Goal: Transaction & Acquisition: Book appointment/travel/reservation

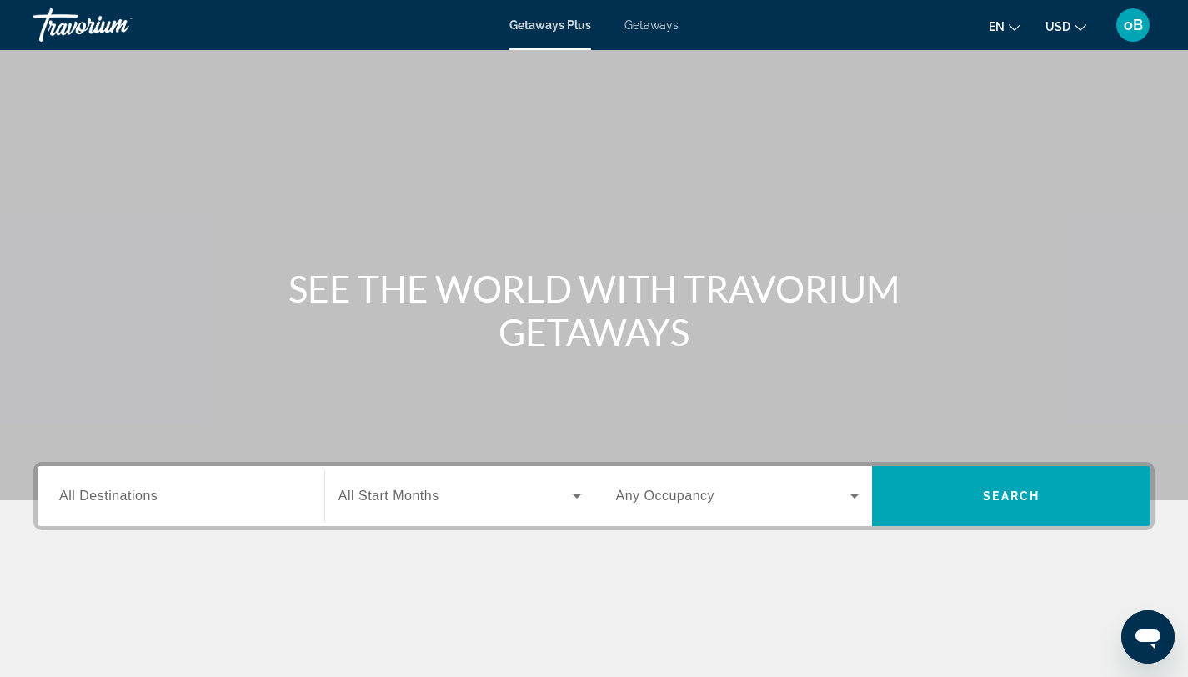
click at [163, 502] on input "Destination All Destinations" at bounding box center [181, 497] width 244 height 20
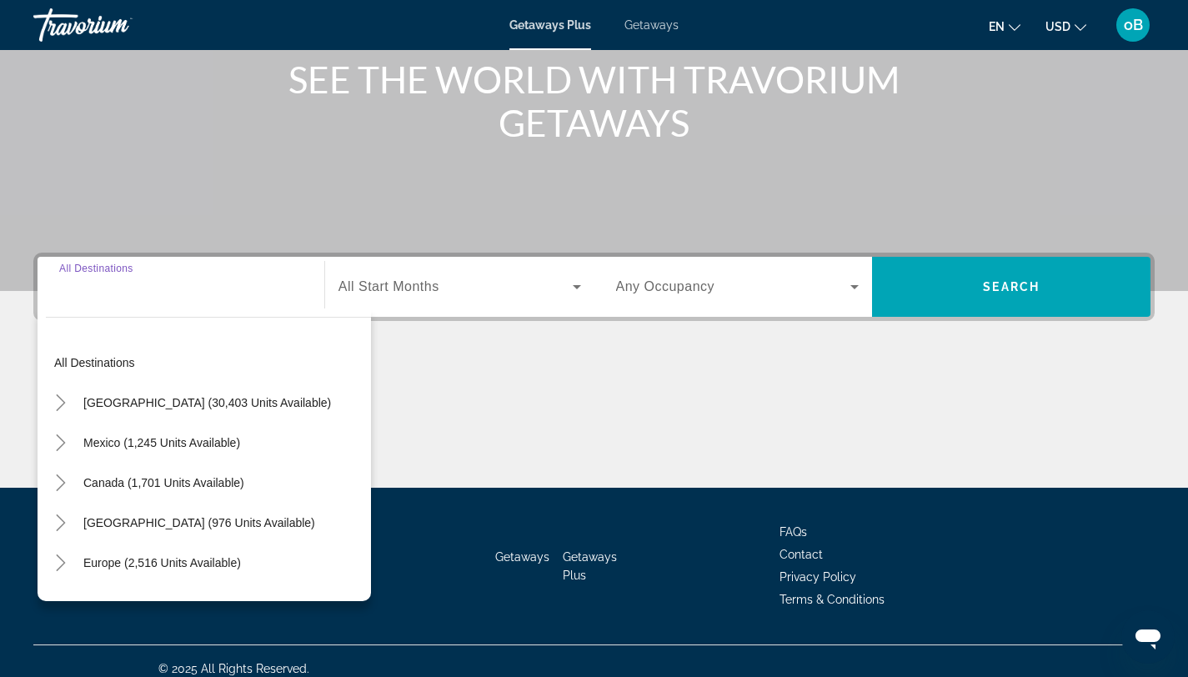
scroll to position [224, 0]
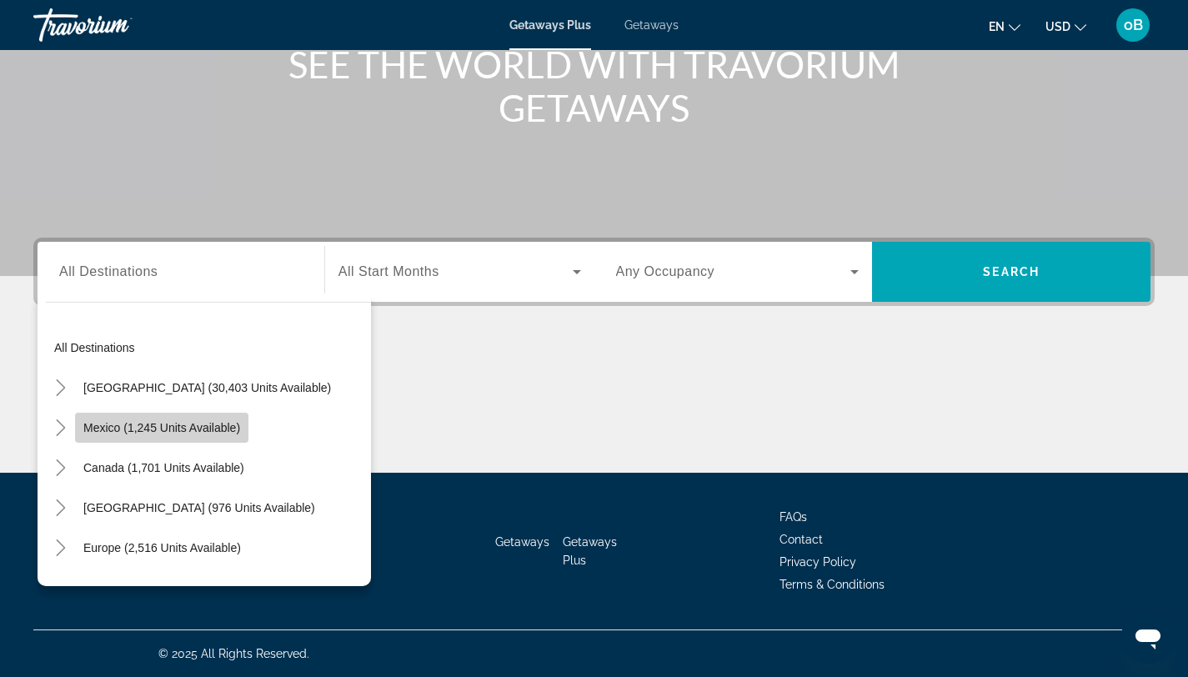
click at [152, 424] on span "Mexico (1,245 units available)" at bounding box center [161, 427] width 157 height 13
type input "**********"
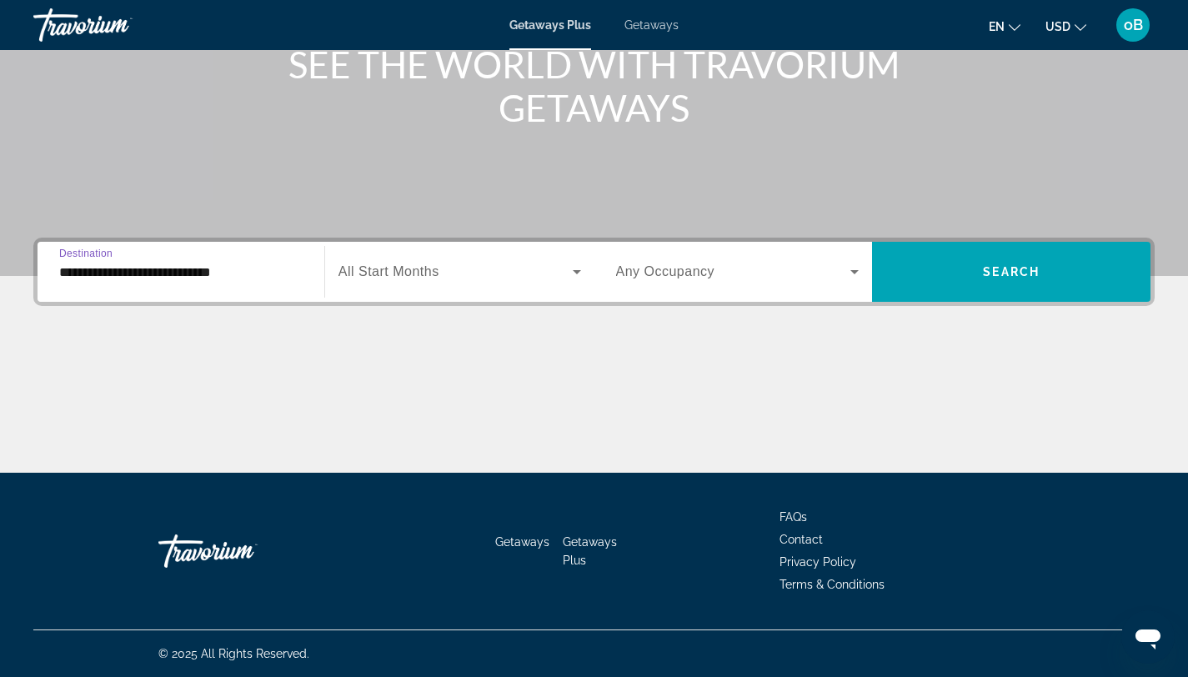
click at [410, 281] on span "Search widget" at bounding box center [456, 272] width 234 height 20
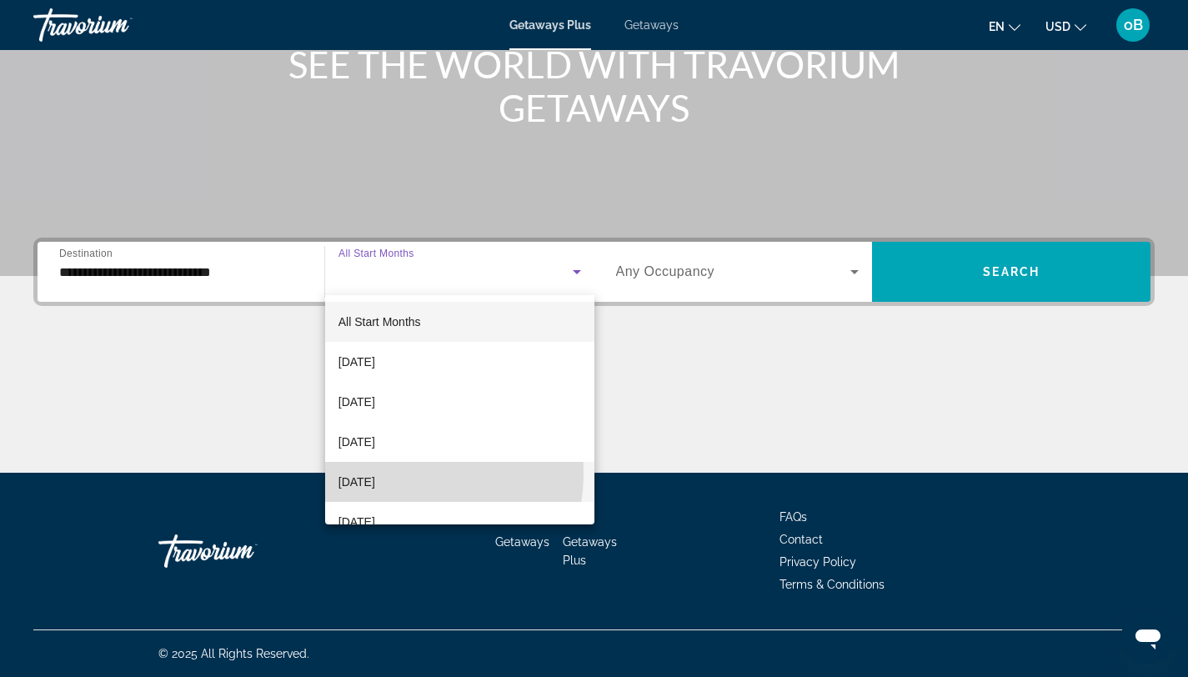
click at [375, 473] on span "[DATE]" at bounding box center [357, 482] width 37 height 20
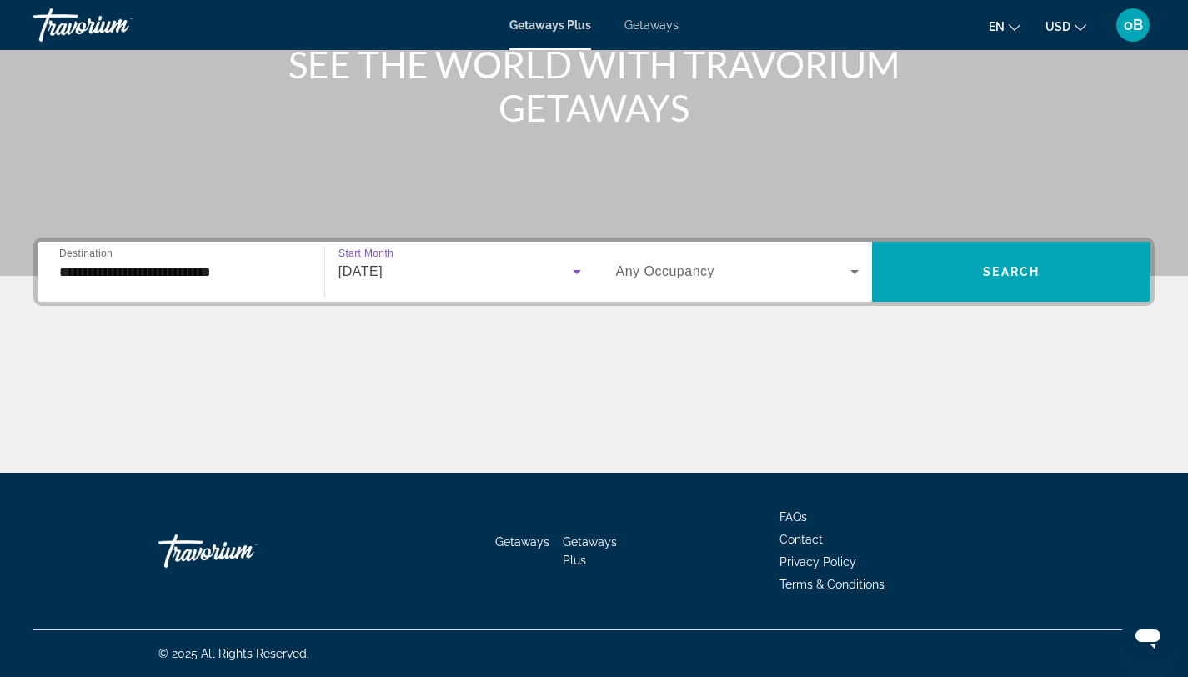
click at [791, 270] on span "Search widget" at bounding box center [733, 272] width 235 height 20
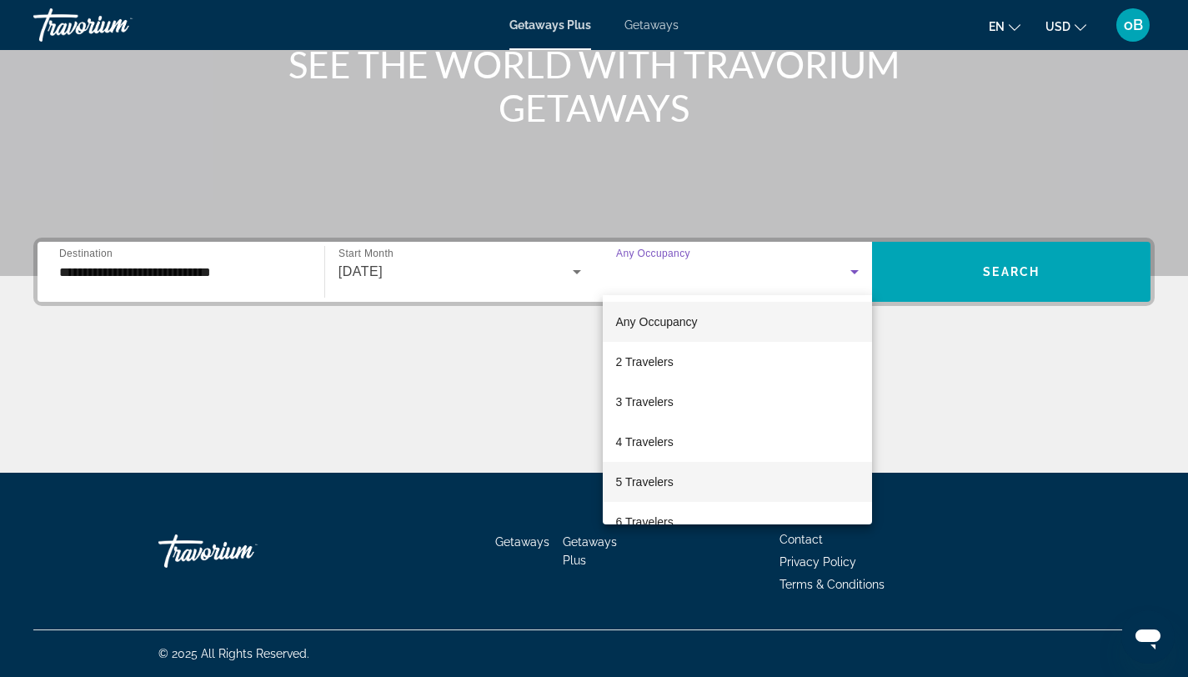
click at [665, 480] on span "5 Travelers" at bounding box center [645, 482] width 58 height 20
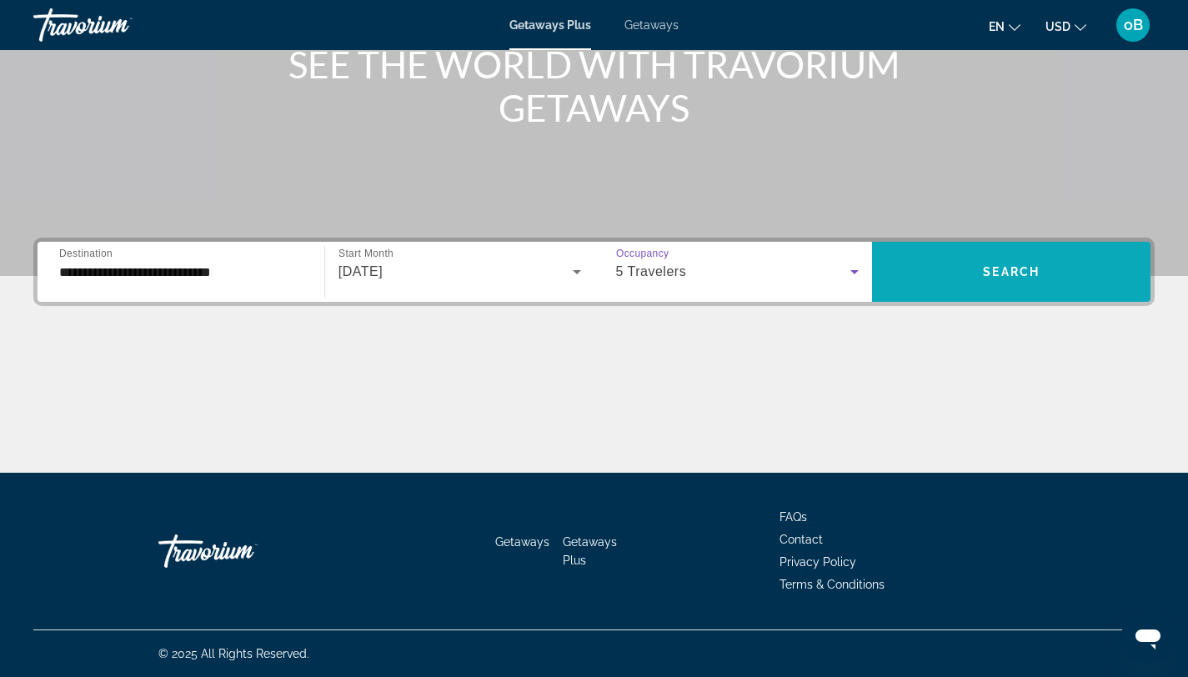
click at [1070, 263] on span "Search widget" at bounding box center [1011, 272] width 279 height 40
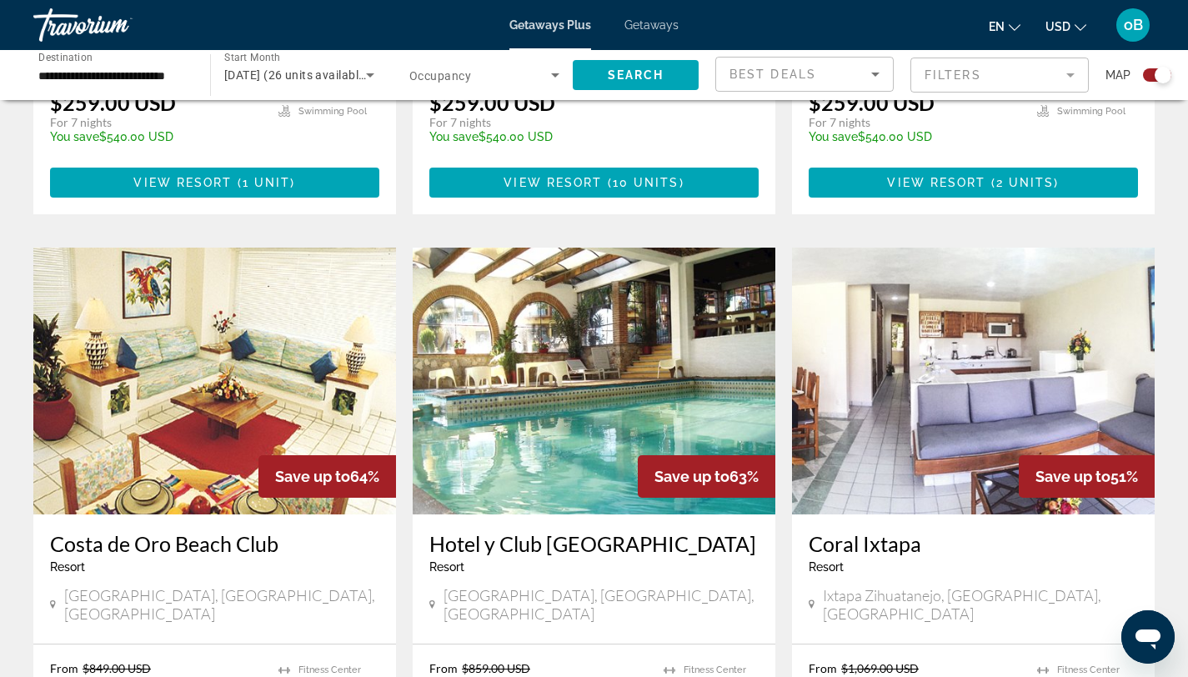
scroll to position [1022, 0]
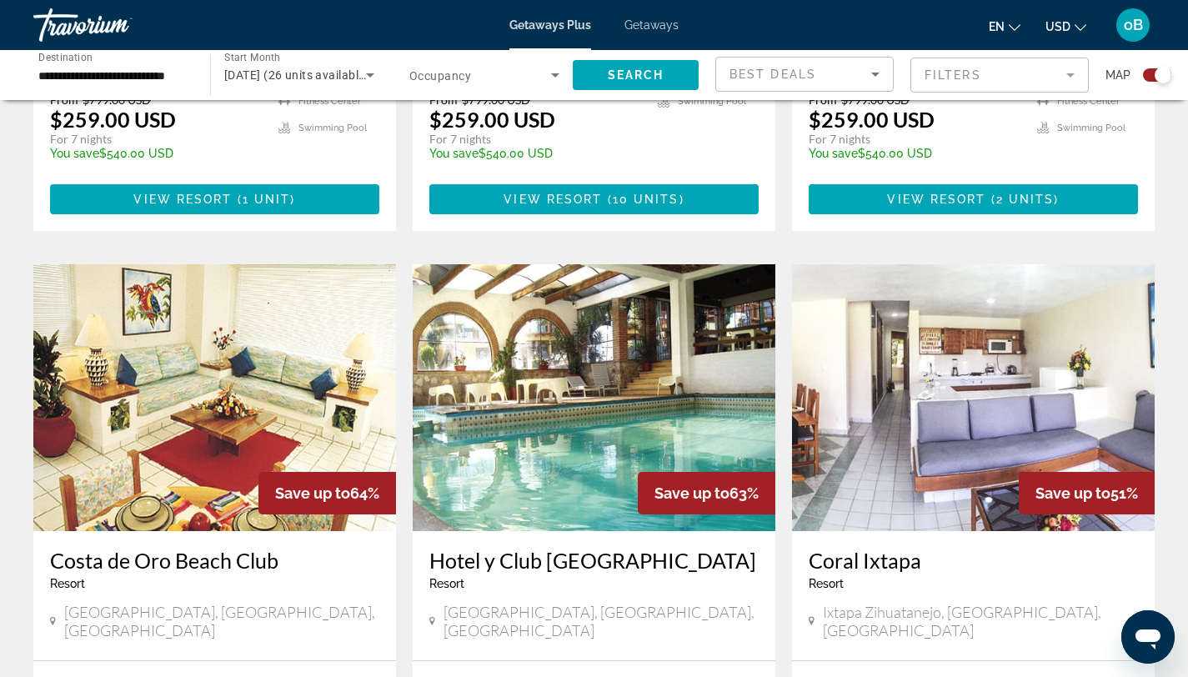
click at [338, 485] on span "Save up to" at bounding box center [312, 494] width 75 height 18
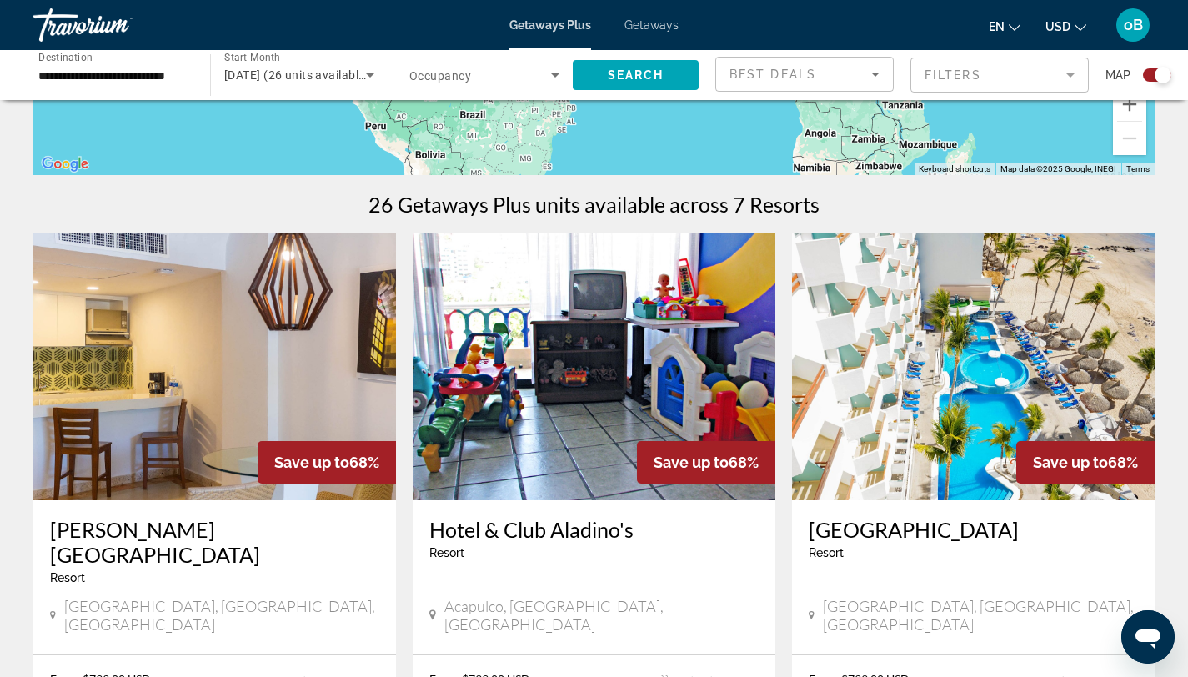
scroll to position [443, 0]
click at [121, 86] on div "**********" at bounding box center [113, 76] width 150 height 48
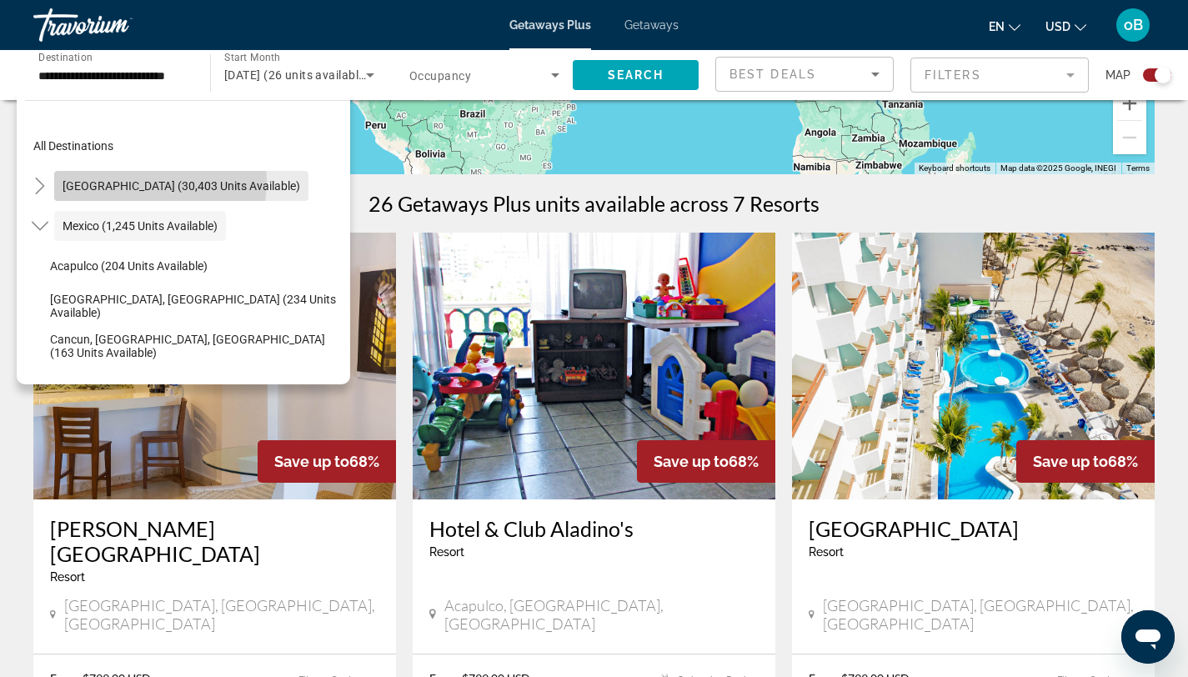
scroll to position [0, 15]
click at [115, 180] on span "[GEOGRAPHIC_DATA] (30,403 units available)" at bounding box center [182, 185] width 238 height 13
type input "**********"
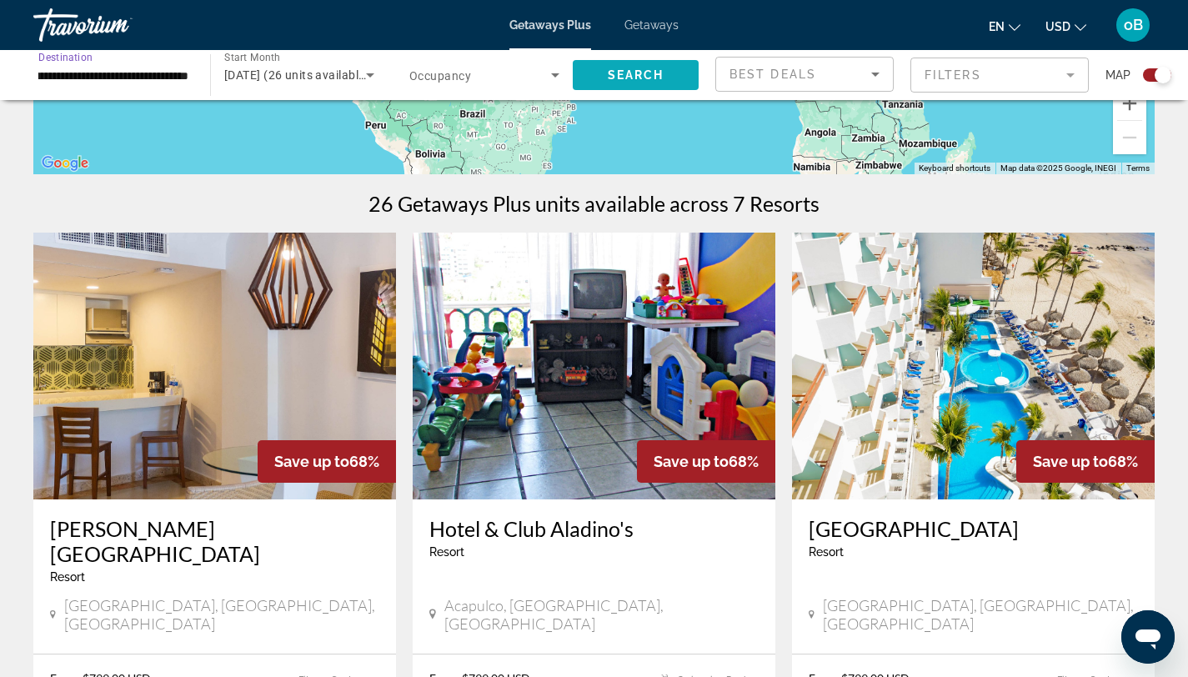
scroll to position [0, 0]
click at [624, 73] on span "Search" at bounding box center [636, 74] width 57 height 13
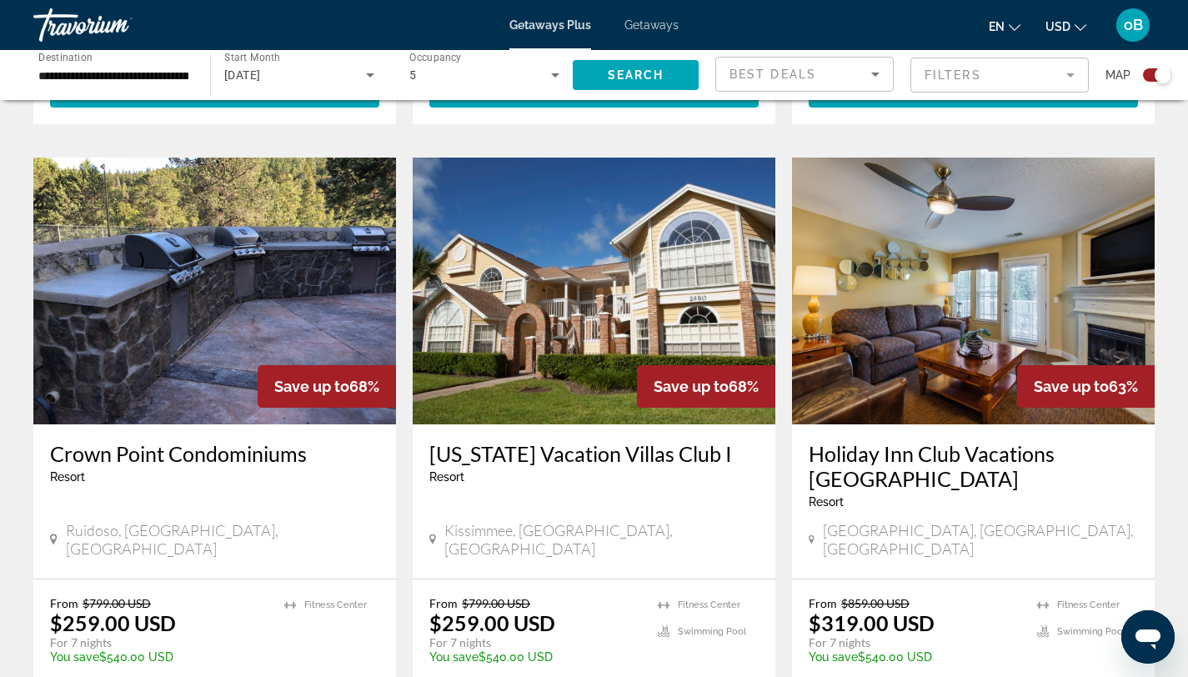
scroll to position [1156, 0]
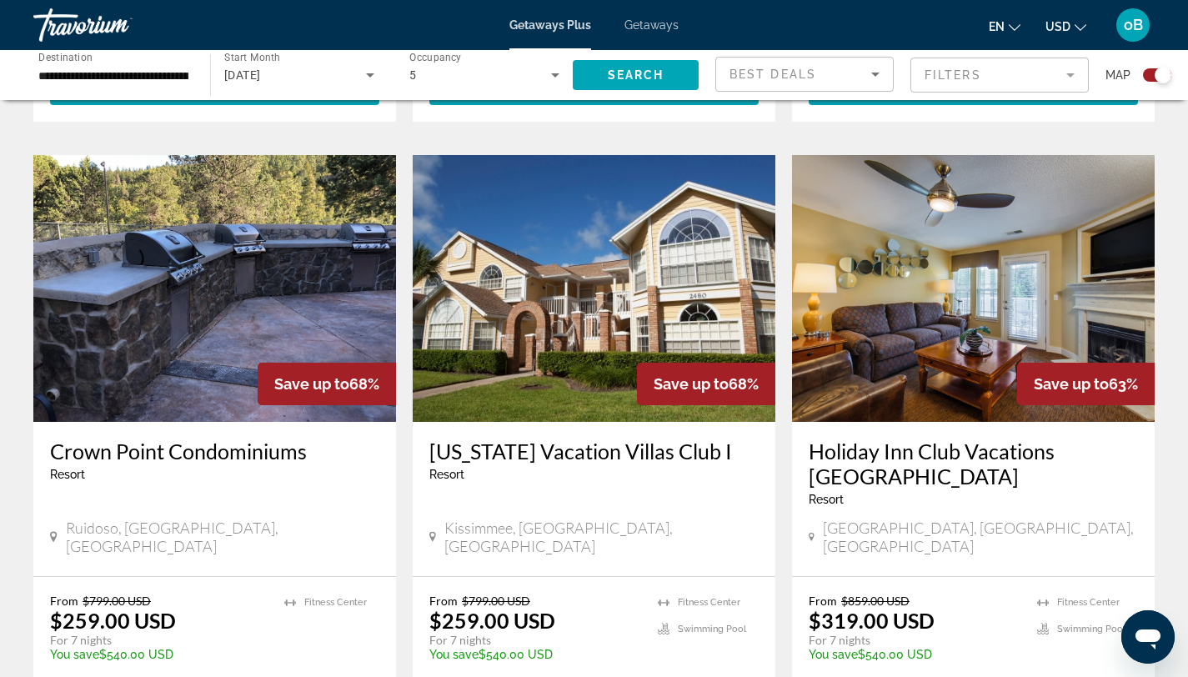
click at [546, 439] on h3 "[US_STATE] Vacation Villas Club I" at bounding box center [593, 451] width 329 height 25
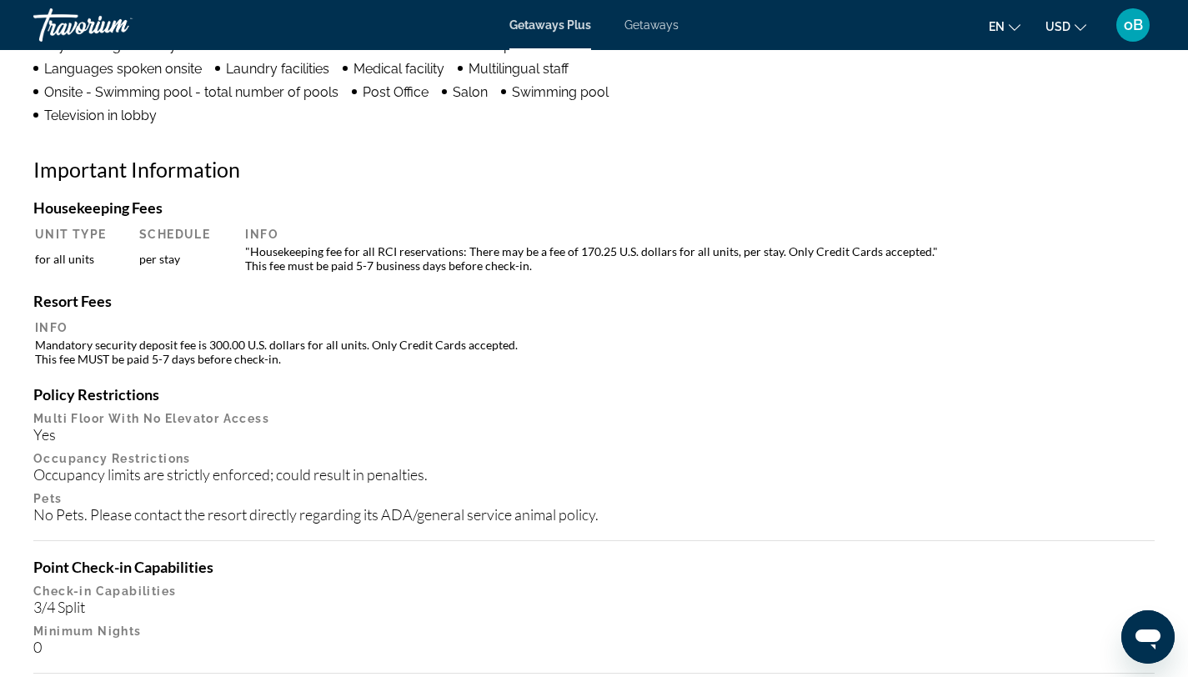
scroll to position [1520, 0]
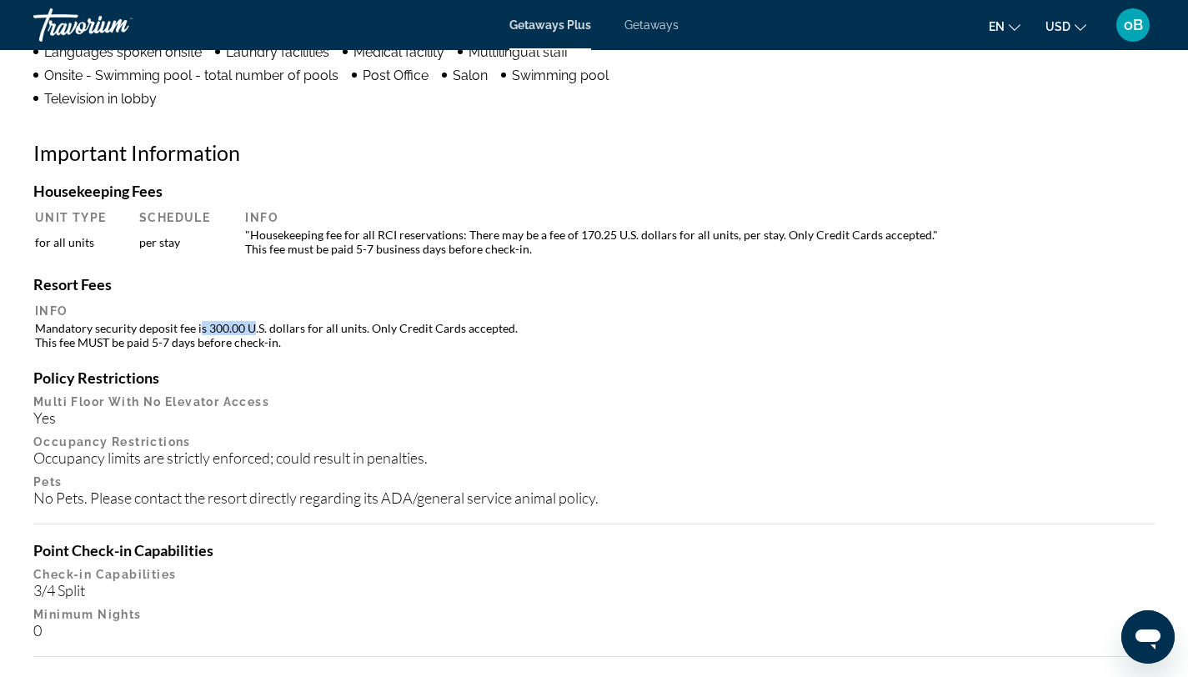
drag, startPoint x: 201, startPoint y: 327, endPoint x: 254, endPoint y: 334, distance: 53.0
click at [254, 334] on td "Mandatory security deposit fee is 300.00 U.S. dollars for all units. Only Credi…" at bounding box center [594, 335] width 1118 height 30
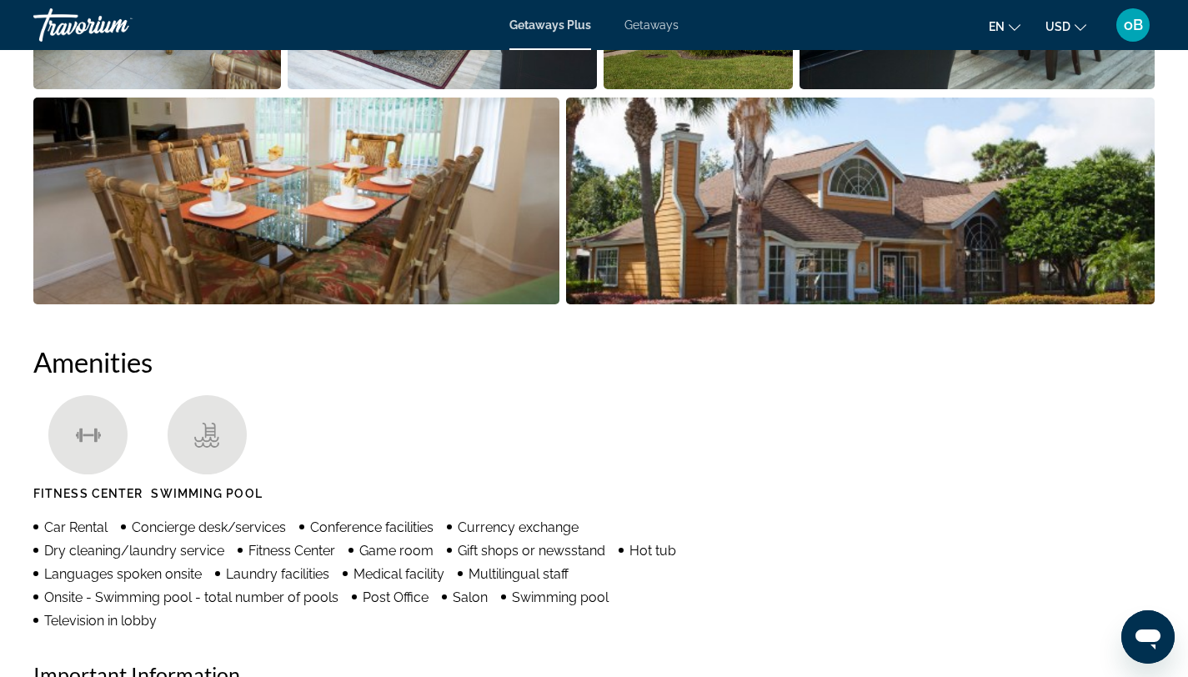
scroll to position [775, 0]
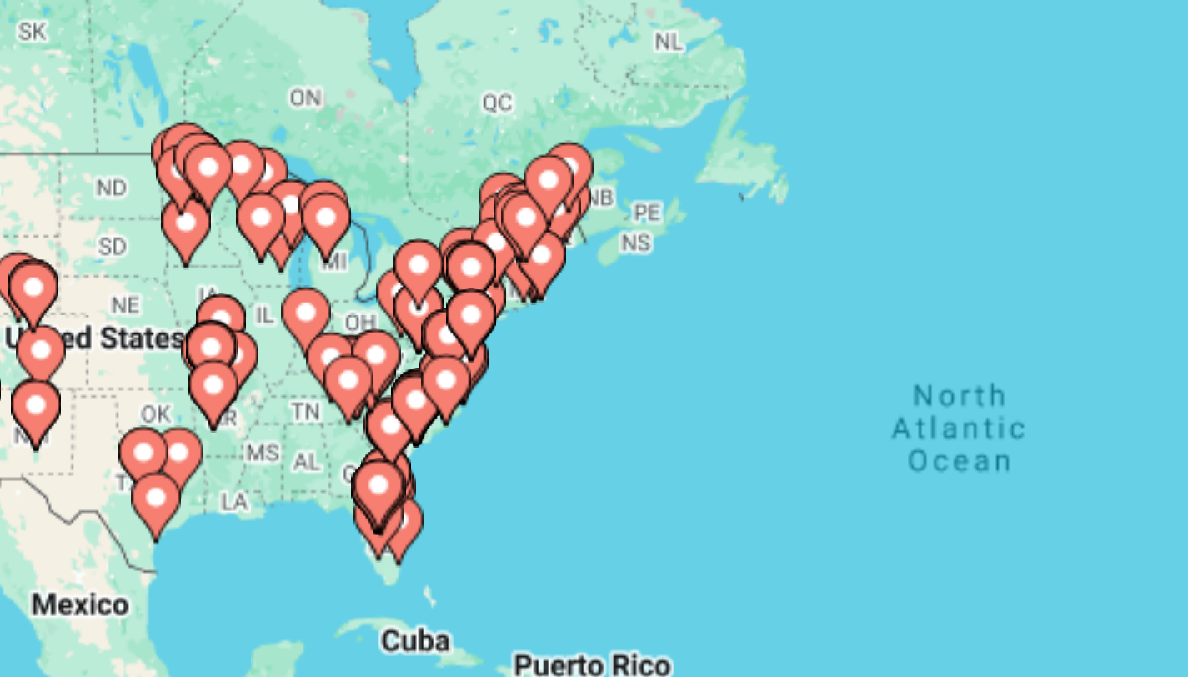
click at [349, 361] on image "Main content" at bounding box center [350, 359] width 10 height 10
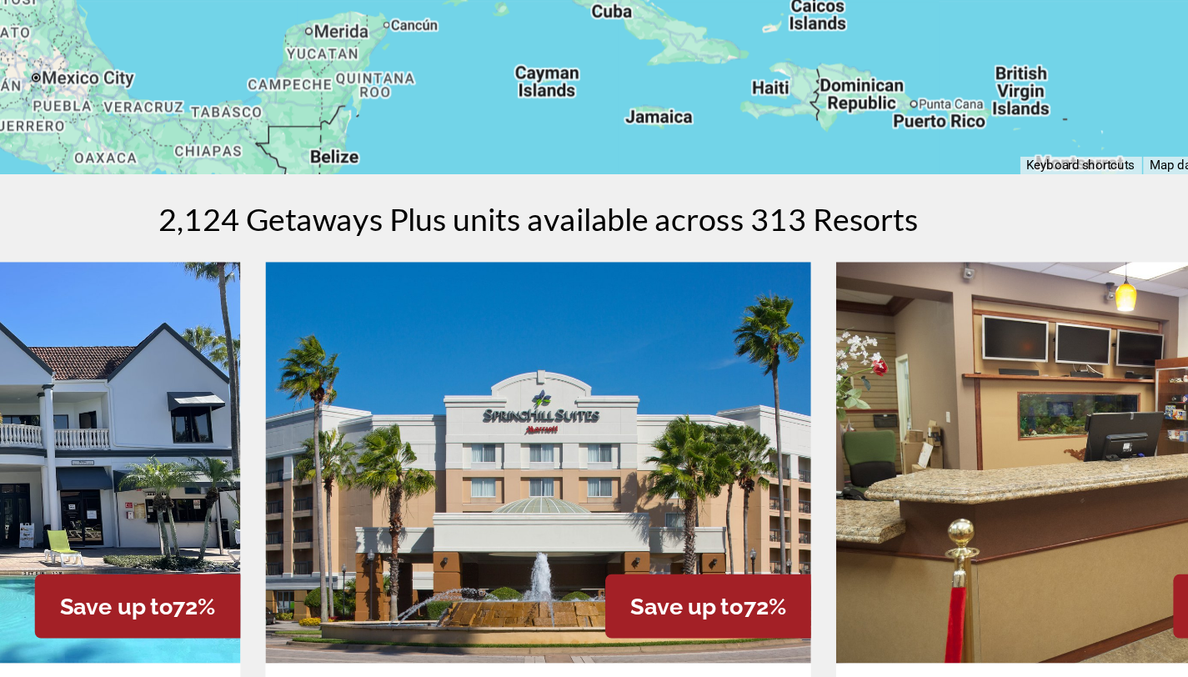
scroll to position [274, 0]
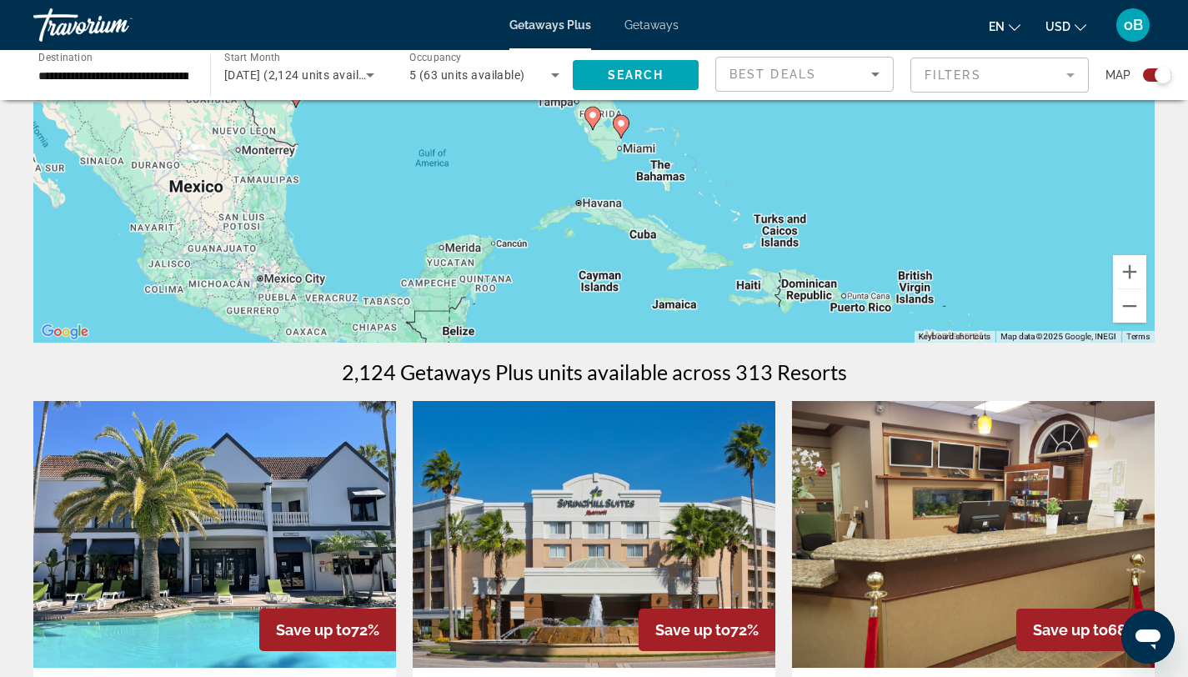
click at [1064, 76] on mat-form-field "Filters" at bounding box center [1000, 75] width 178 height 35
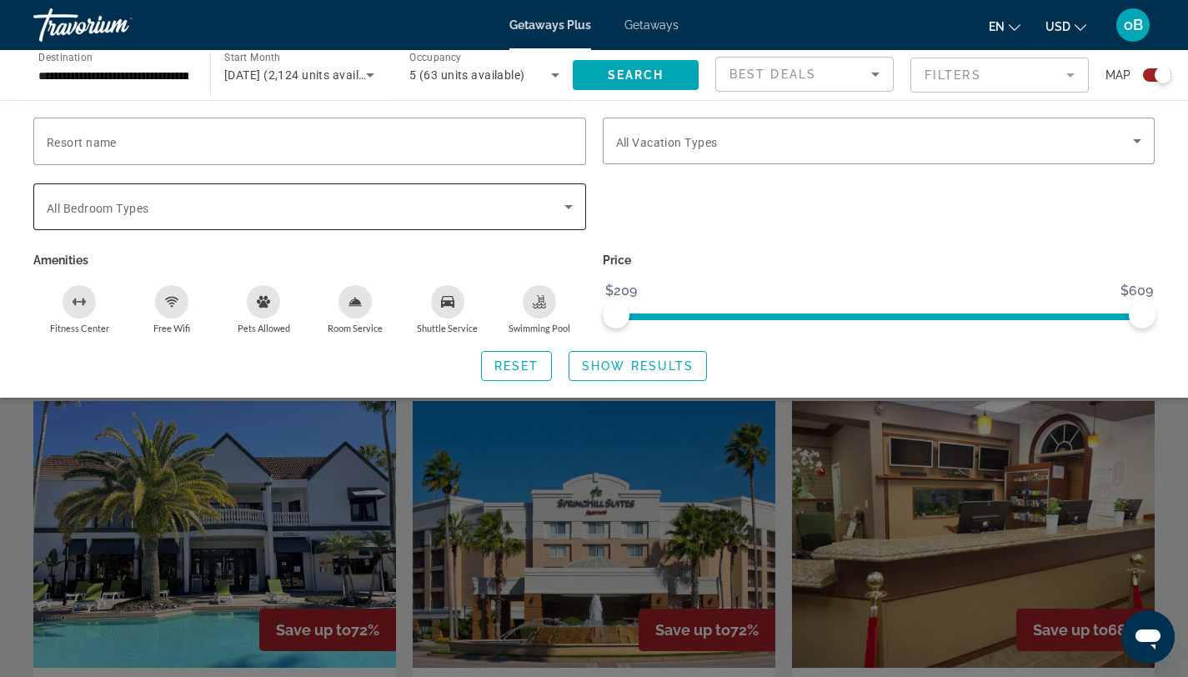
click at [569, 212] on icon "Search widget" at bounding box center [569, 207] width 20 height 20
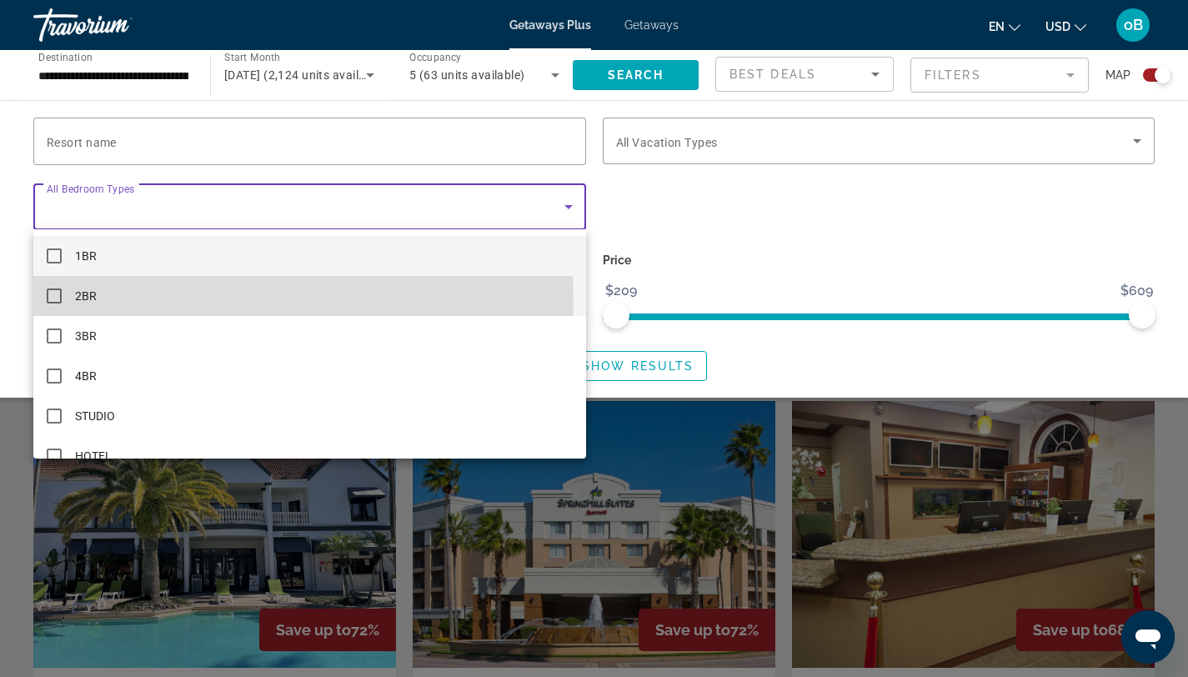
click at [54, 301] on mat-pseudo-checkbox at bounding box center [54, 296] width 15 height 15
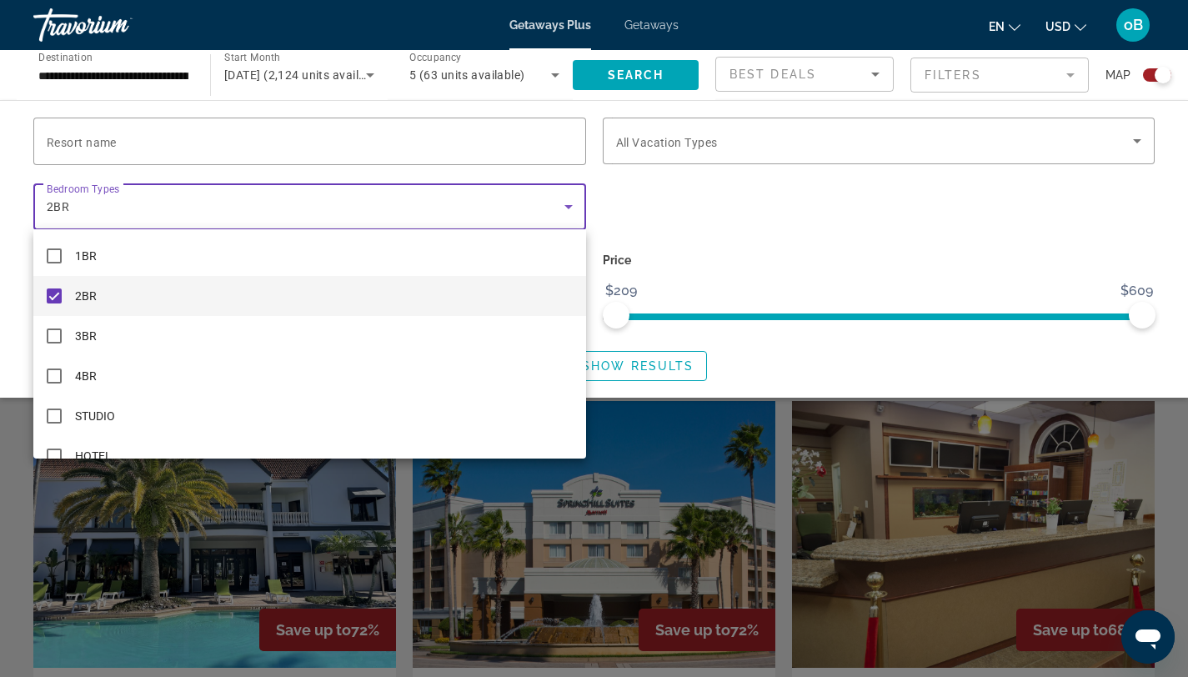
click at [781, 269] on div at bounding box center [594, 338] width 1188 height 677
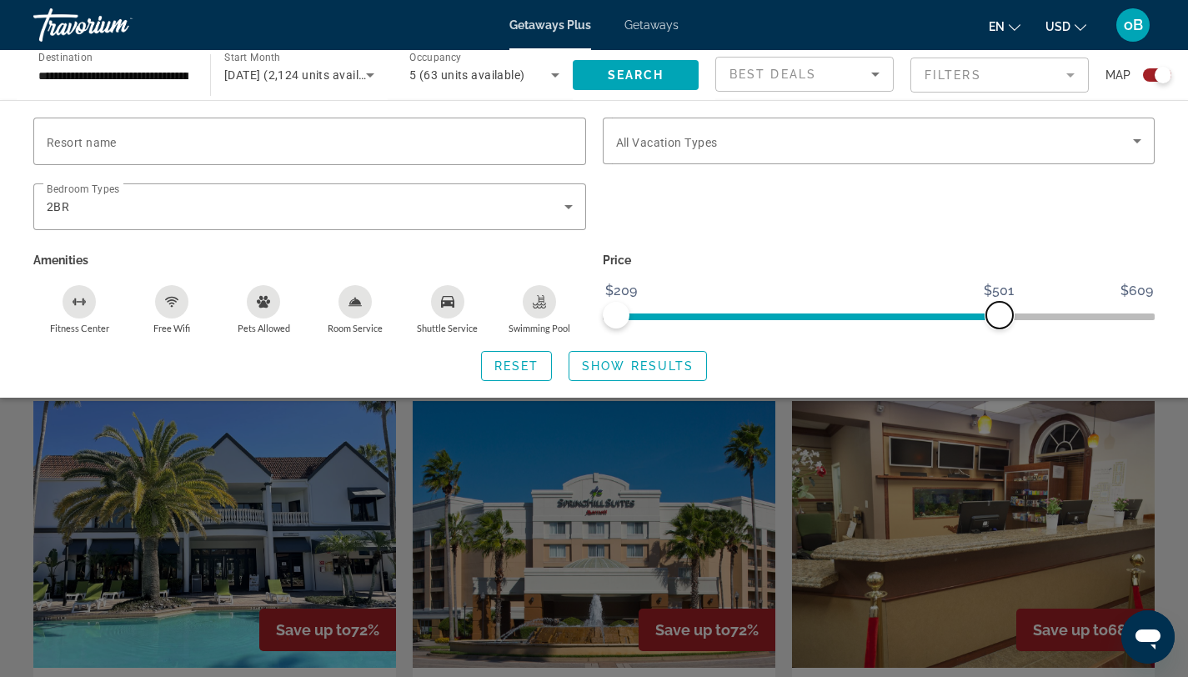
drag, startPoint x: 1140, startPoint y: 311, endPoint x: 1000, endPoint y: 319, distance: 140.4
click at [1000, 319] on span "ngx-slider-max" at bounding box center [1000, 315] width 27 height 27
click at [605, 368] on span "Show Results" at bounding box center [638, 365] width 112 height 13
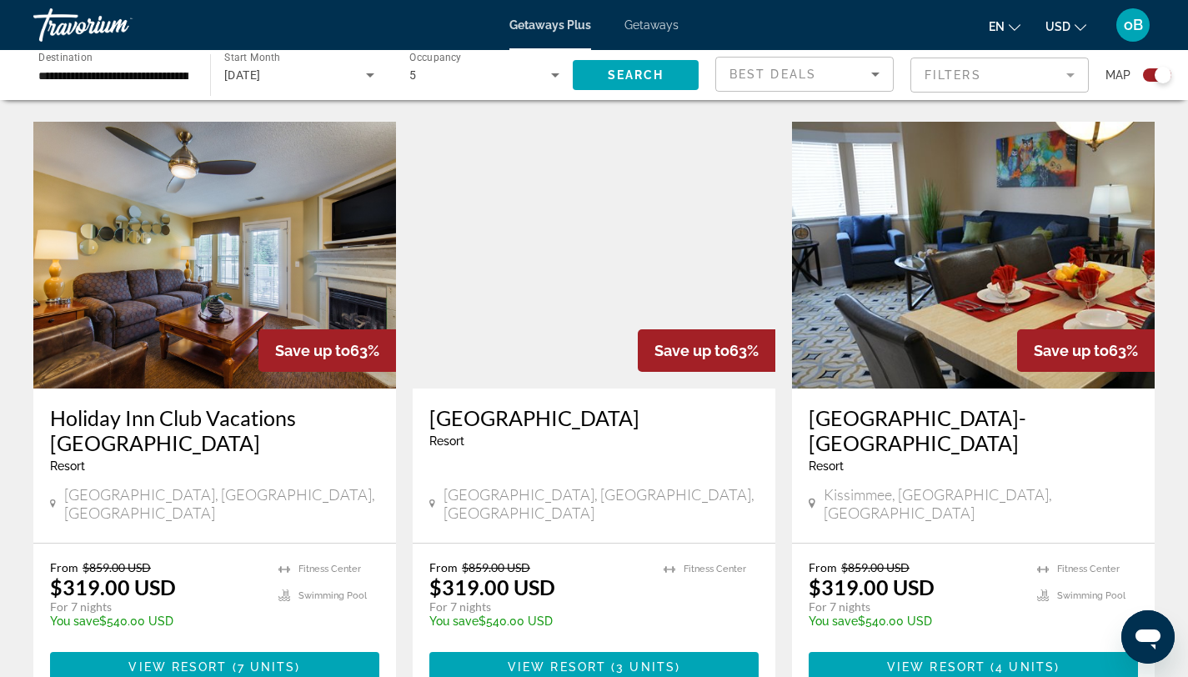
scroll to position [2413, 0]
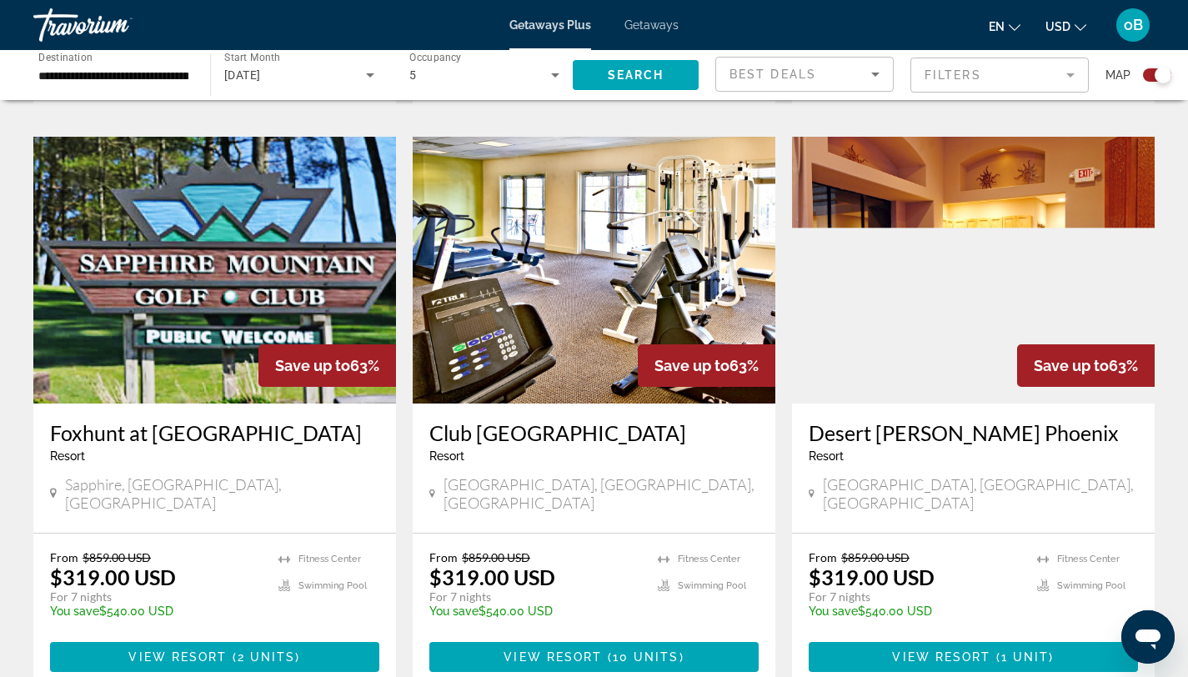
scroll to position [2469, 0]
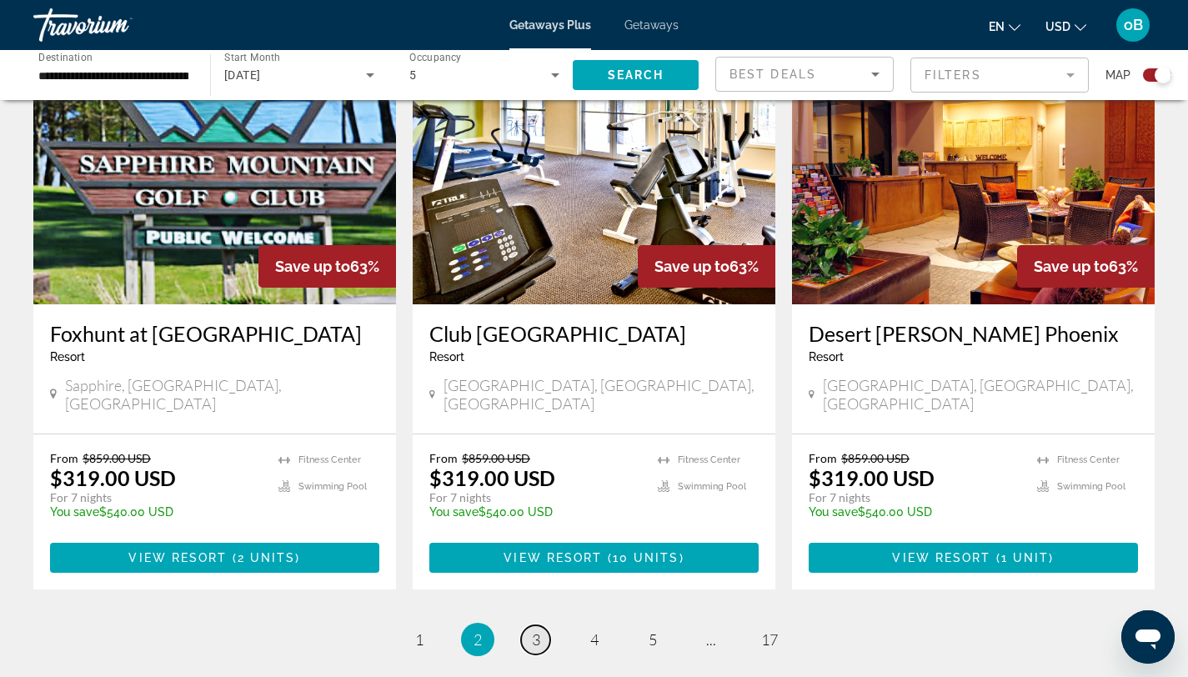
click at [532, 630] on span "3" at bounding box center [536, 639] width 8 height 18
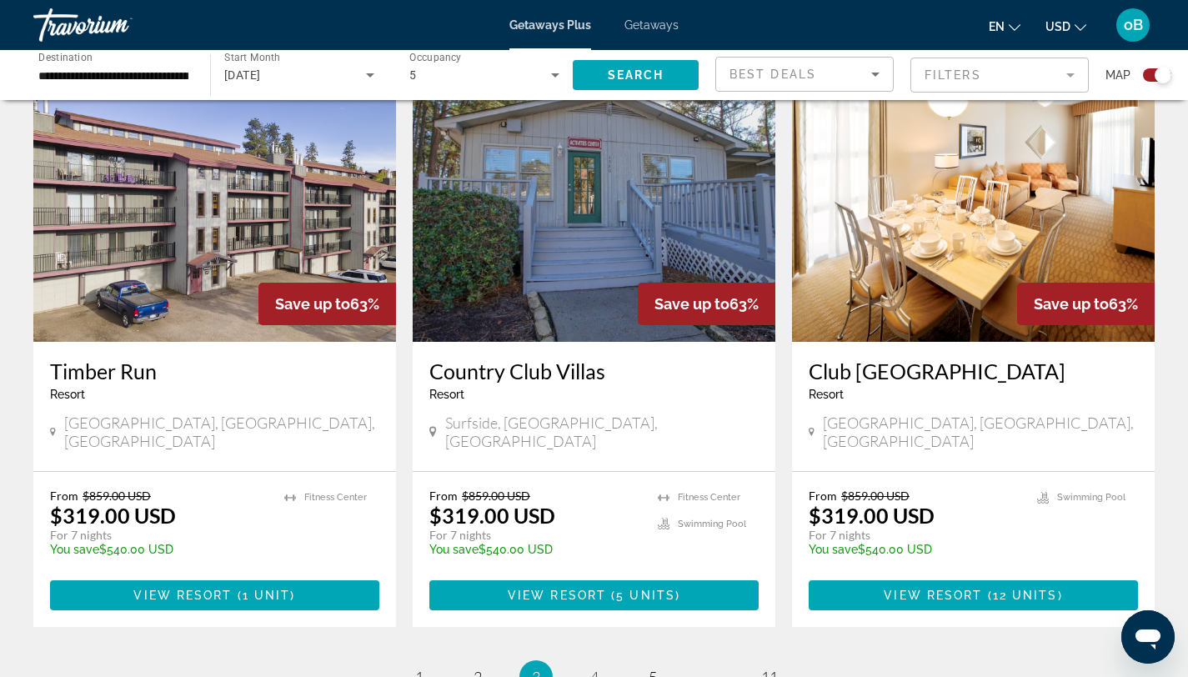
scroll to position [2588, 0]
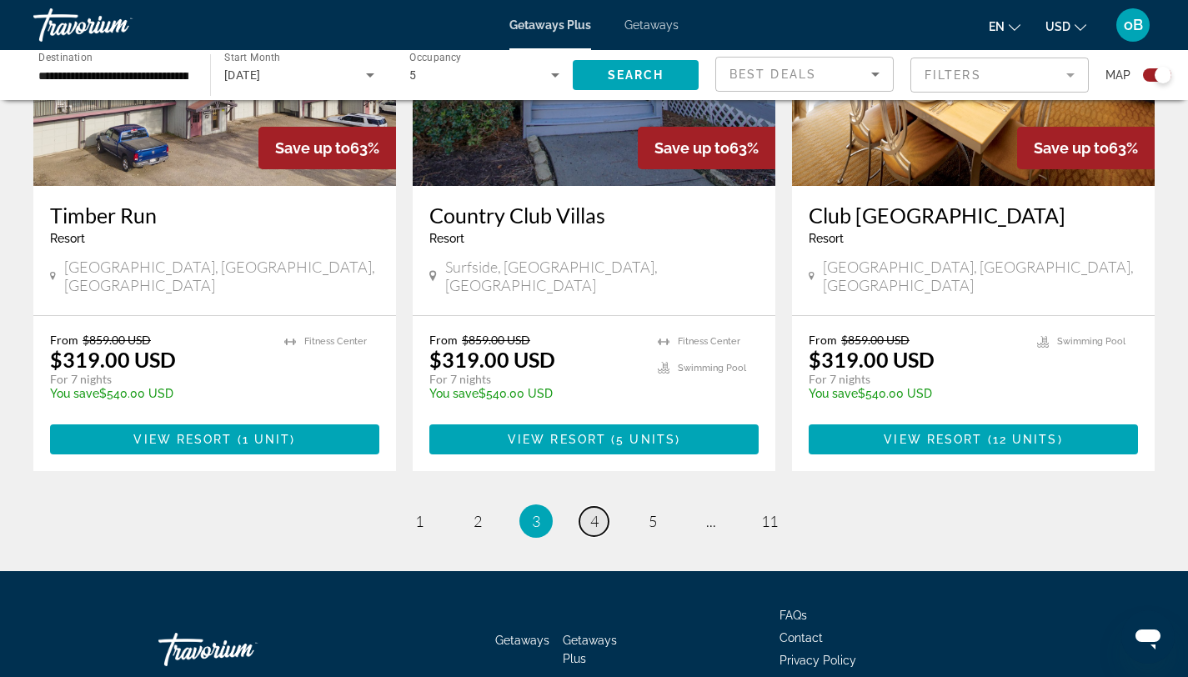
click at [590, 512] on span "4" at bounding box center [594, 521] width 8 height 18
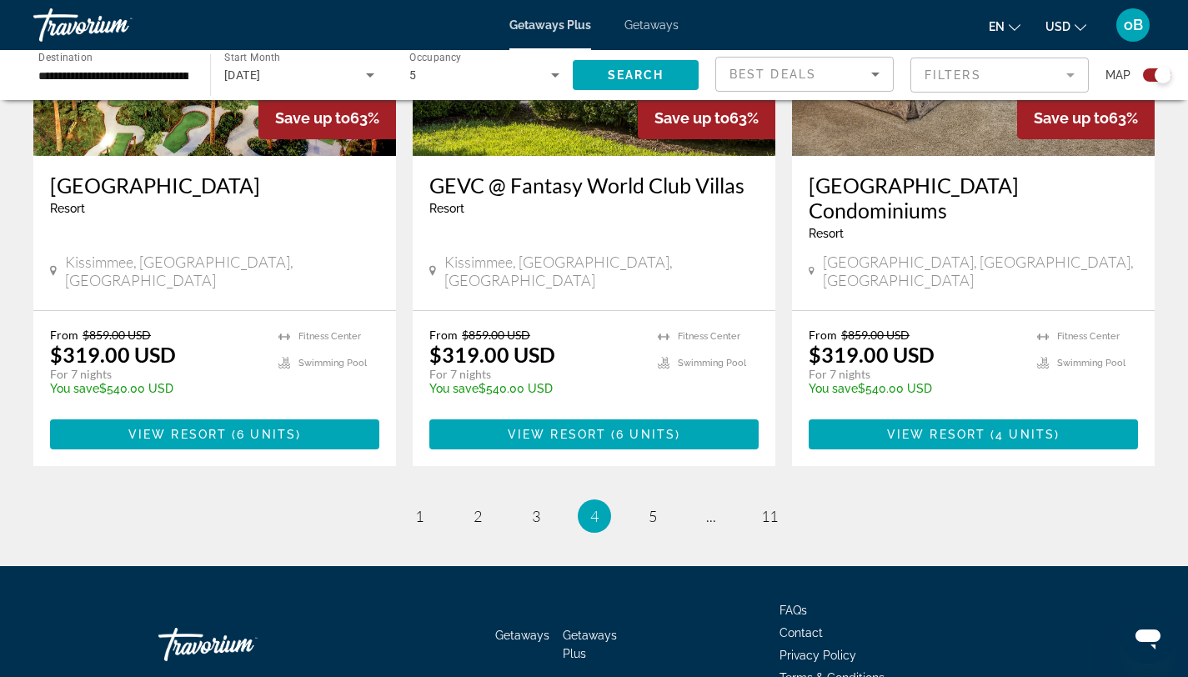
scroll to position [2563, 0]
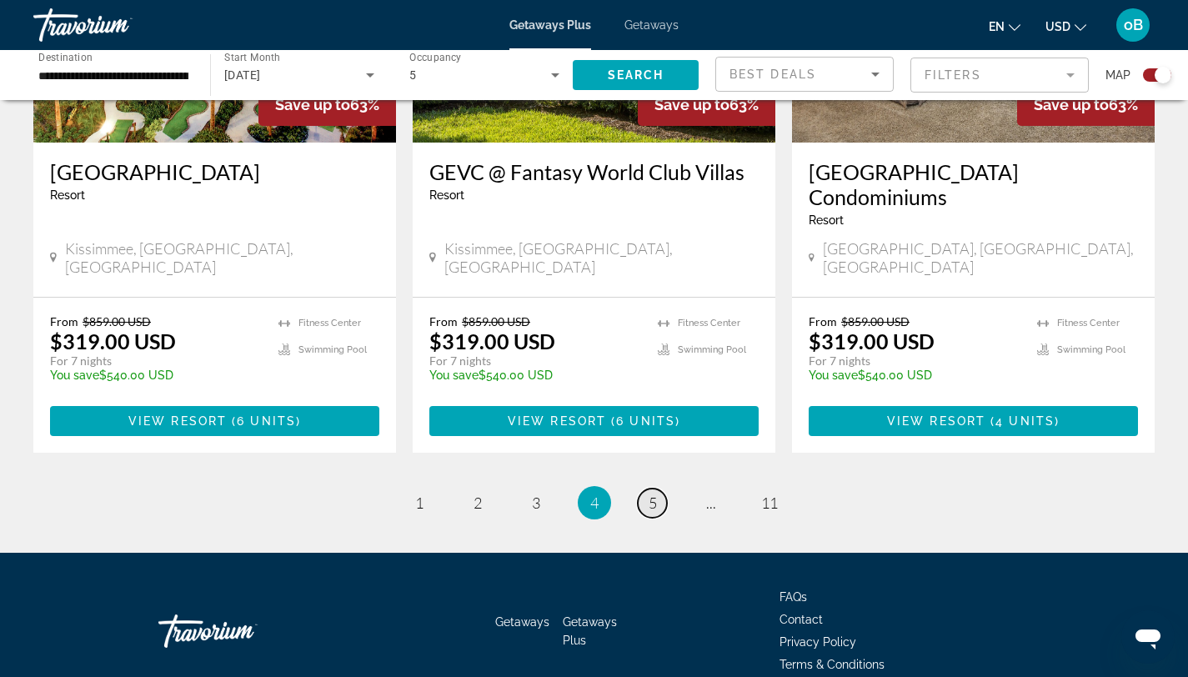
click at [655, 494] on span "5" at bounding box center [653, 503] width 8 height 18
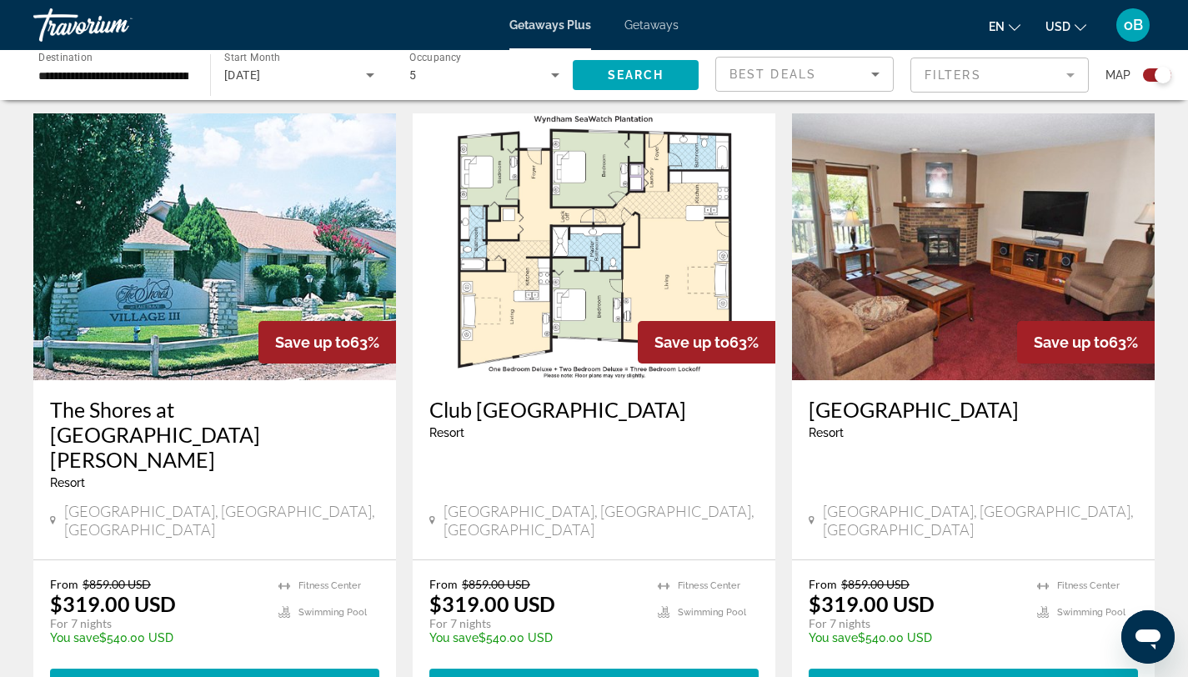
scroll to position [1147, 0]
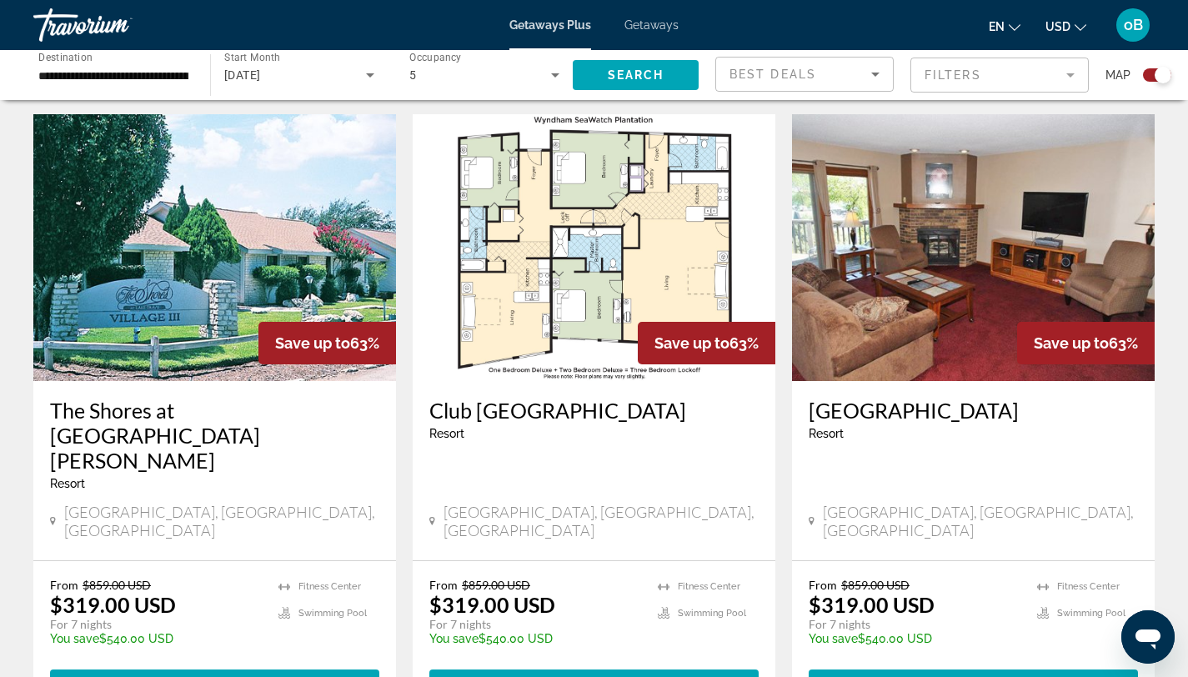
click at [589, 398] on h3 "Club [GEOGRAPHIC_DATA]" at bounding box center [593, 410] width 329 height 25
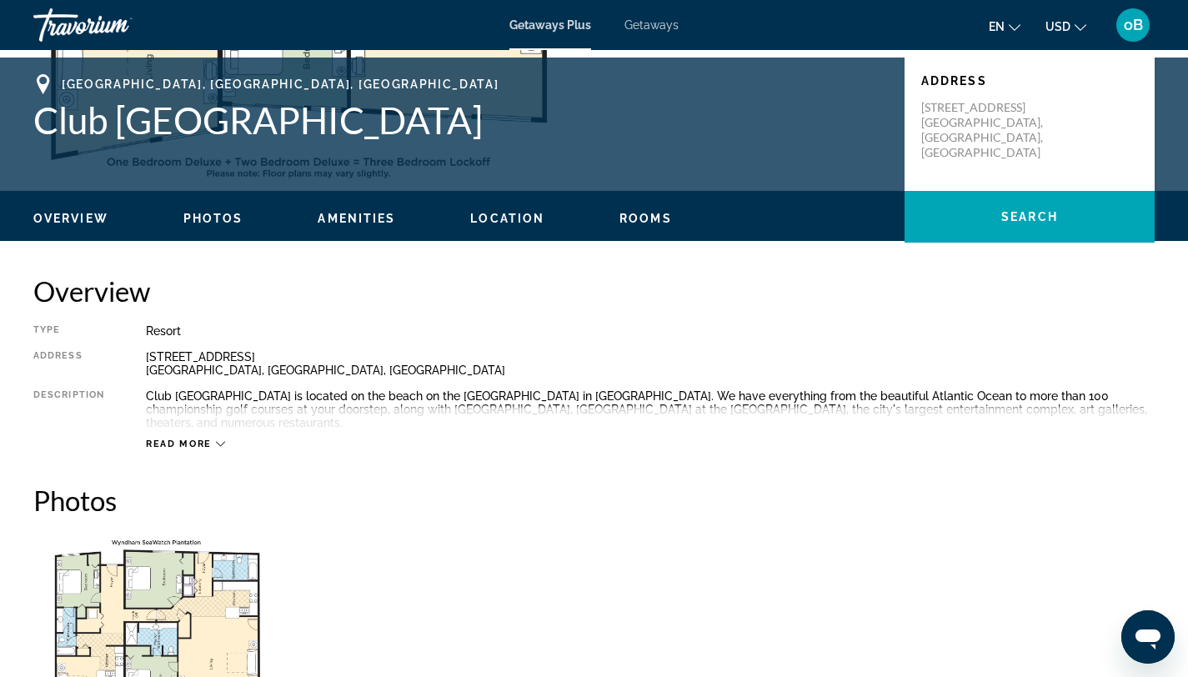
scroll to position [416, 0]
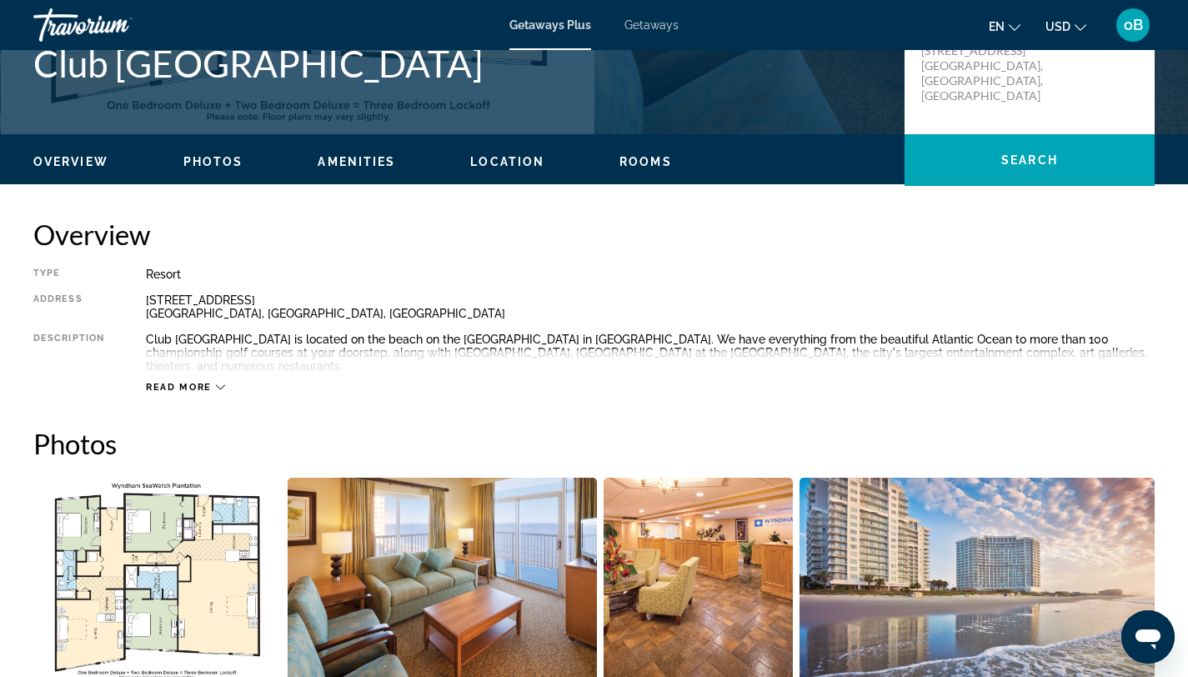
click at [199, 382] on span "Read more" at bounding box center [179, 387] width 66 height 11
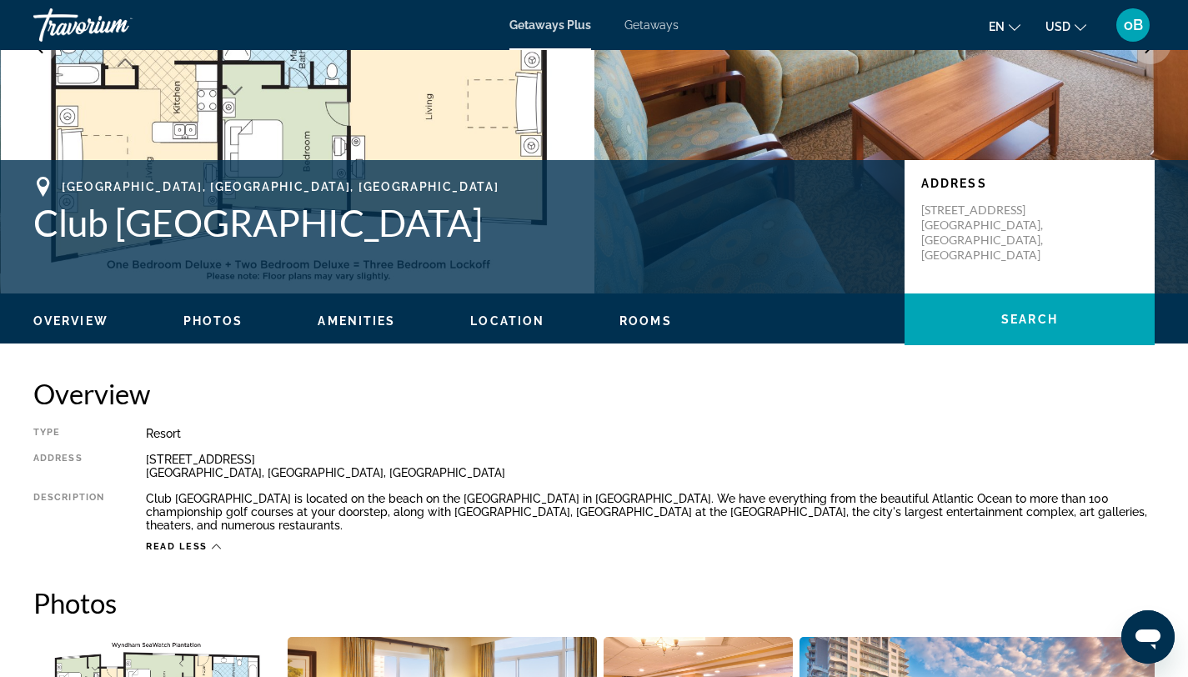
scroll to position [0, 0]
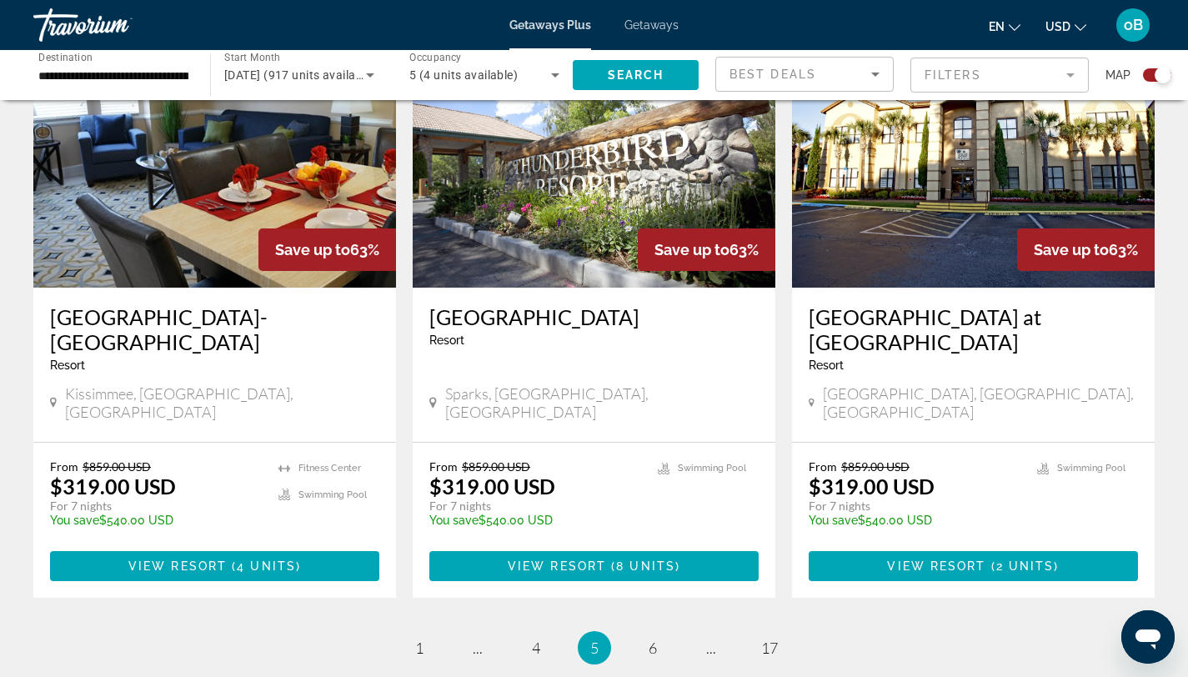
scroll to position [2518, 0]
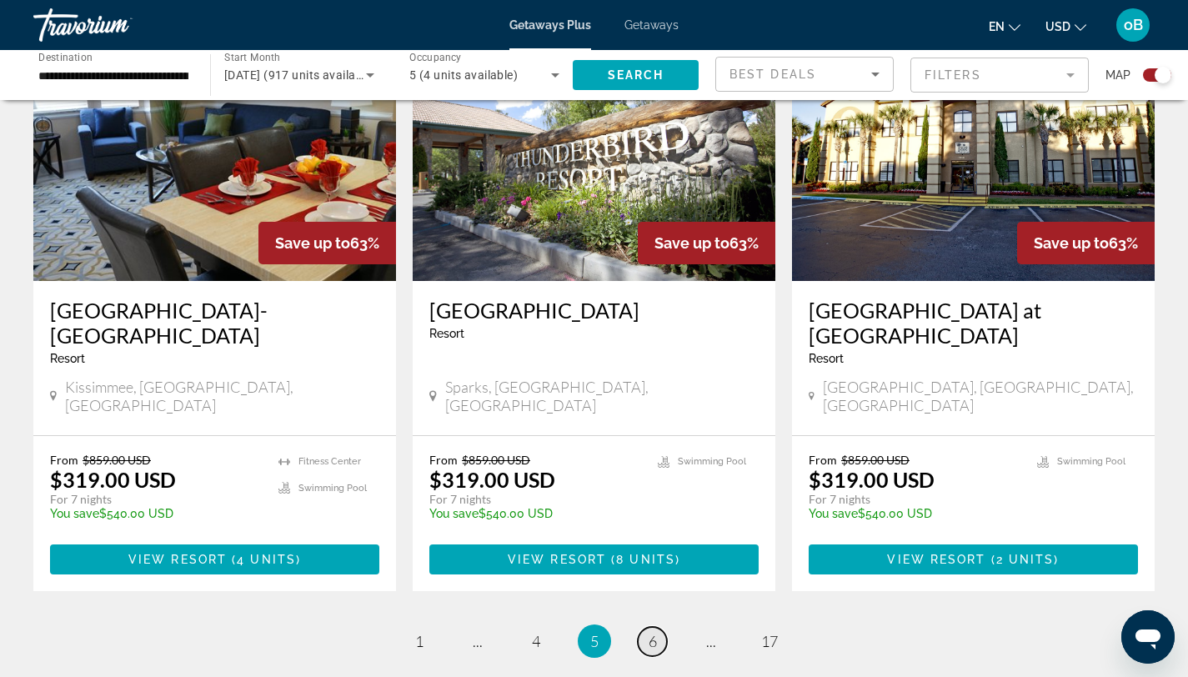
click at [658, 627] on link "page 6" at bounding box center [652, 641] width 29 height 29
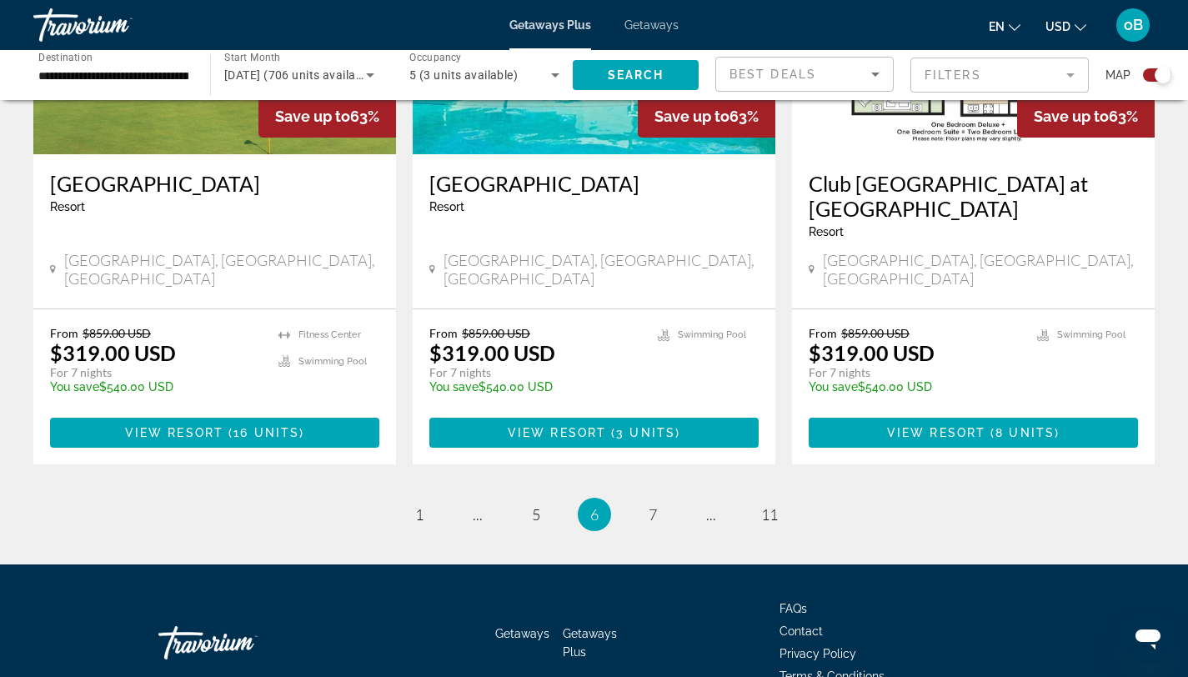
scroll to position [2638, 0]
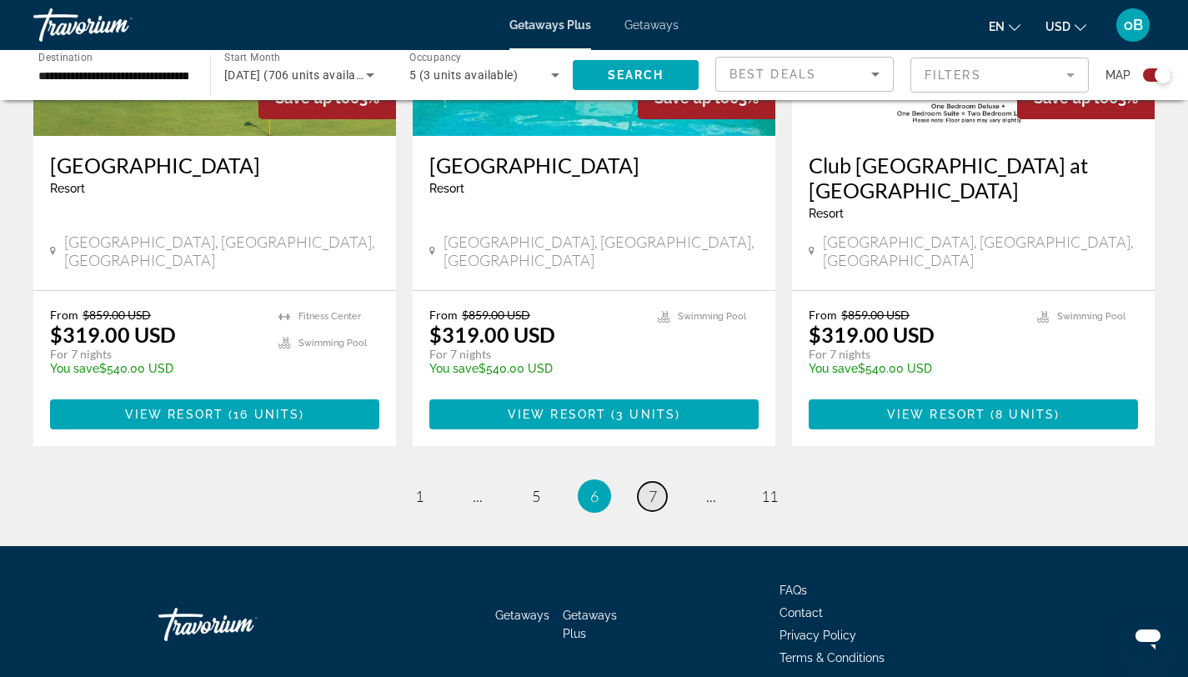
click at [664, 482] on link "page 7" at bounding box center [652, 496] width 29 height 29
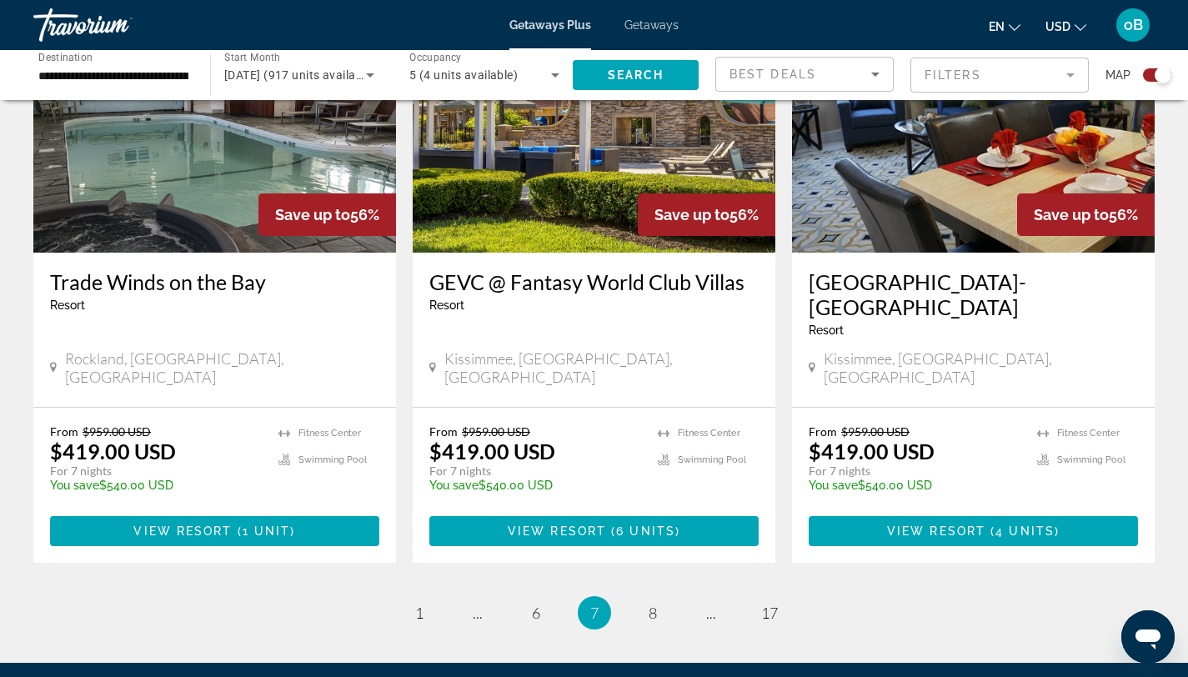
scroll to position [2474, 0]
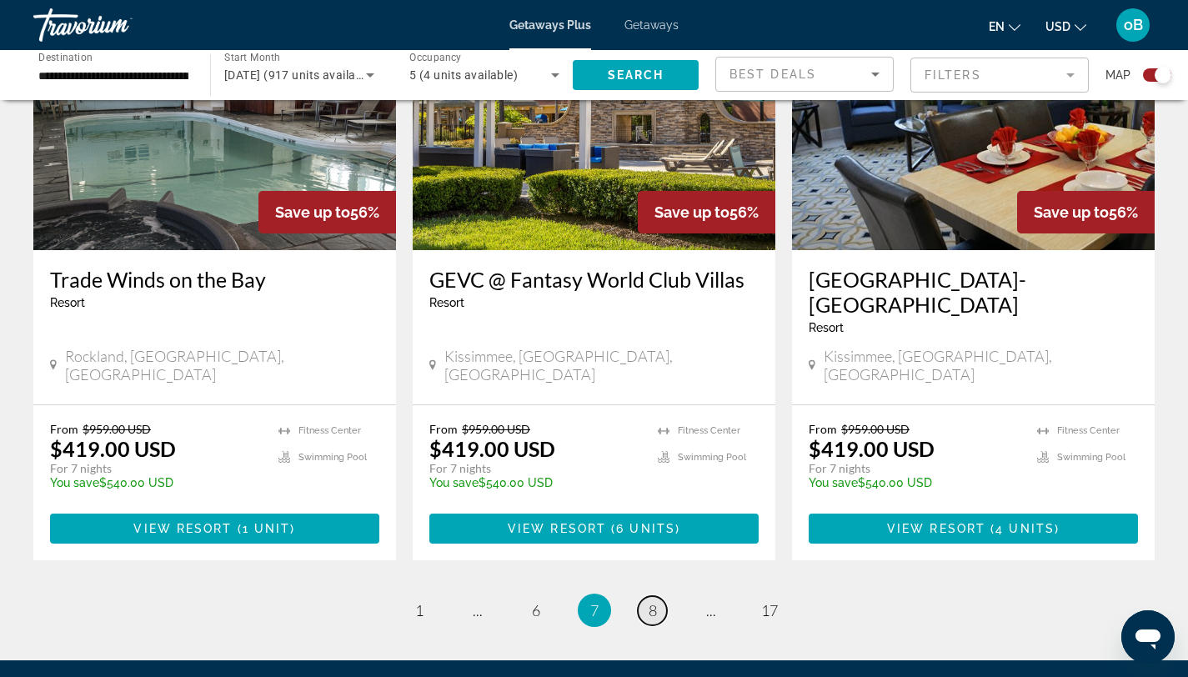
click at [656, 601] on span "8" at bounding box center [653, 610] width 8 height 18
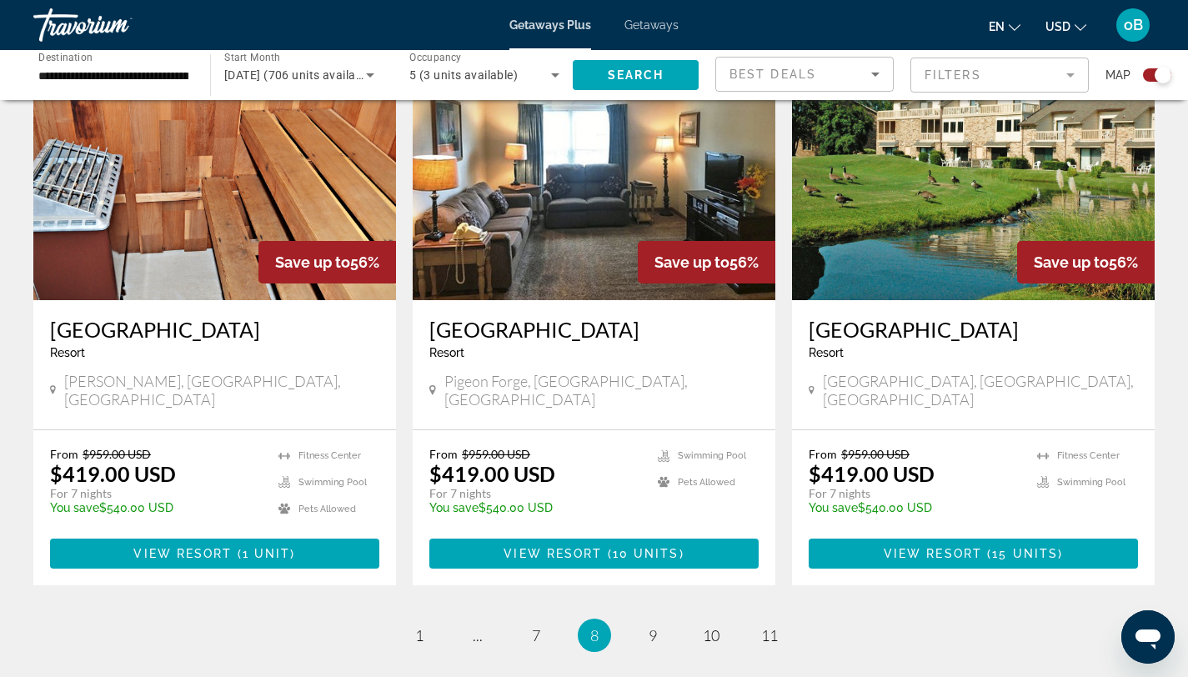
scroll to position [2479, 0]
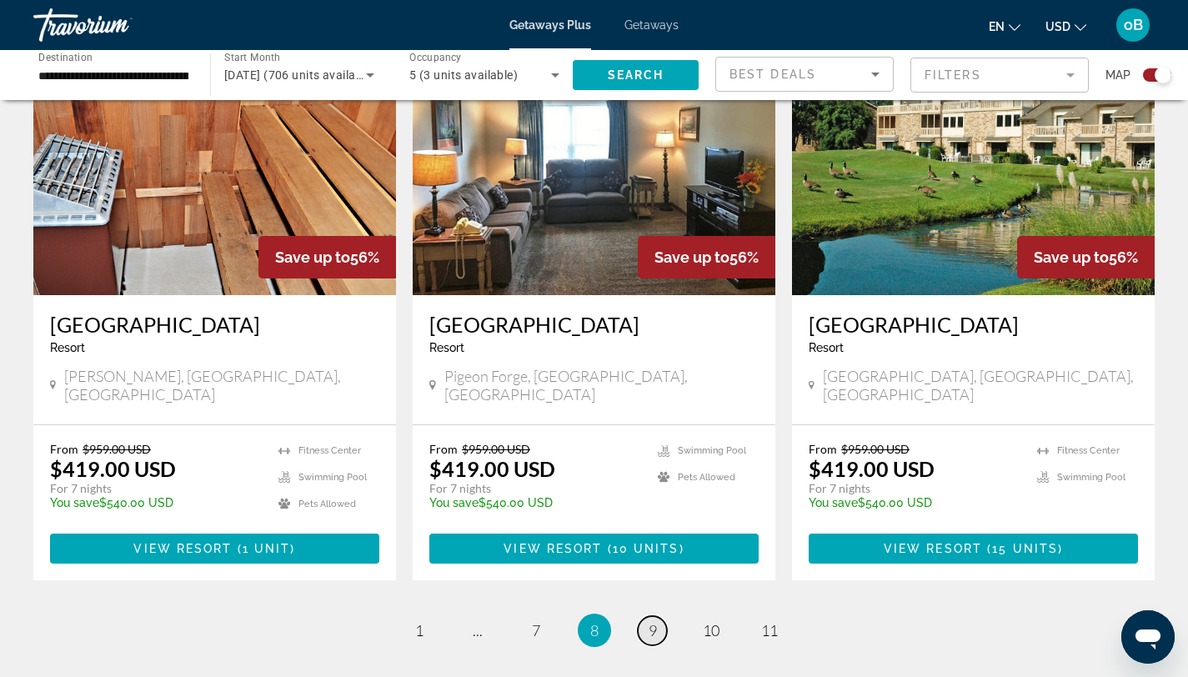
click at [656, 621] on span "9" at bounding box center [653, 630] width 8 height 18
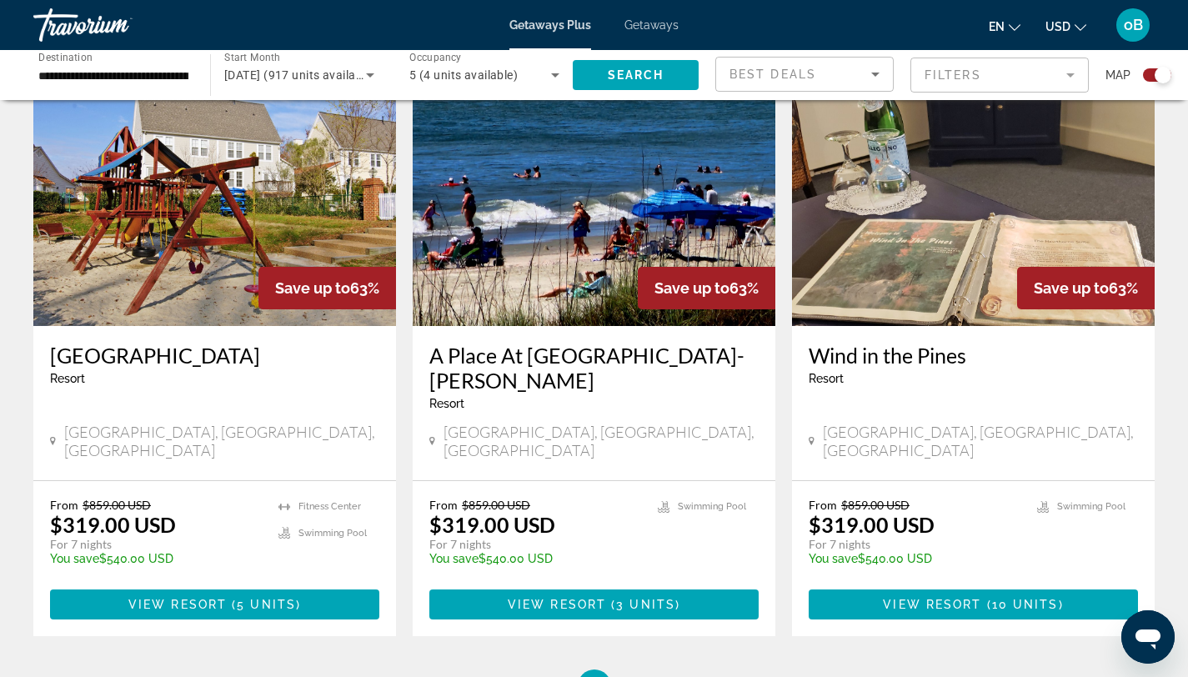
scroll to position [2425, 0]
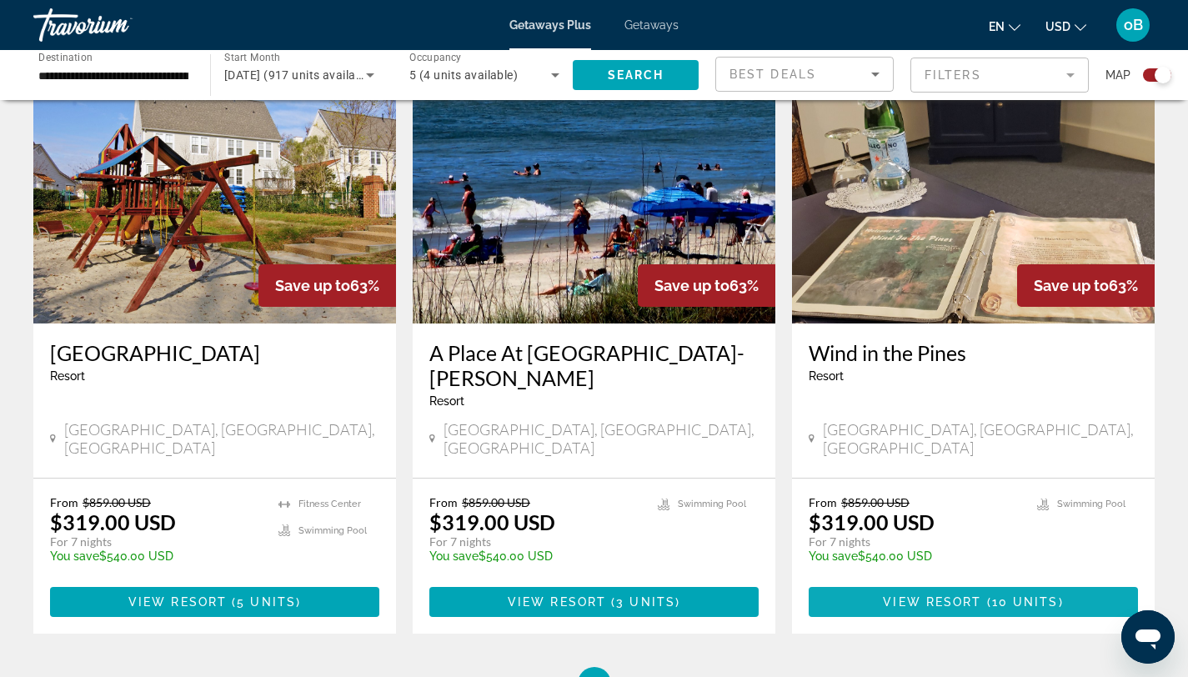
click at [963, 595] on span "View Resort" at bounding box center [932, 601] width 98 height 13
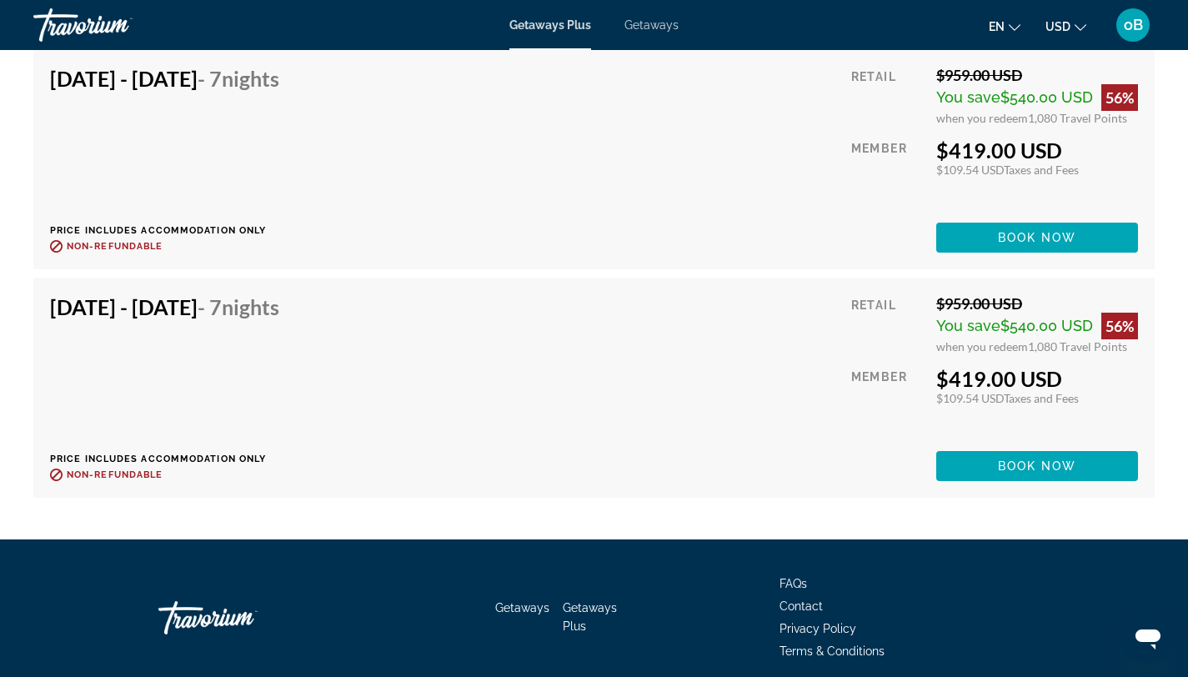
scroll to position [4460, 0]
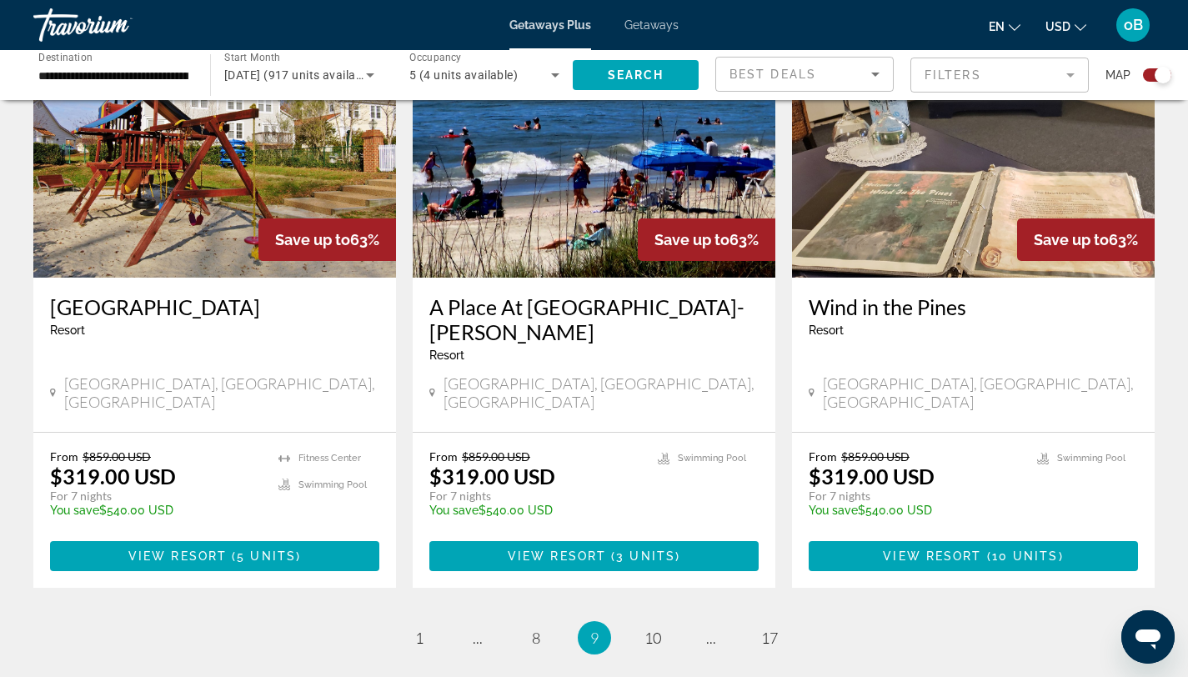
scroll to position [2474, 0]
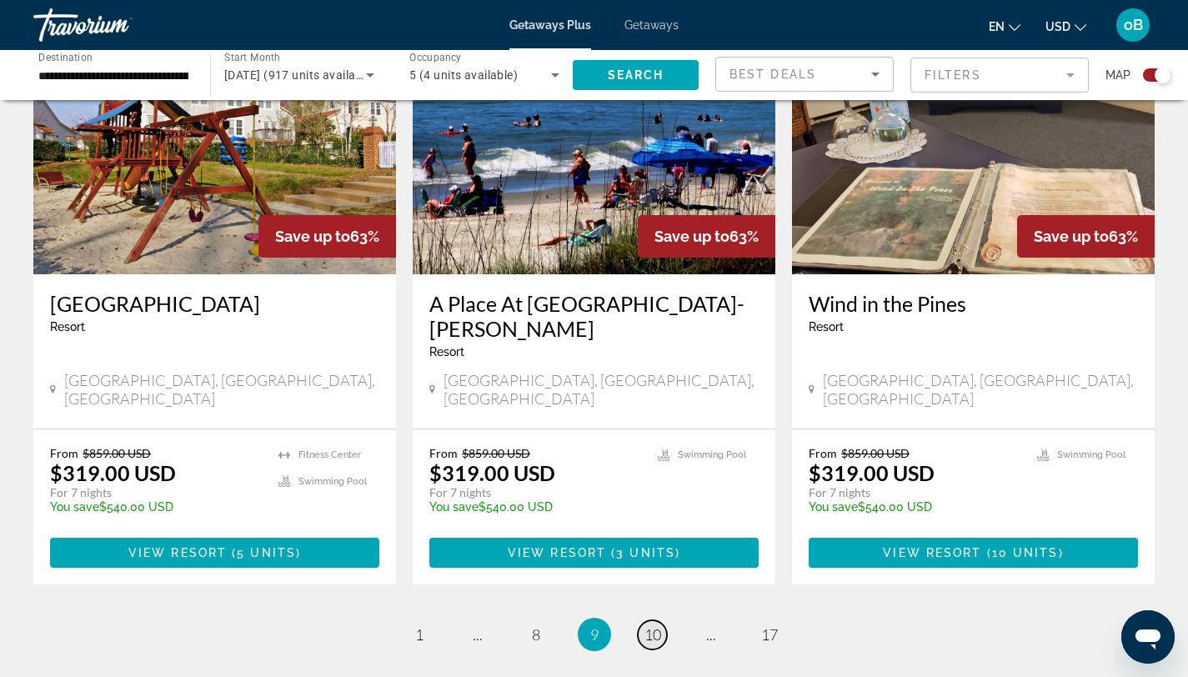
click at [655, 625] on span "10" at bounding box center [653, 634] width 17 height 18
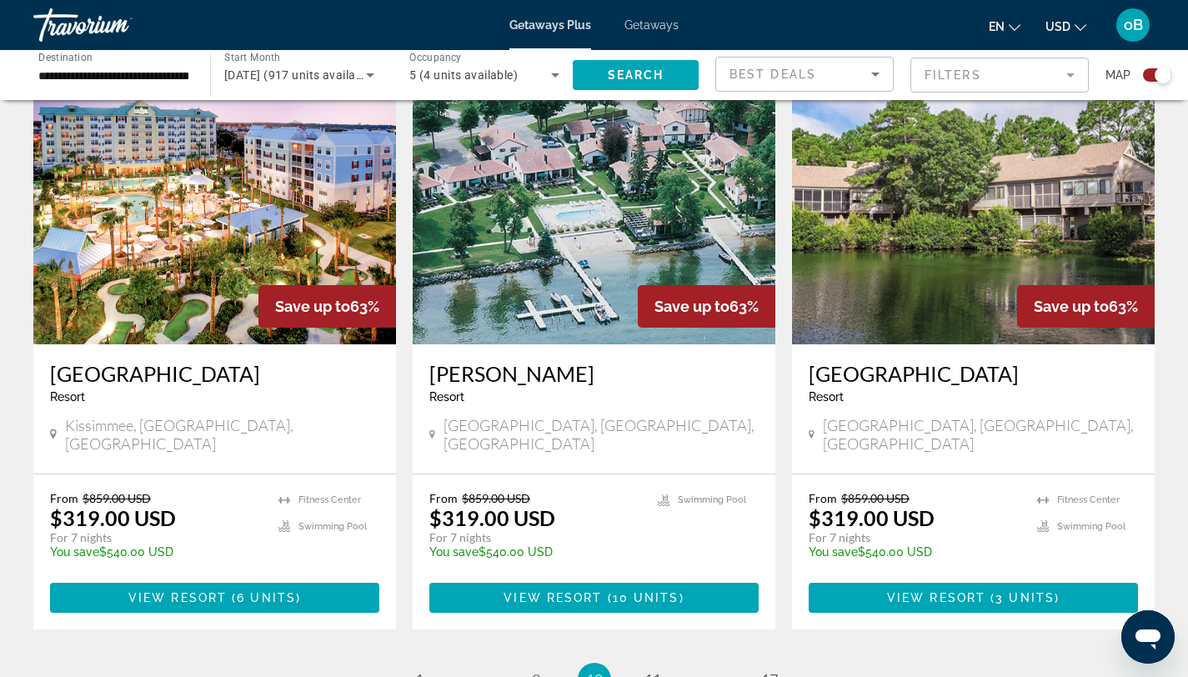
scroll to position [2588, 0]
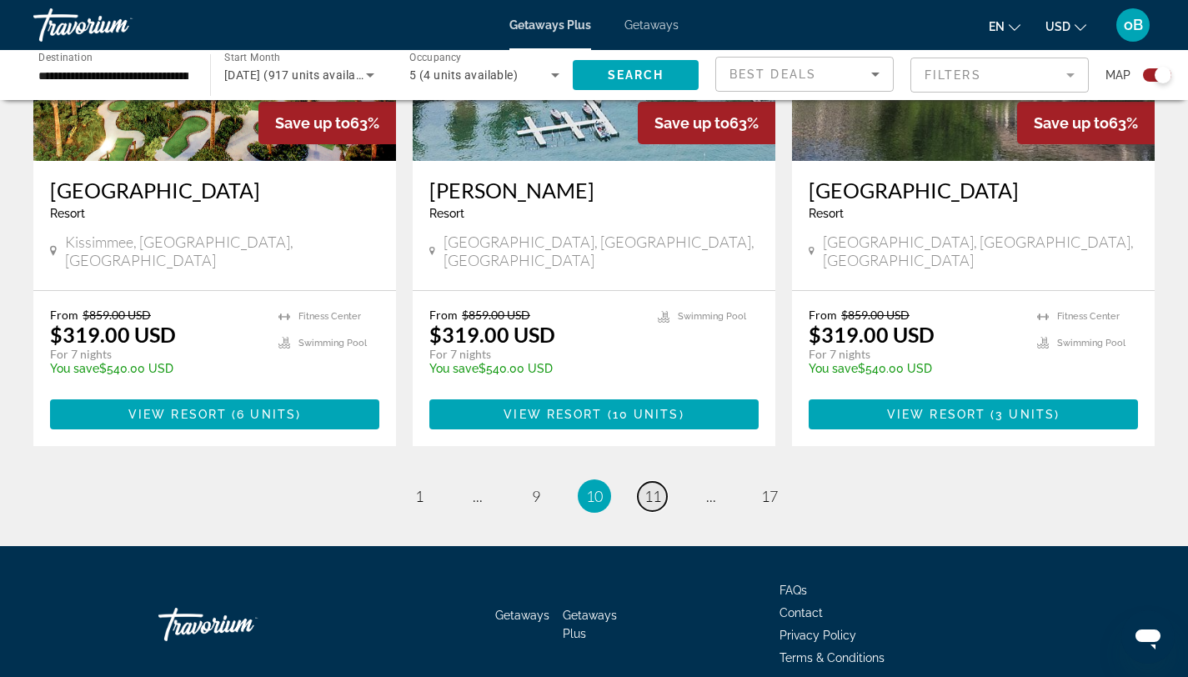
click at [654, 487] on span "11" at bounding box center [653, 496] width 17 height 18
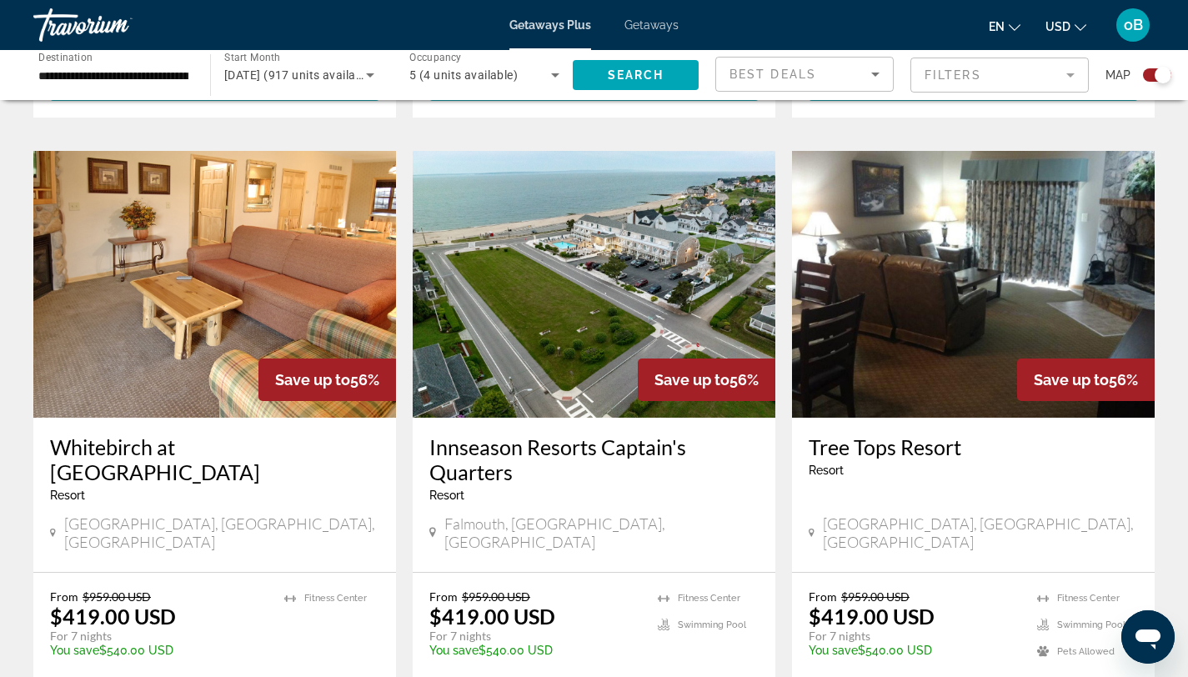
scroll to position [1725, 0]
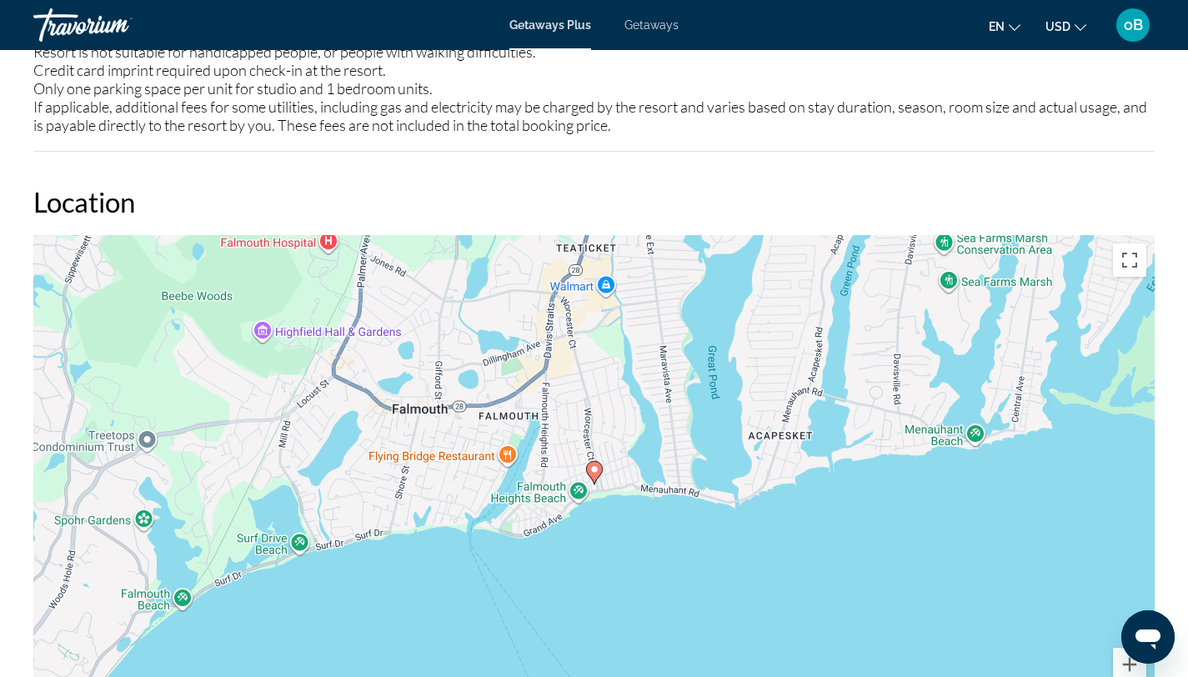
scroll to position [2189, 0]
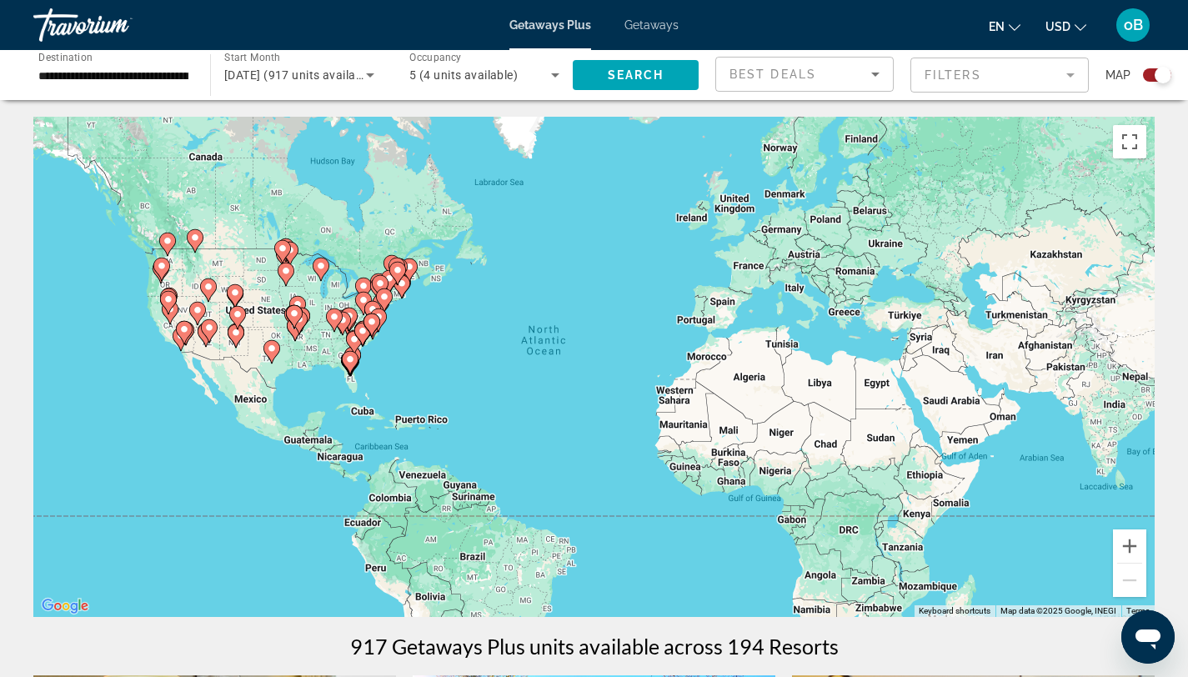
click at [275, 350] on image "Main content" at bounding box center [272, 349] width 10 height 10
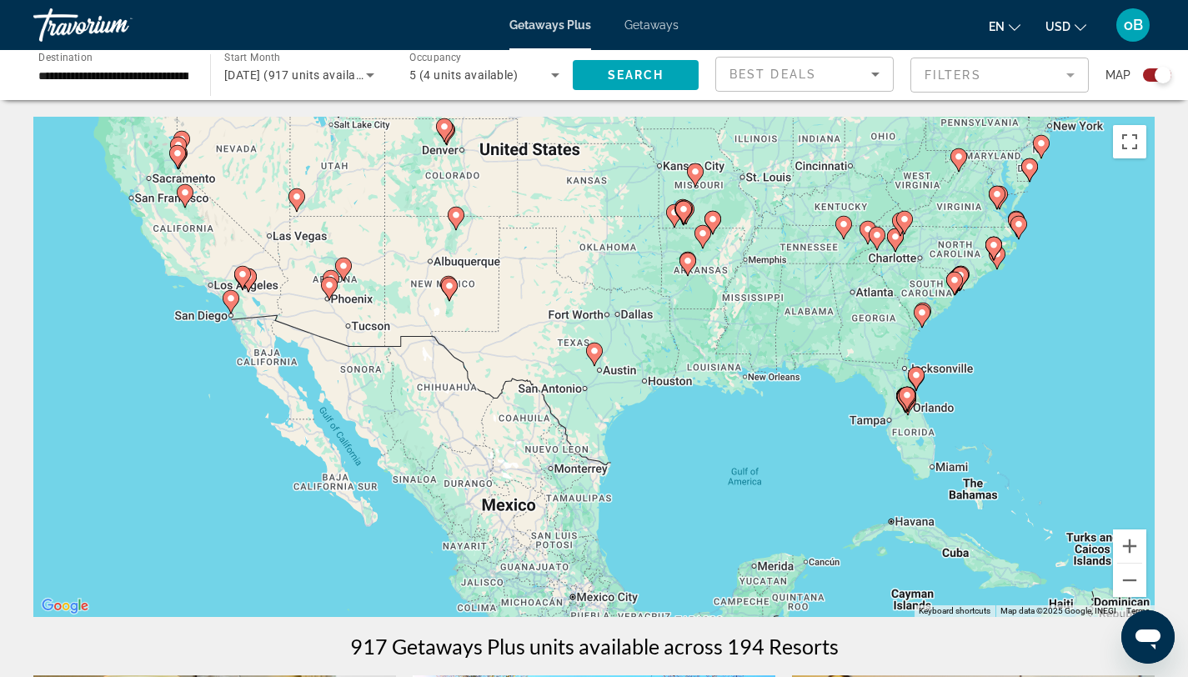
click at [229, 299] on image "Main content" at bounding box center [231, 299] width 10 height 10
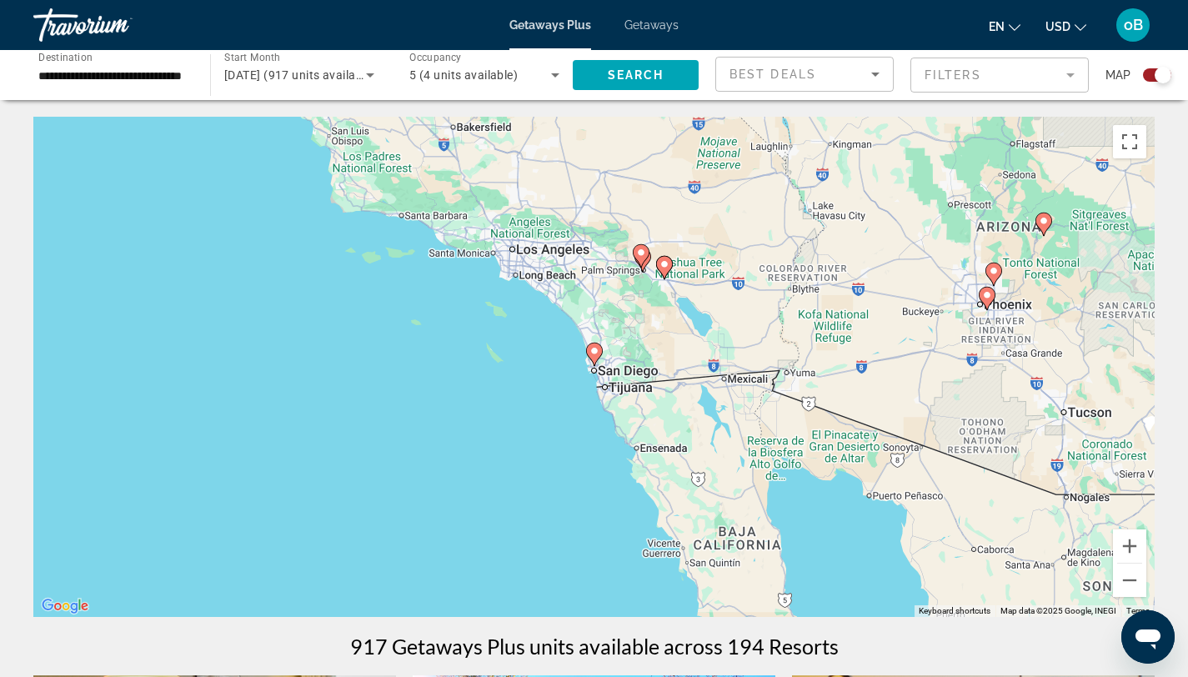
click at [591, 352] on image "Main content" at bounding box center [595, 351] width 10 height 10
type input "**********"
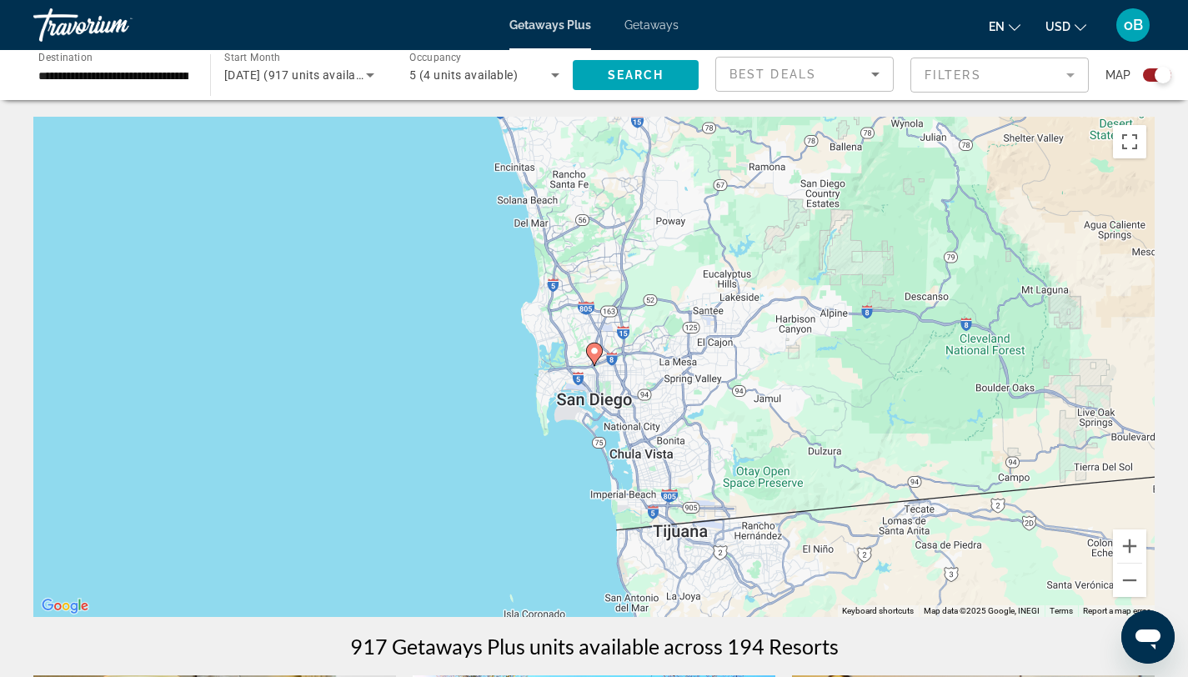
click at [597, 353] on image "Main content" at bounding box center [595, 351] width 10 height 10
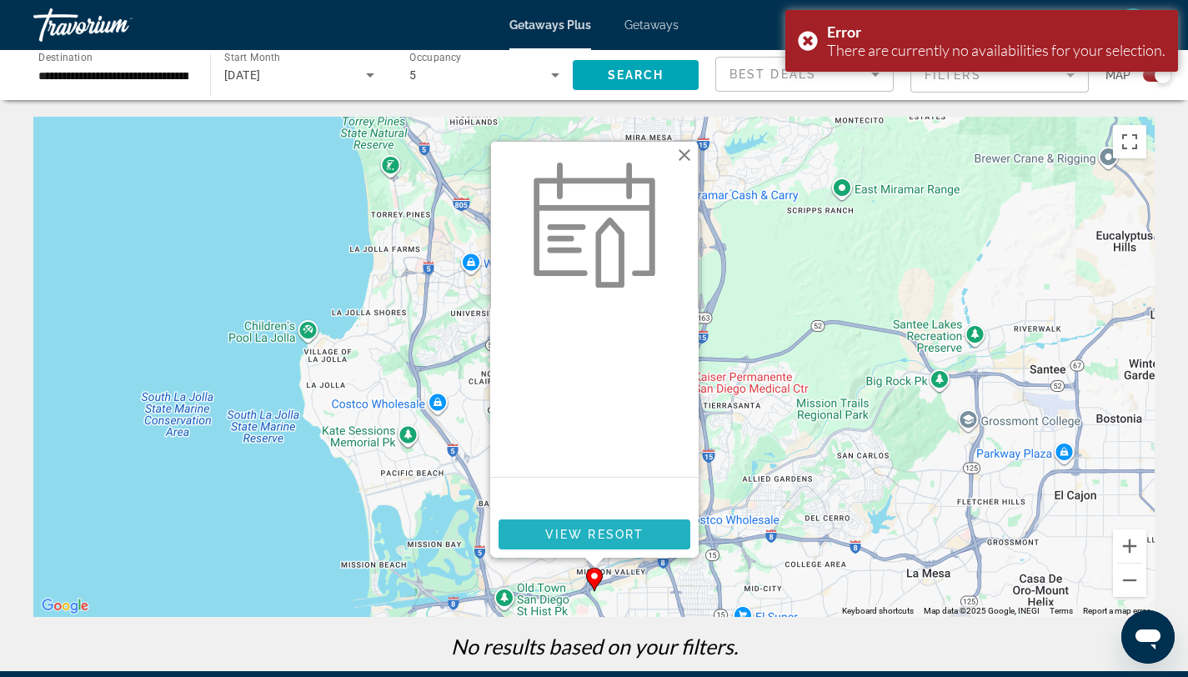
click at [580, 534] on span "View Resort" at bounding box center [594, 534] width 98 height 13
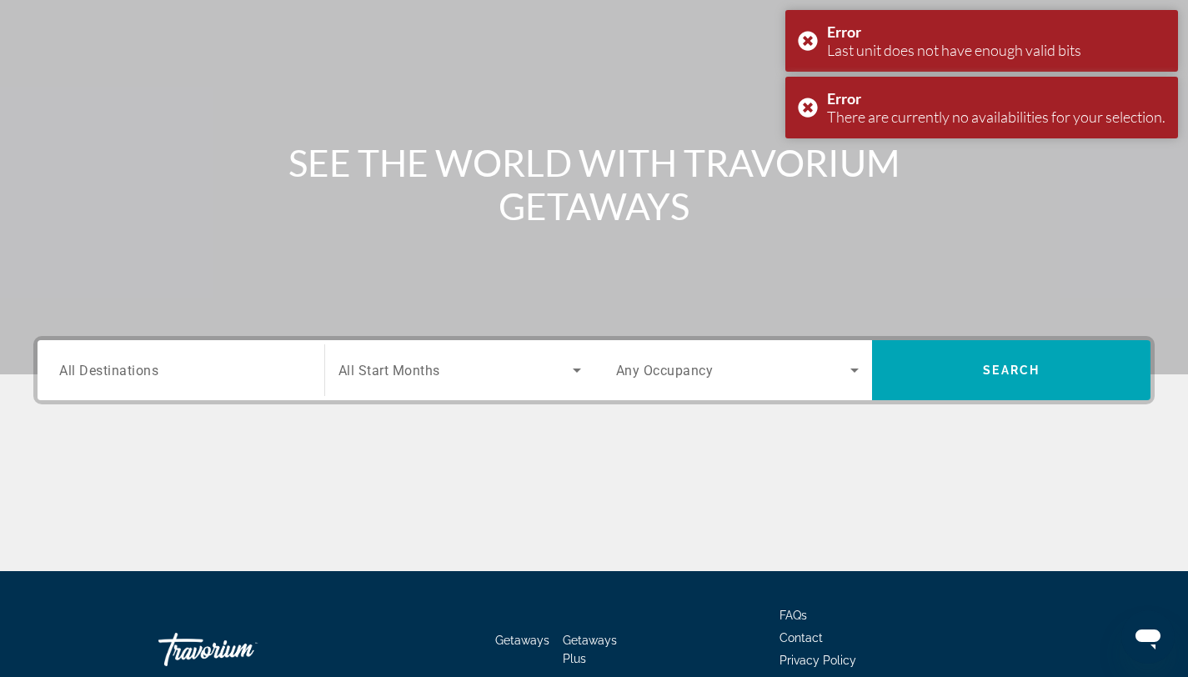
scroll to position [224, 0]
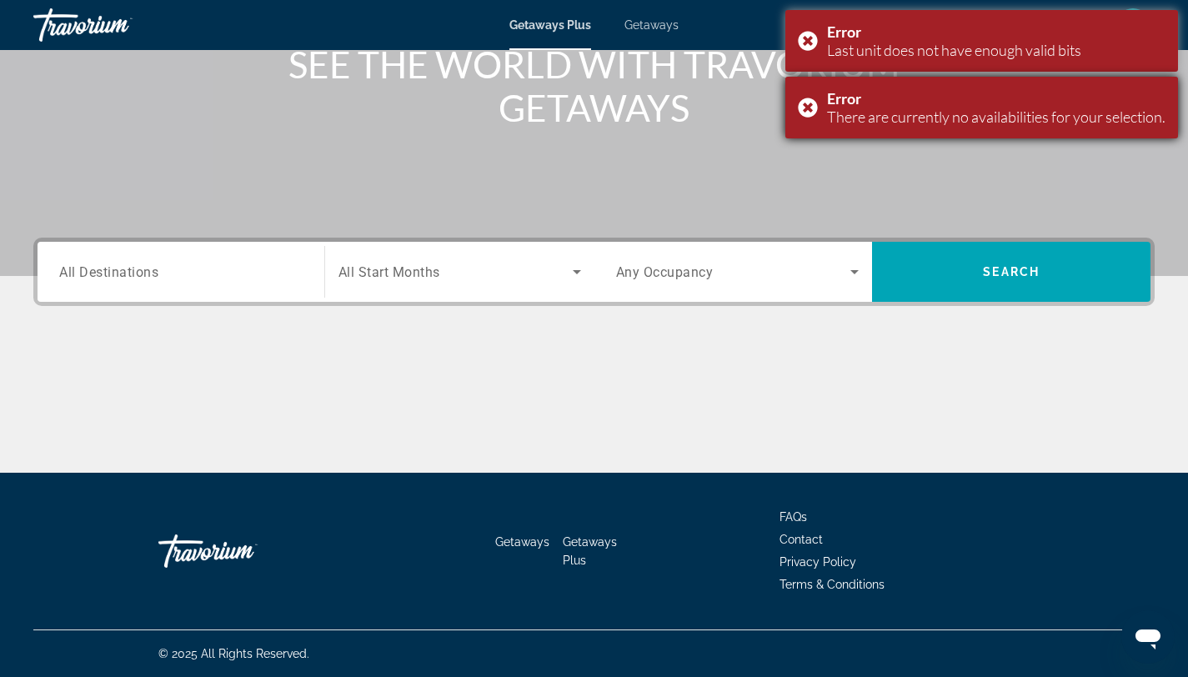
click at [814, 106] on div "Error There are currently no availabilities for your selection." at bounding box center [982, 108] width 393 height 62
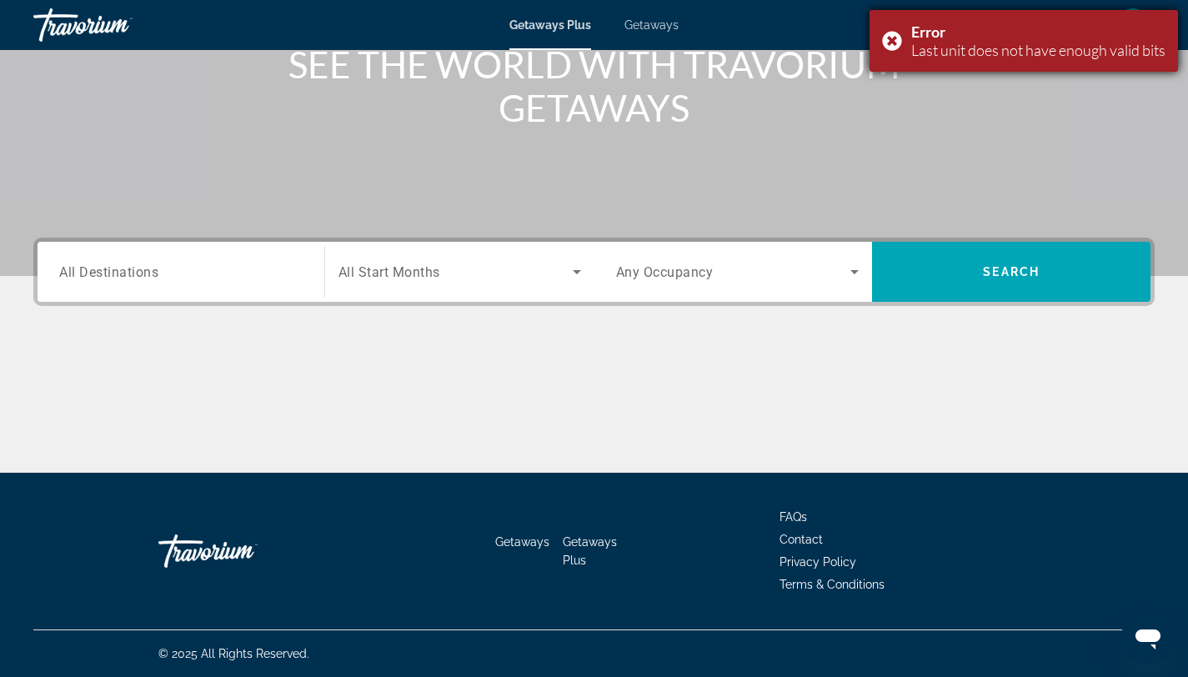
click at [880, 39] on div "Error Last unit does not have enough valid bits" at bounding box center [1024, 41] width 309 height 62
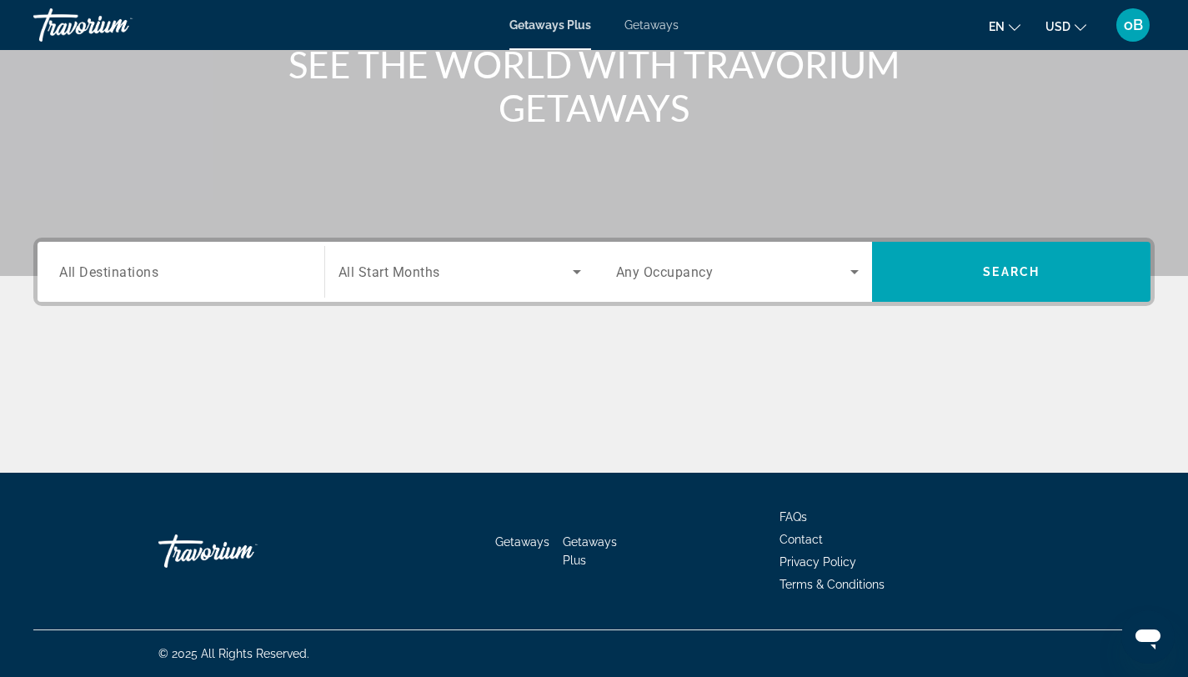
click at [182, 289] on div "Search widget" at bounding box center [181, 273] width 244 height 48
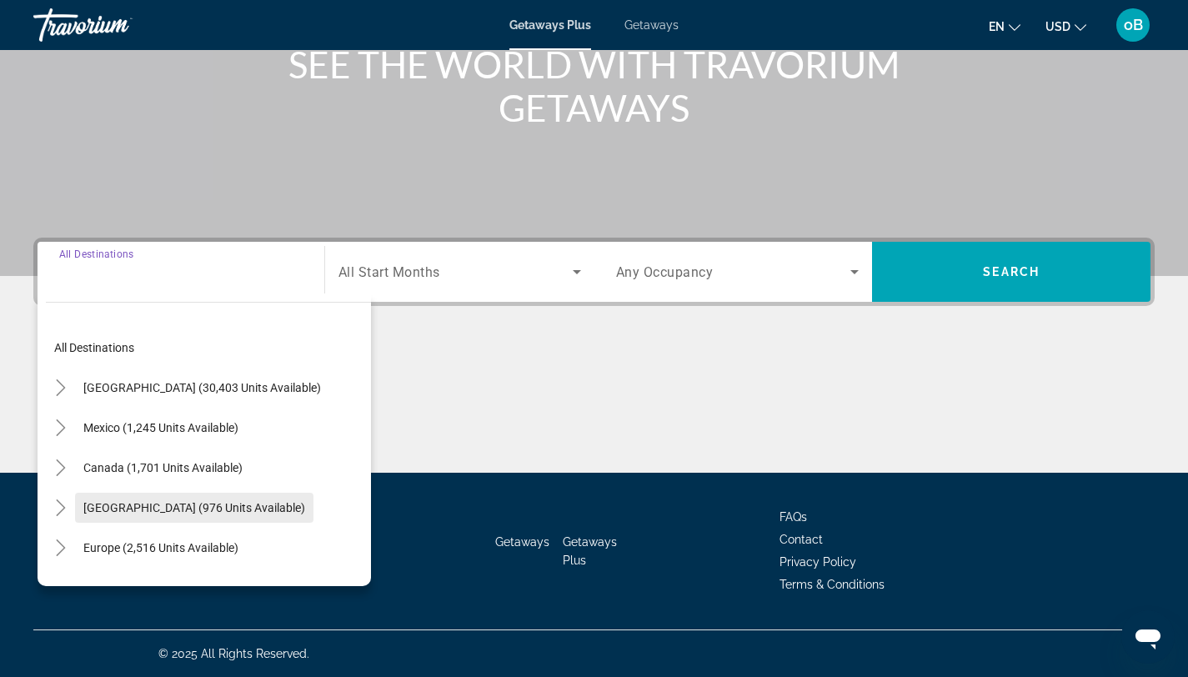
click at [168, 511] on span "[GEOGRAPHIC_DATA] (976 units available)" at bounding box center [194, 507] width 222 height 13
type input "**********"
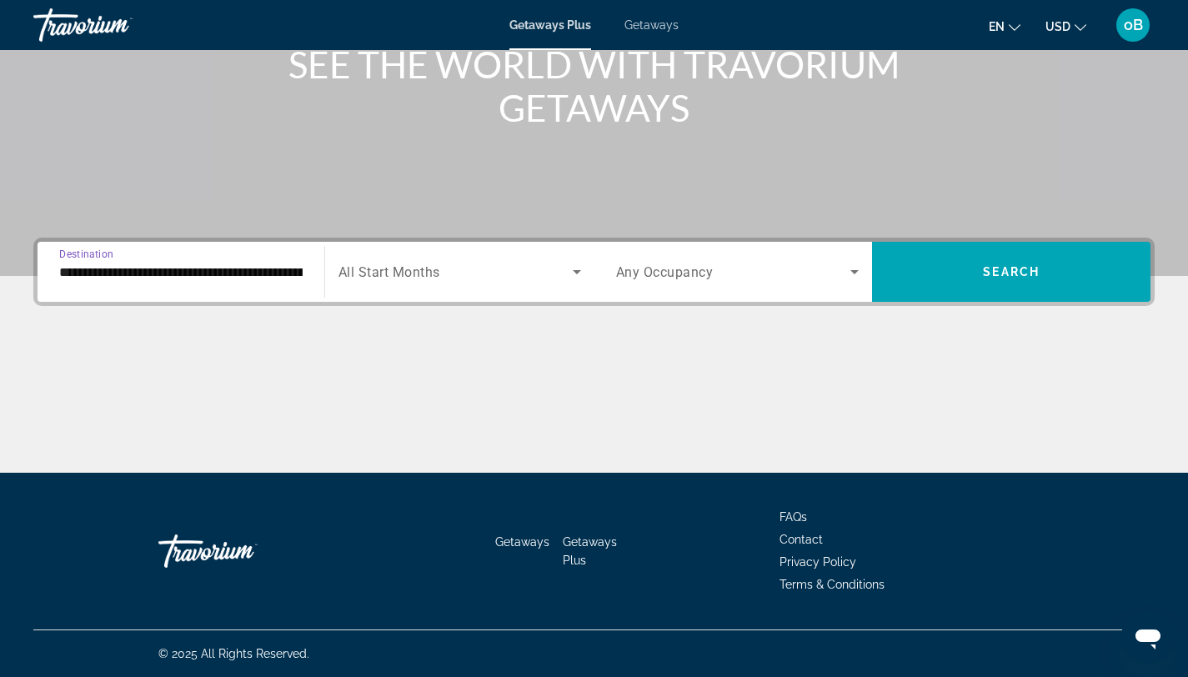
click at [573, 262] on icon "Search widget" at bounding box center [577, 272] width 20 height 20
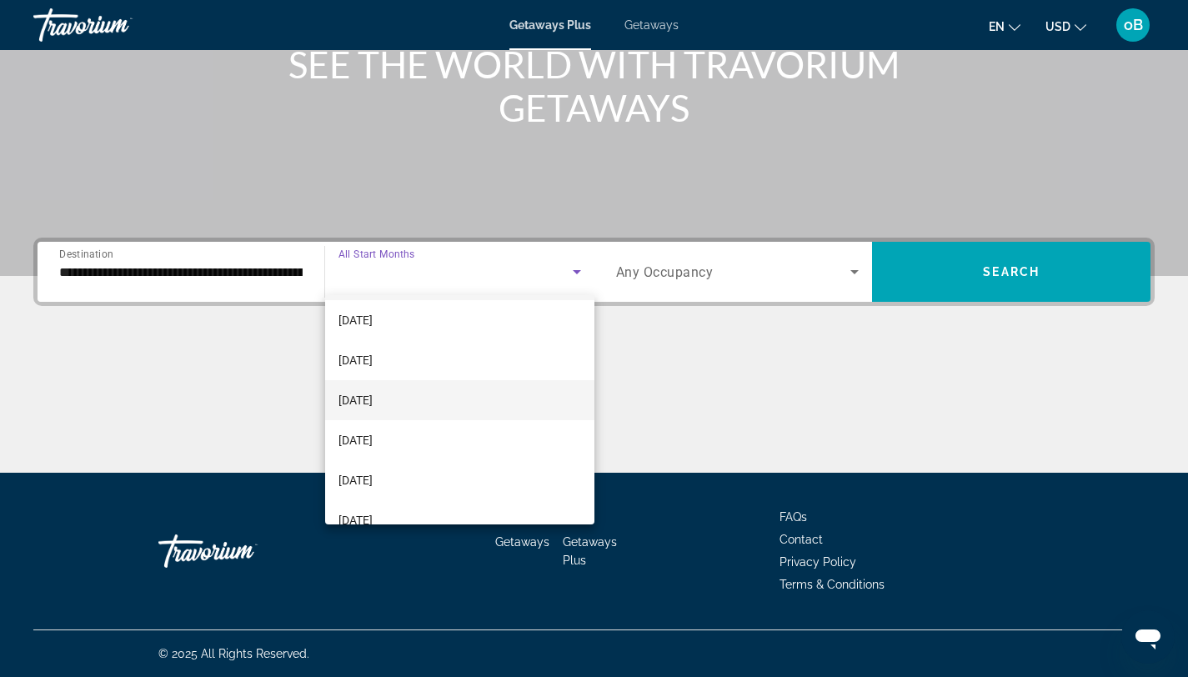
scroll to position [53, 0]
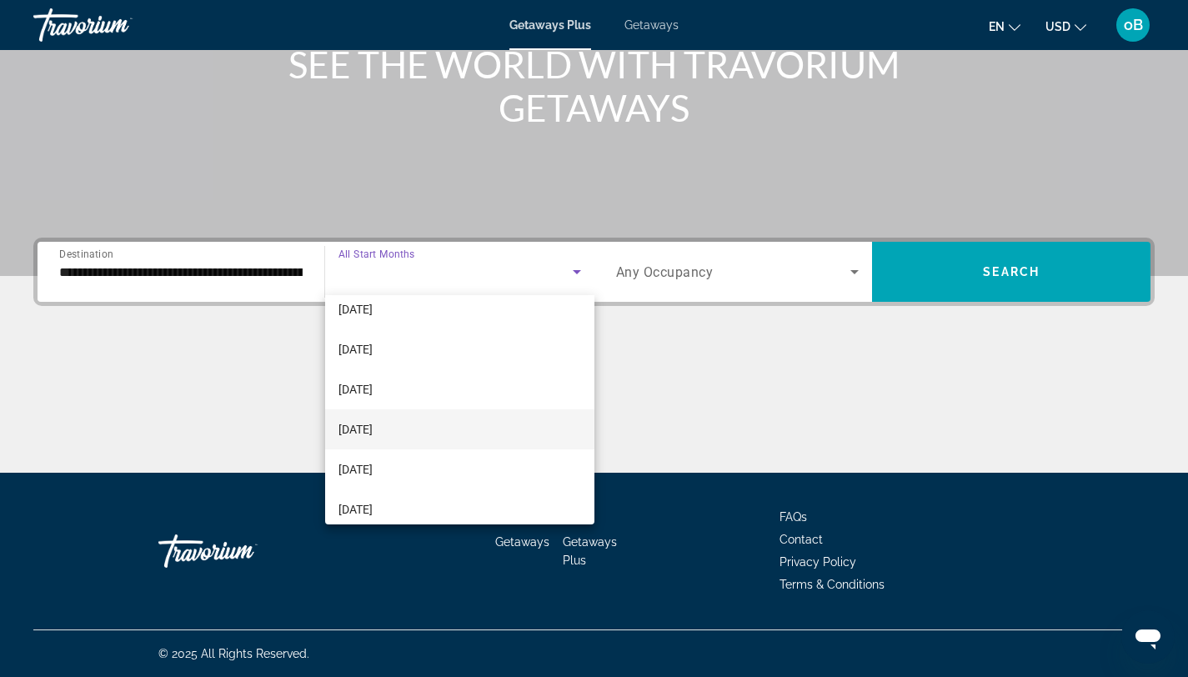
click at [373, 425] on span "[DATE]" at bounding box center [356, 429] width 34 height 20
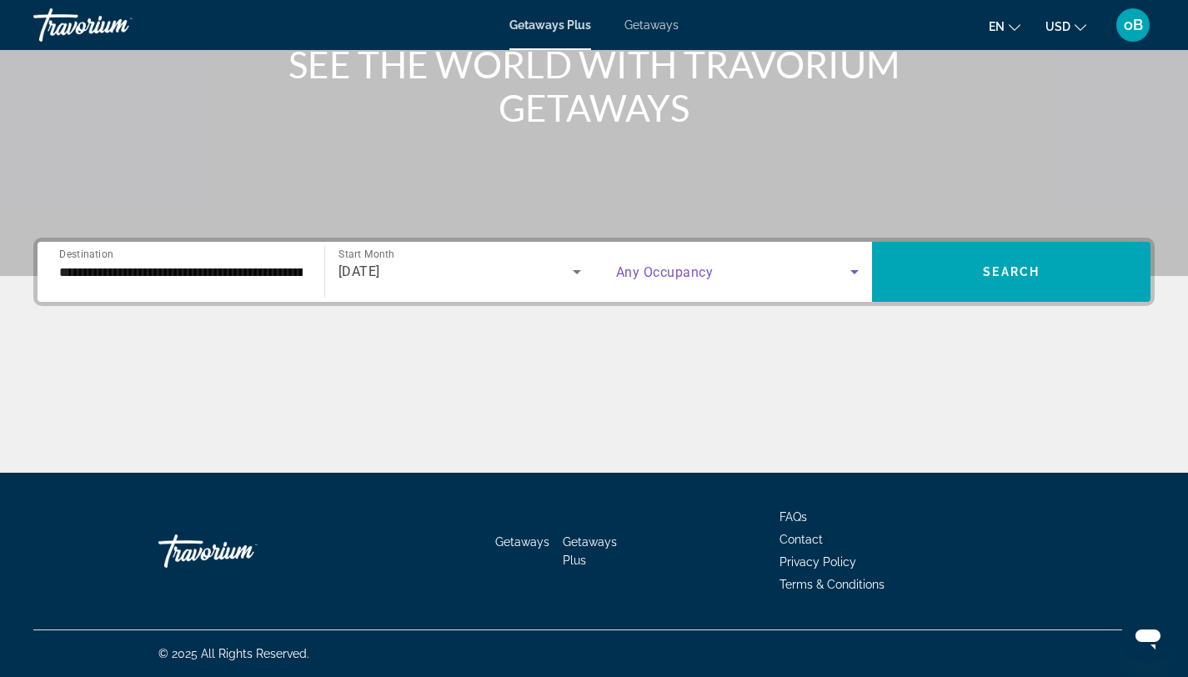
click at [856, 267] on icon "Search widget" at bounding box center [855, 272] width 20 height 20
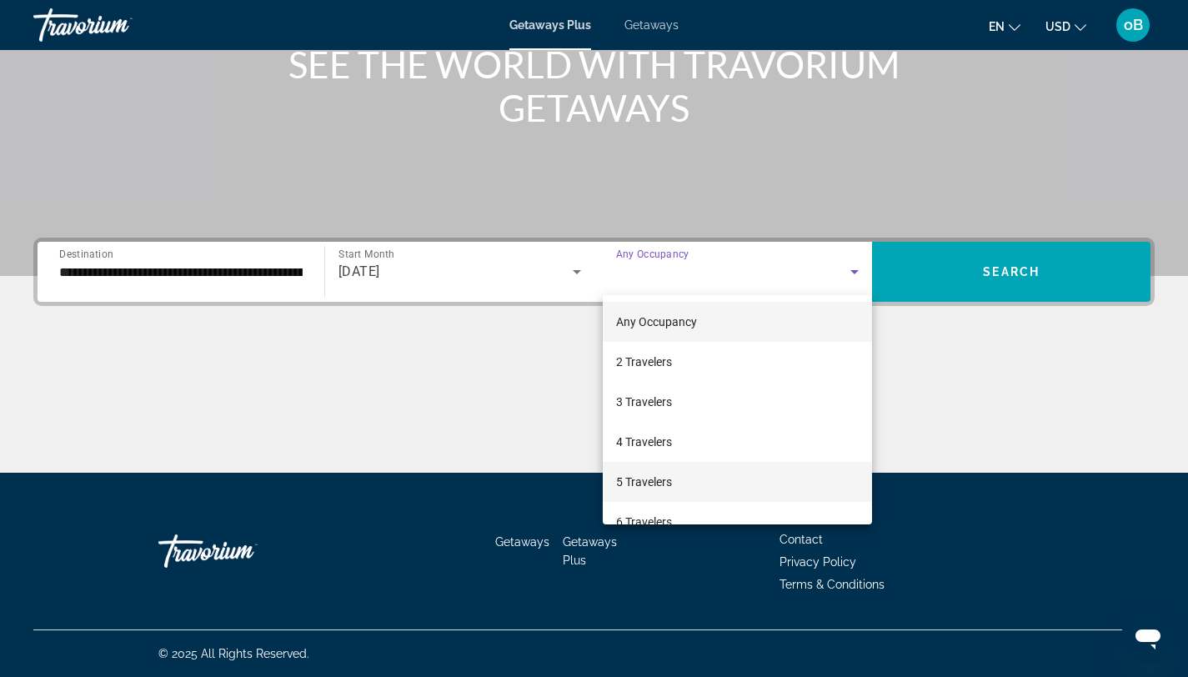
click at [642, 480] on span "5 Travelers" at bounding box center [644, 482] width 56 height 20
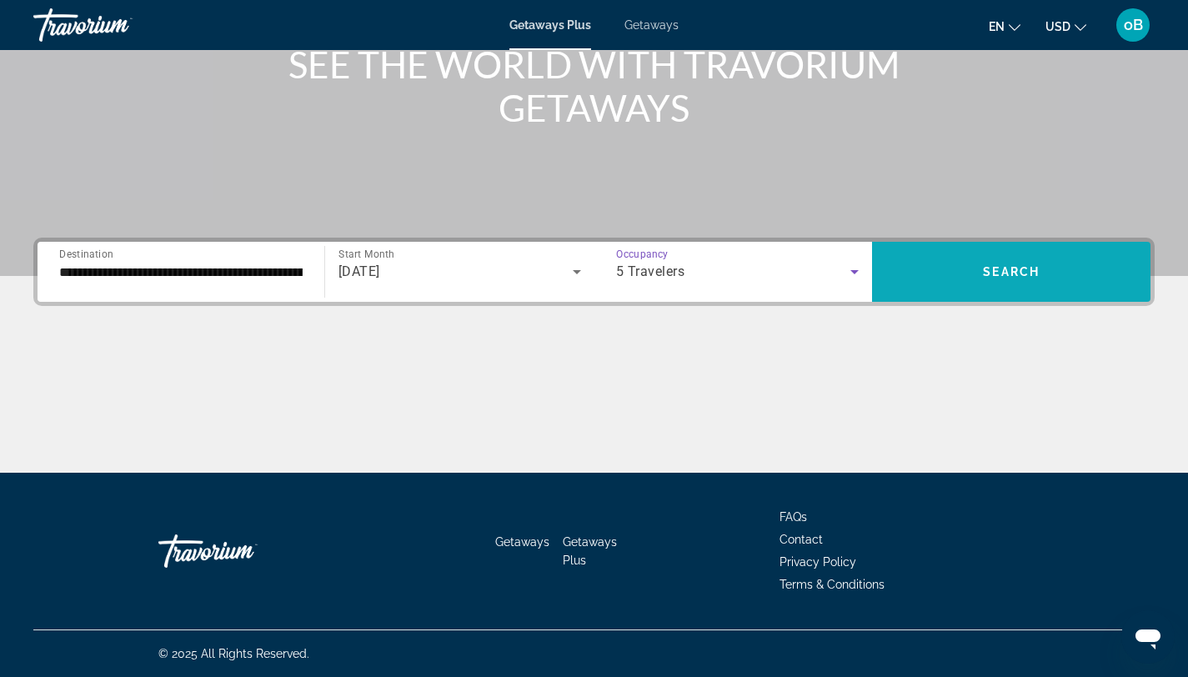
click at [1017, 271] on span "Search" at bounding box center [1011, 271] width 57 height 13
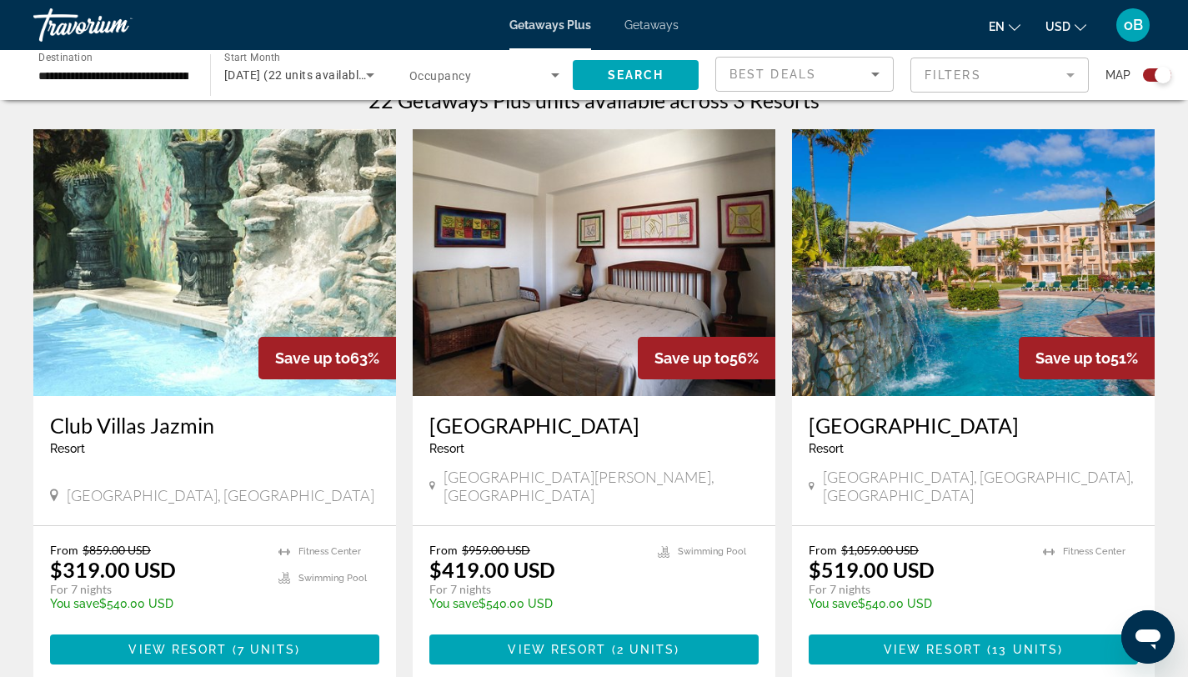
scroll to position [520, 0]
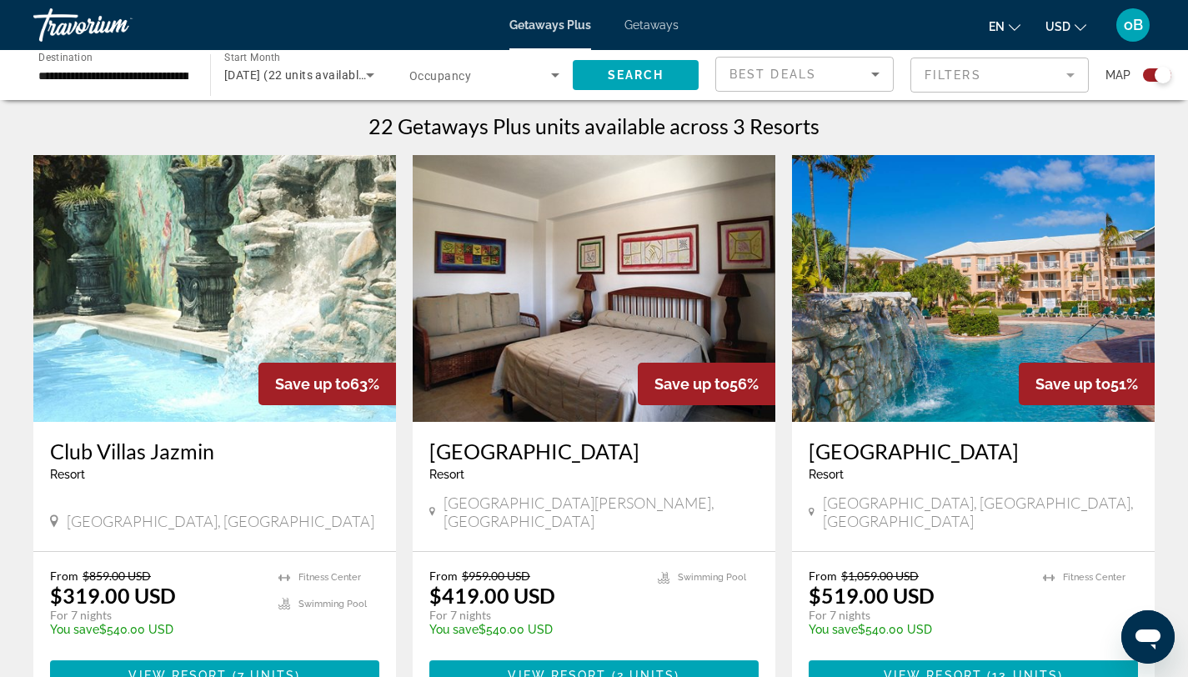
click at [914, 453] on h3 "[GEOGRAPHIC_DATA]" at bounding box center [973, 451] width 329 height 25
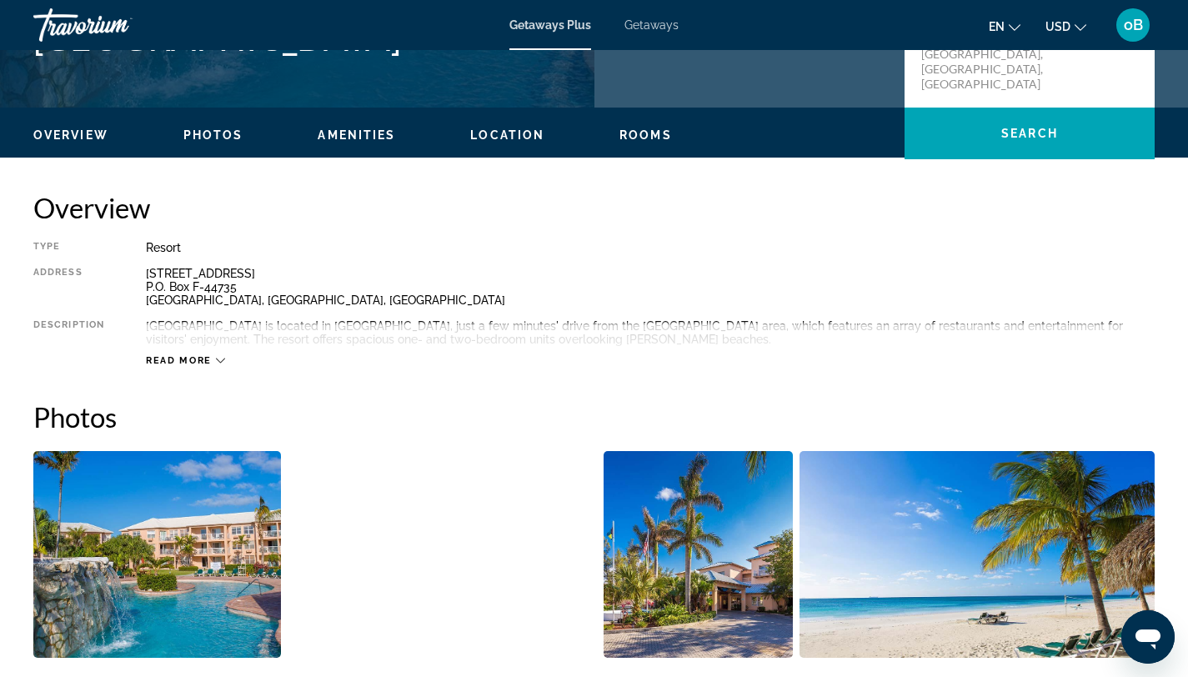
scroll to position [450, 0]
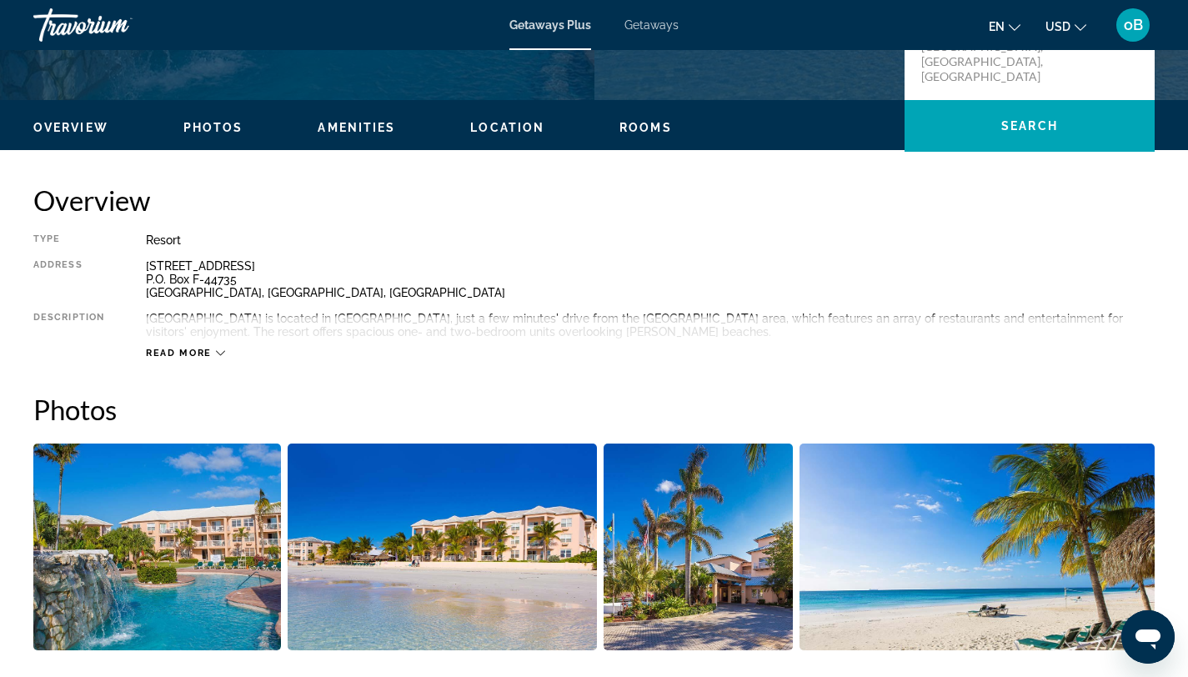
click at [210, 350] on span "Read more" at bounding box center [179, 353] width 66 height 11
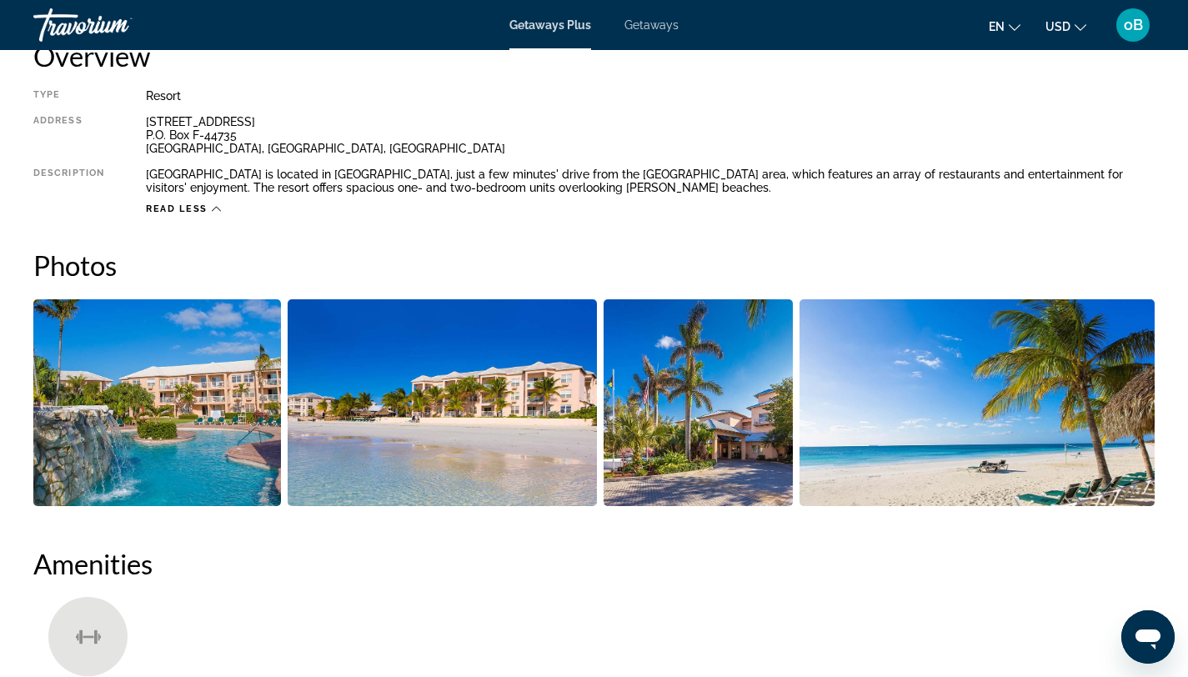
scroll to position [609, 0]
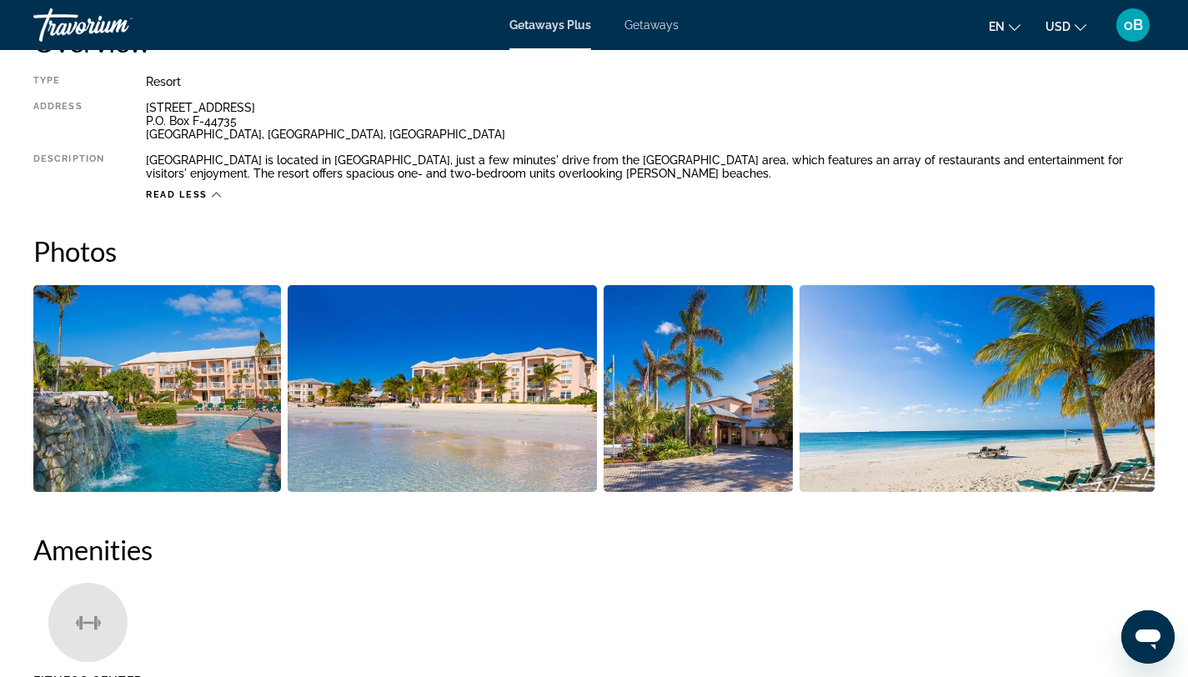
click at [189, 404] on img "Open full-screen image slider" at bounding box center [157, 388] width 248 height 207
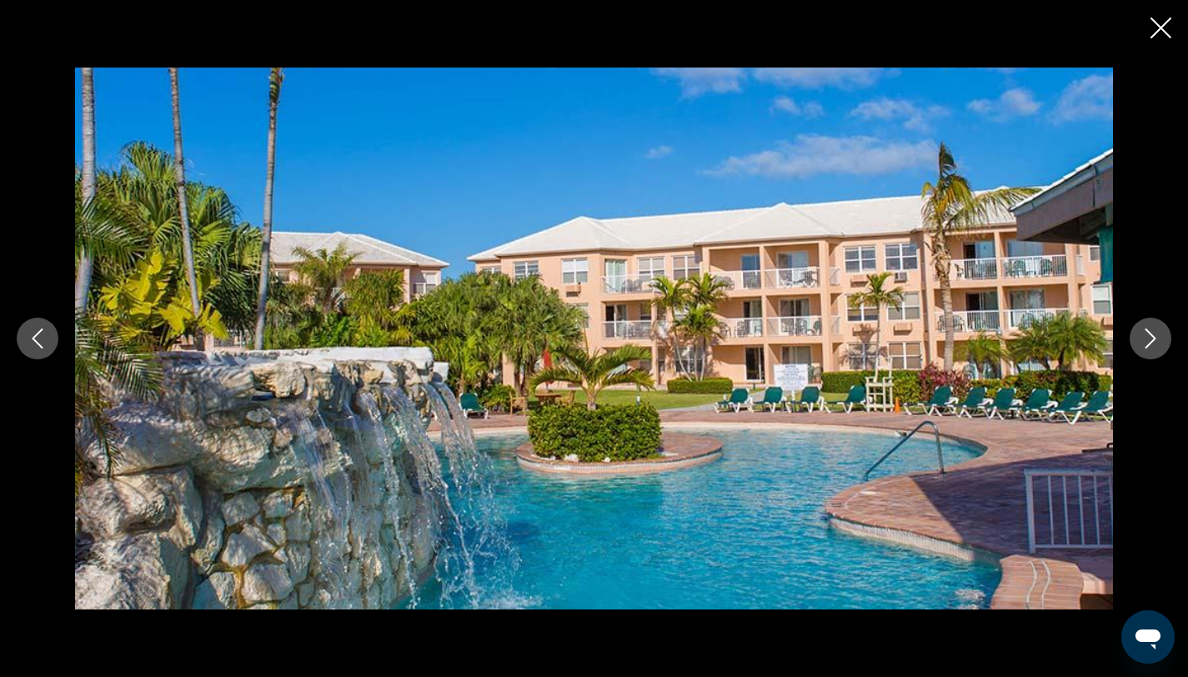
click at [1148, 345] on icon "Next image" at bounding box center [1151, 339] width 11 height 20
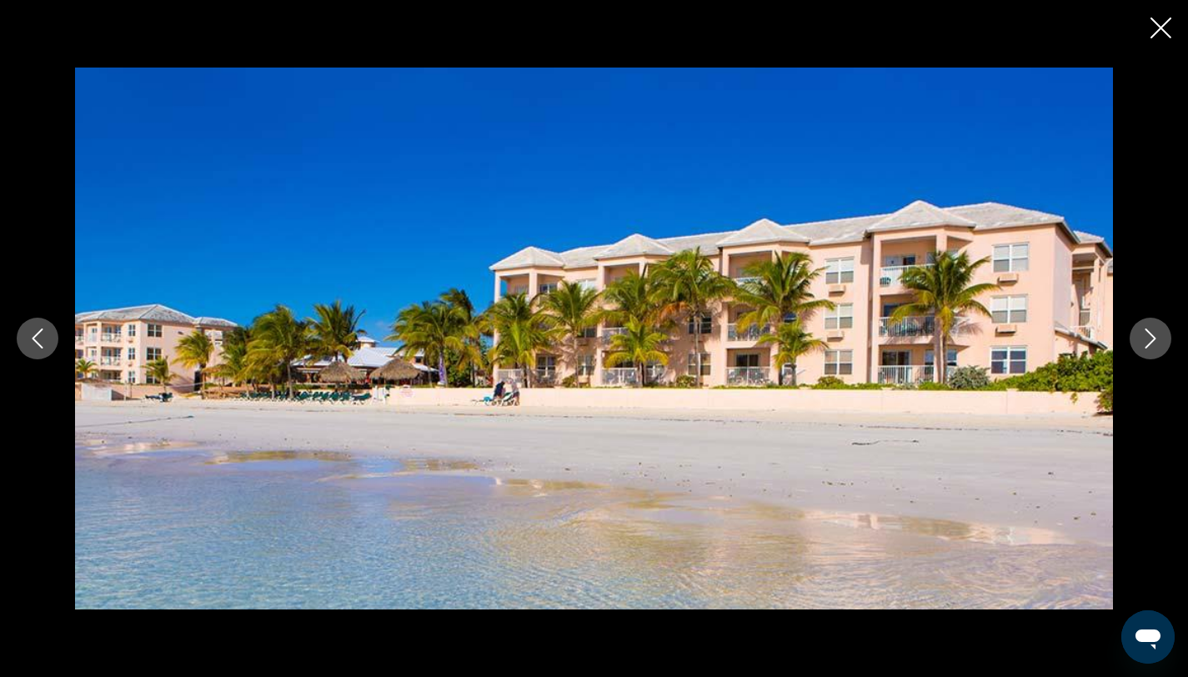
click at [1148, 345] on icon "Next image" at bounding box center [1151, 339] width 11 height 20
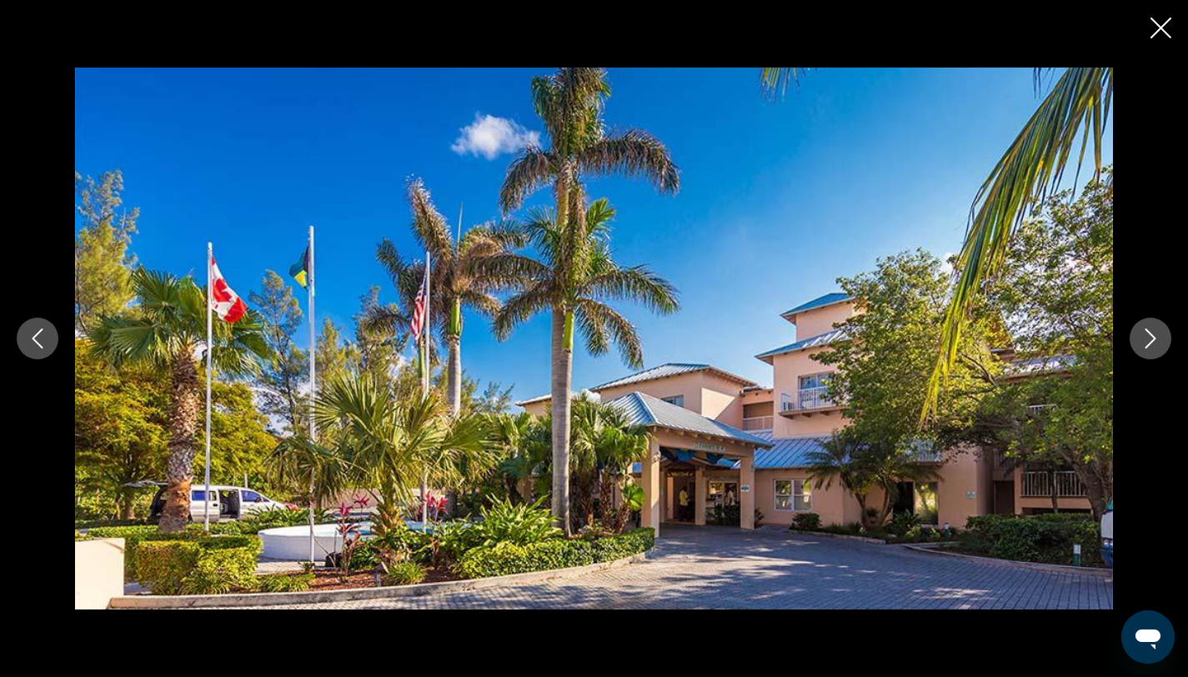
click at [1148, 345] on icon "Next image" at bounding box center [1151, 339] width 11 height 20
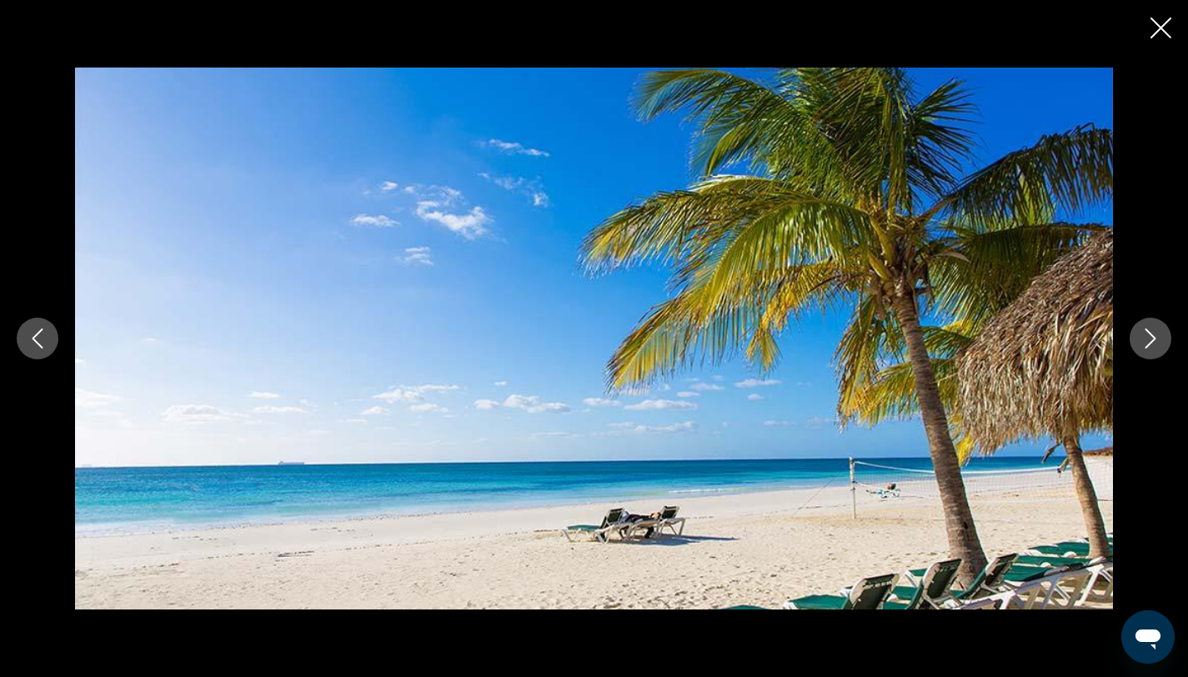
click at [1148, 345] on icon "Next image" at bounding box center [1151, 339] width 11 height 20
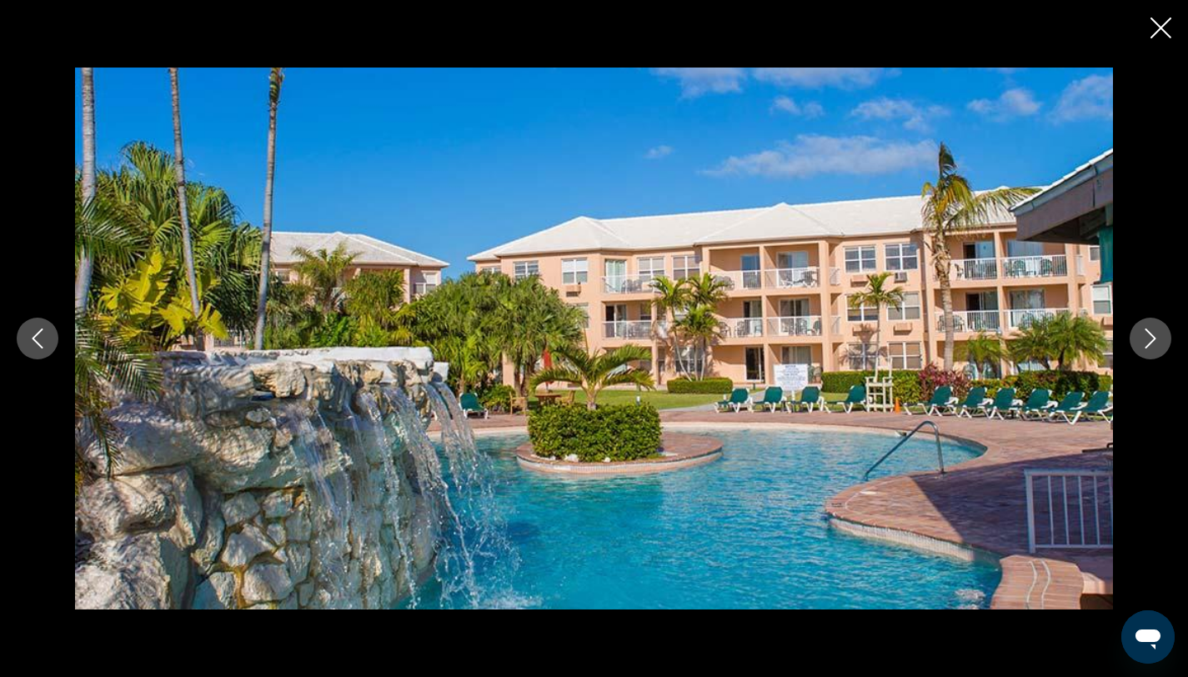
click at [1148, 345] on icon "Next image" at bounding box center [1151, 339] width 11 height 20
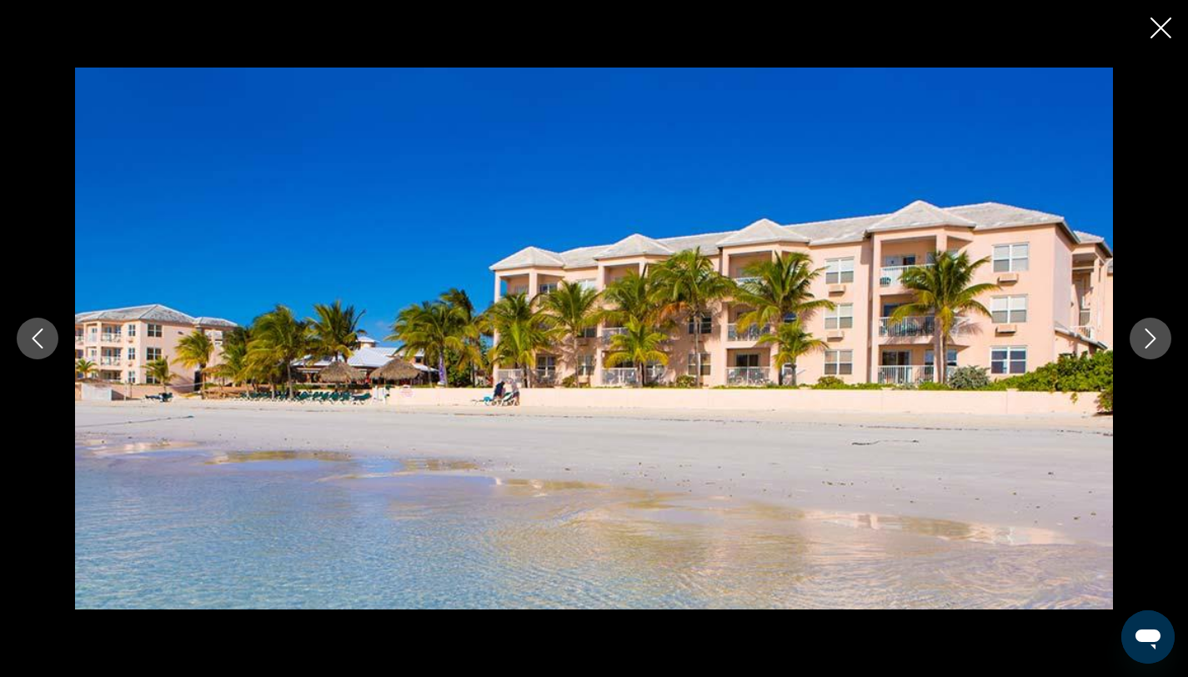
click at [1148, 345] on icon "Next image" at bounding box center [1151, 339] width 11 height 20
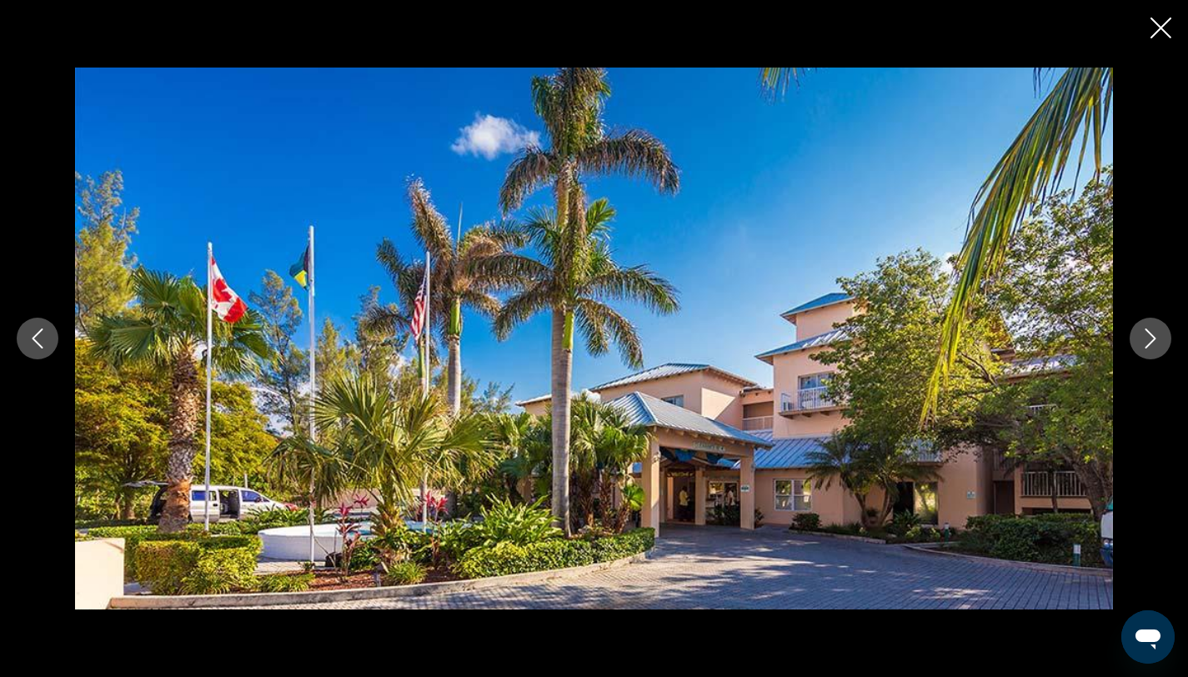
click at [1153, 348] on icon "Next image" at bounding box center [1151, 339] width 20 height 20
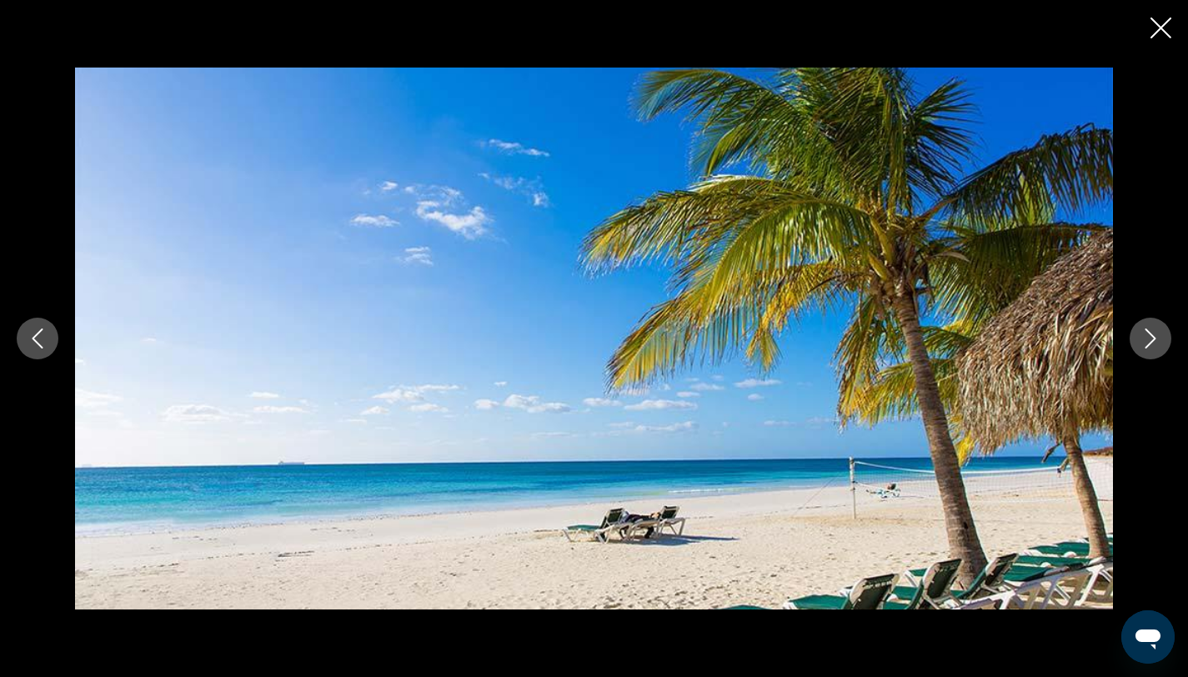
click at [1153, 348] on icon "Next image" at bounding box center [1151, 339] width 20 height 20
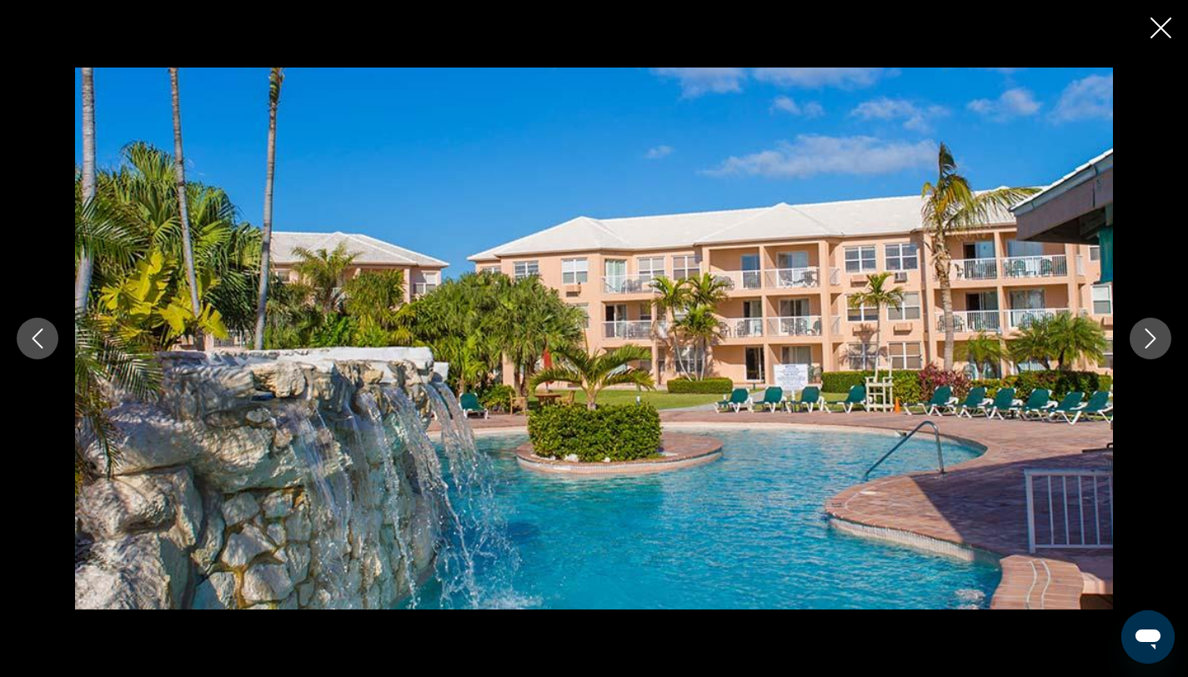
click at [1166, 34] on icon "Close slideshow" at bounding box center [1161, 28] width 21 height 21
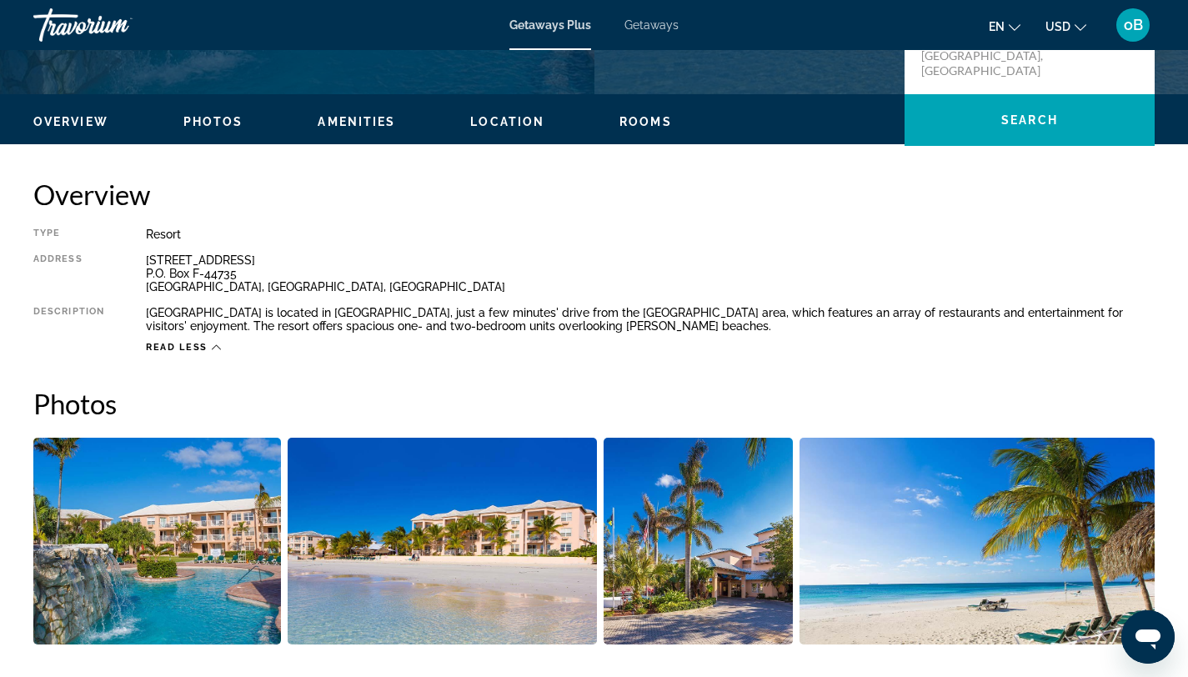
scroll to position [460, 0]
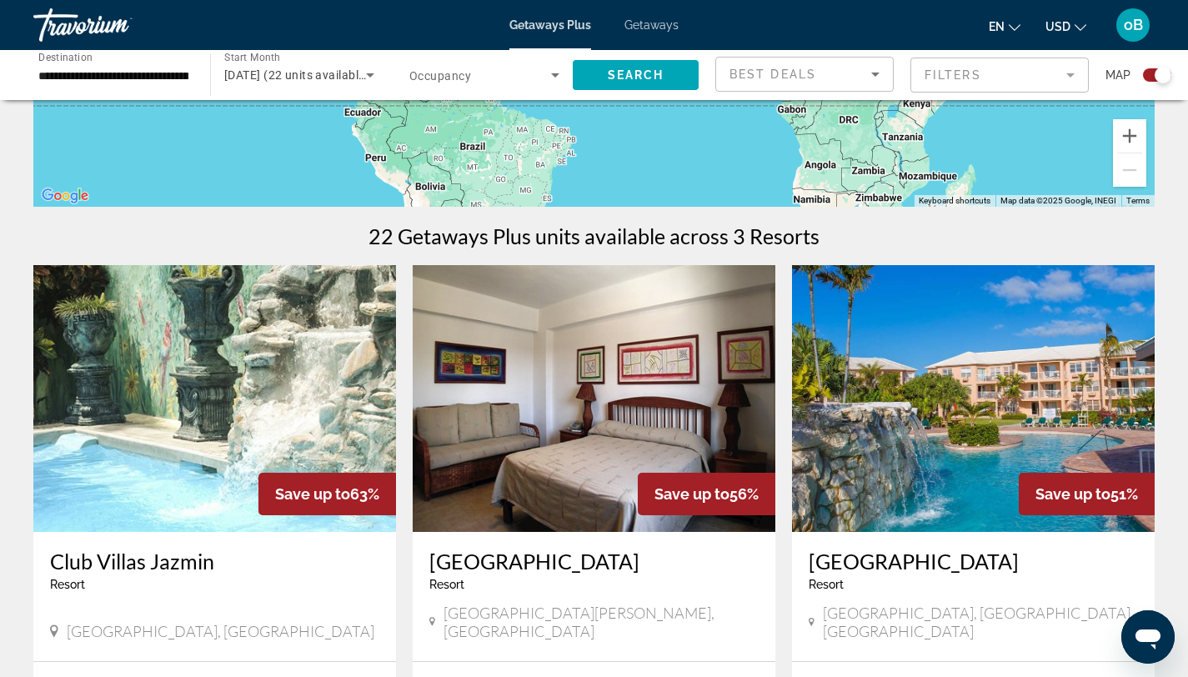
scroll to position [234, 0]
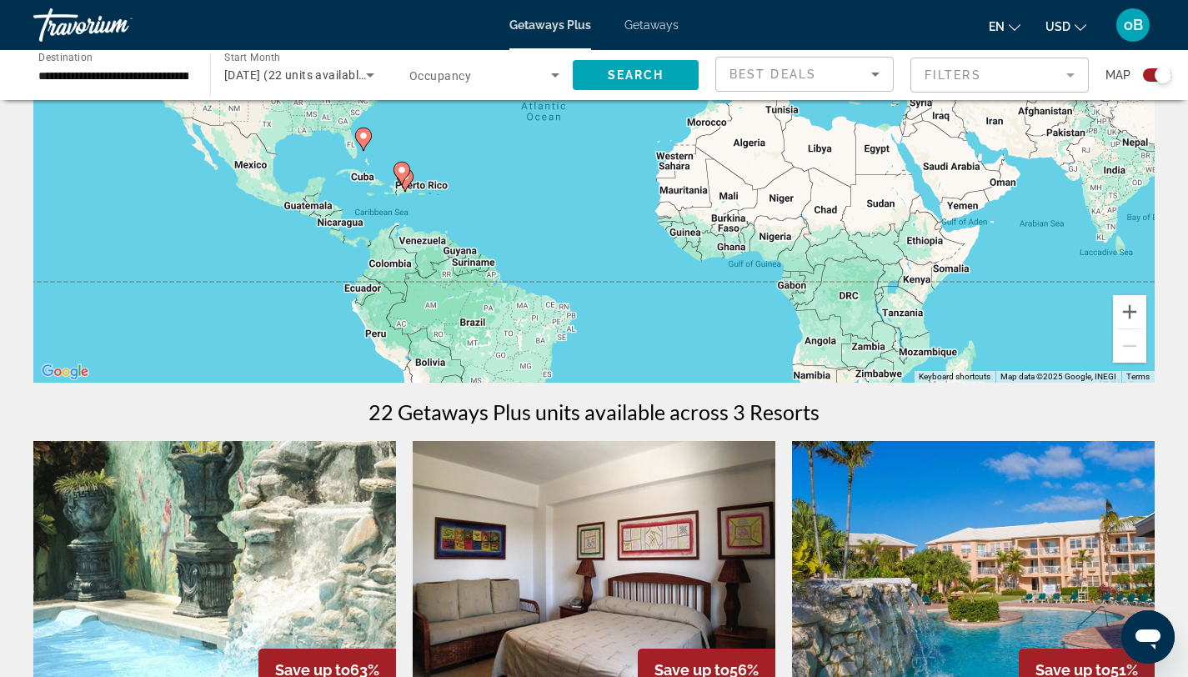
click at [111, 73] on input "**********" at bounding box center [113, 76] width 150 height 20
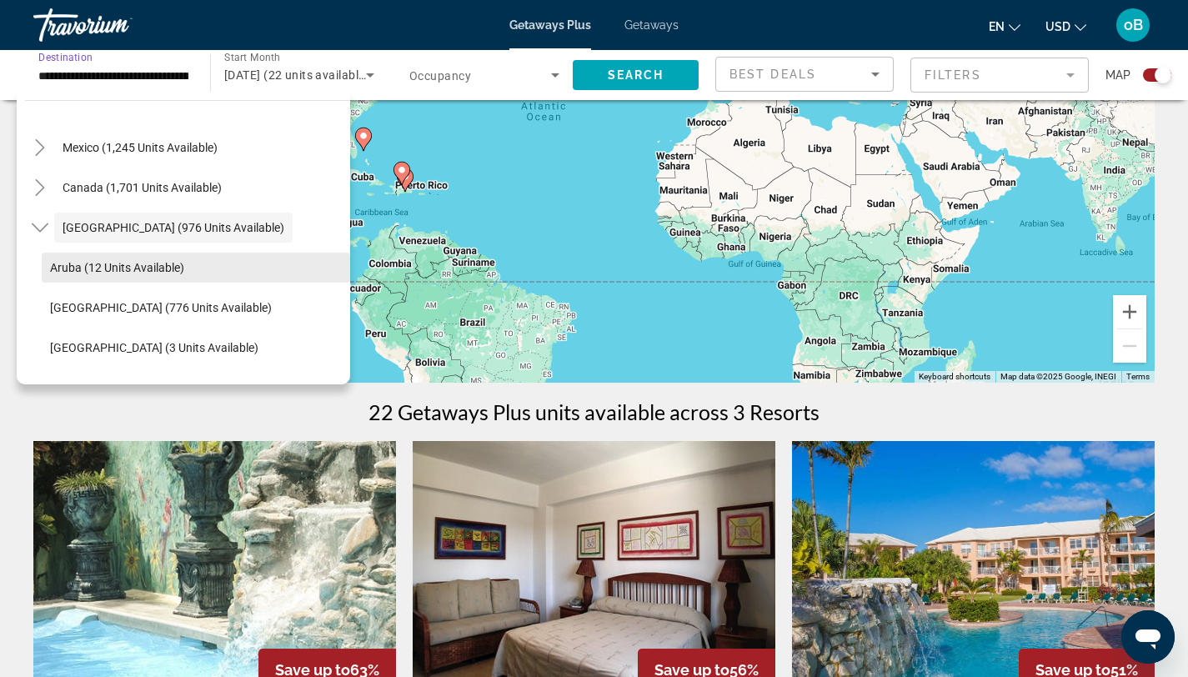
scroll to position [82, 0]
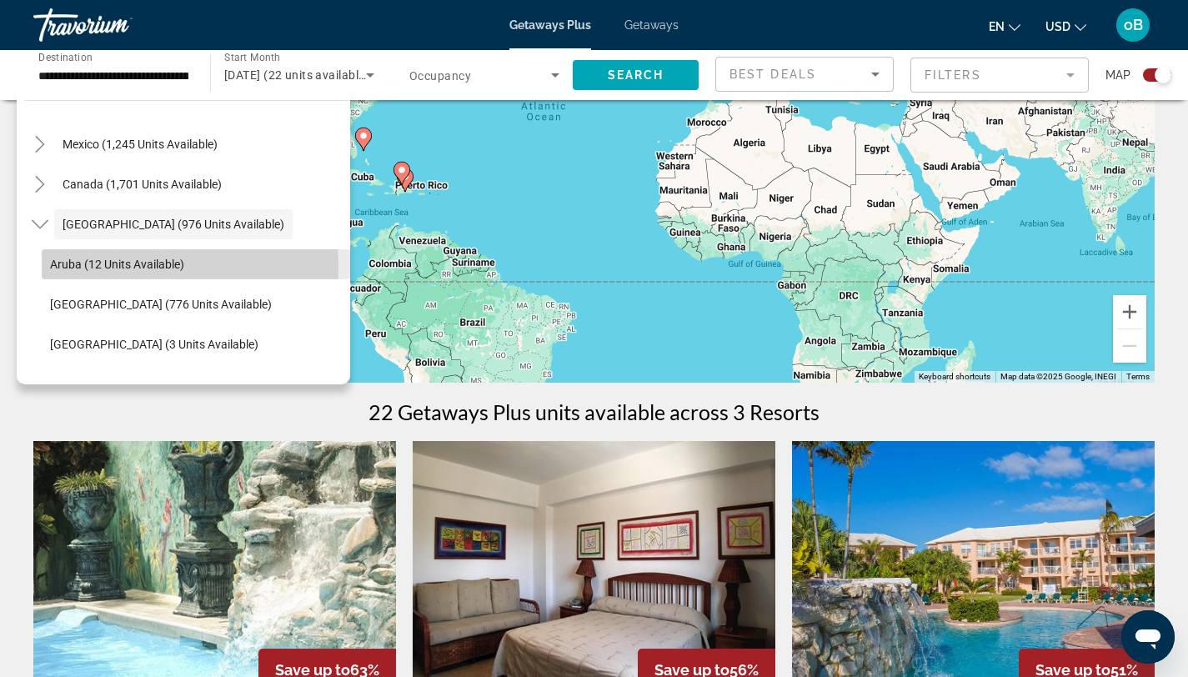
click at [113, 269] on span "Aruba (12 units available)" at bounding box center [117, 264] width 134 height 13
type input "**********"
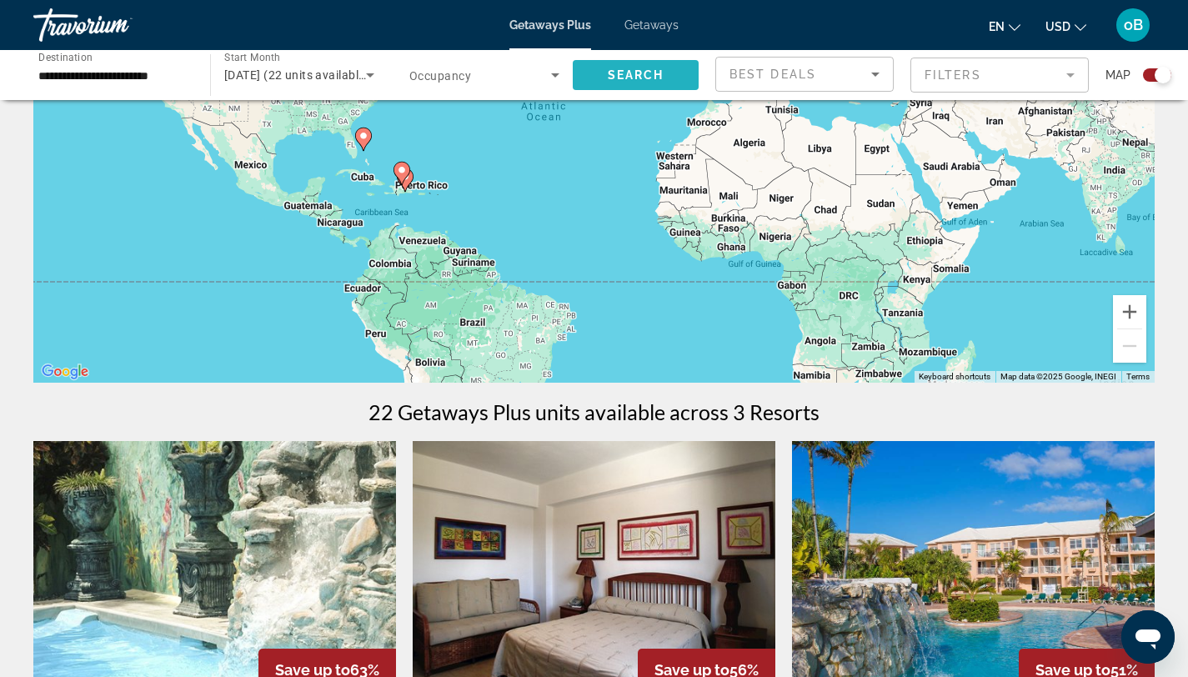
click at [665, 61] on span "Search widget" at bounding box center [636, 75] width 126 height 40
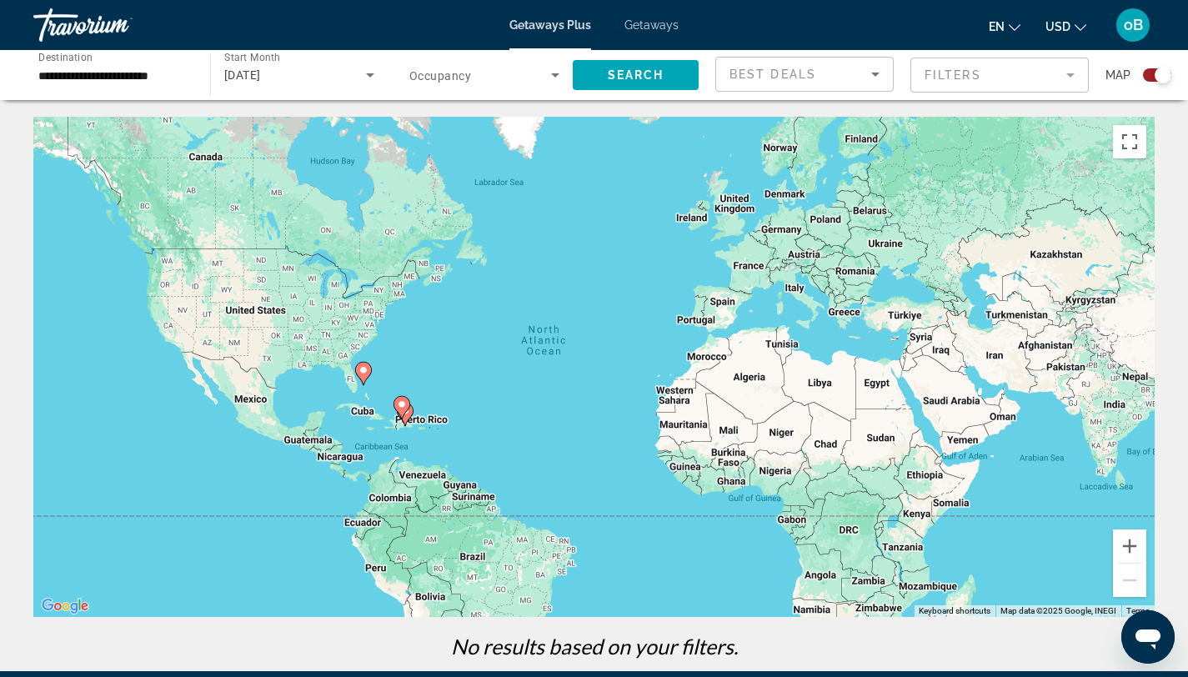
click at [1079, 65] on mat-form-field "Filters" at bounding box center [1000, 75] width 178 height 35
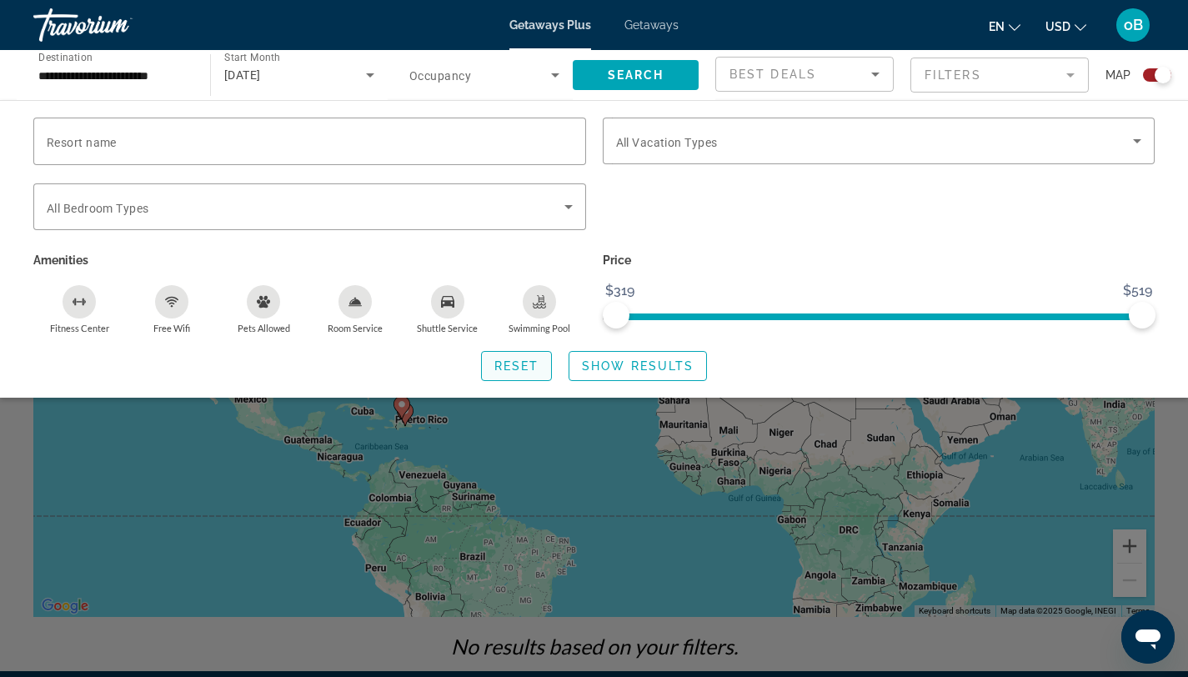
click at [518, 355] on span "Search widget" at bounding box center [517, 366] width 70 height 40
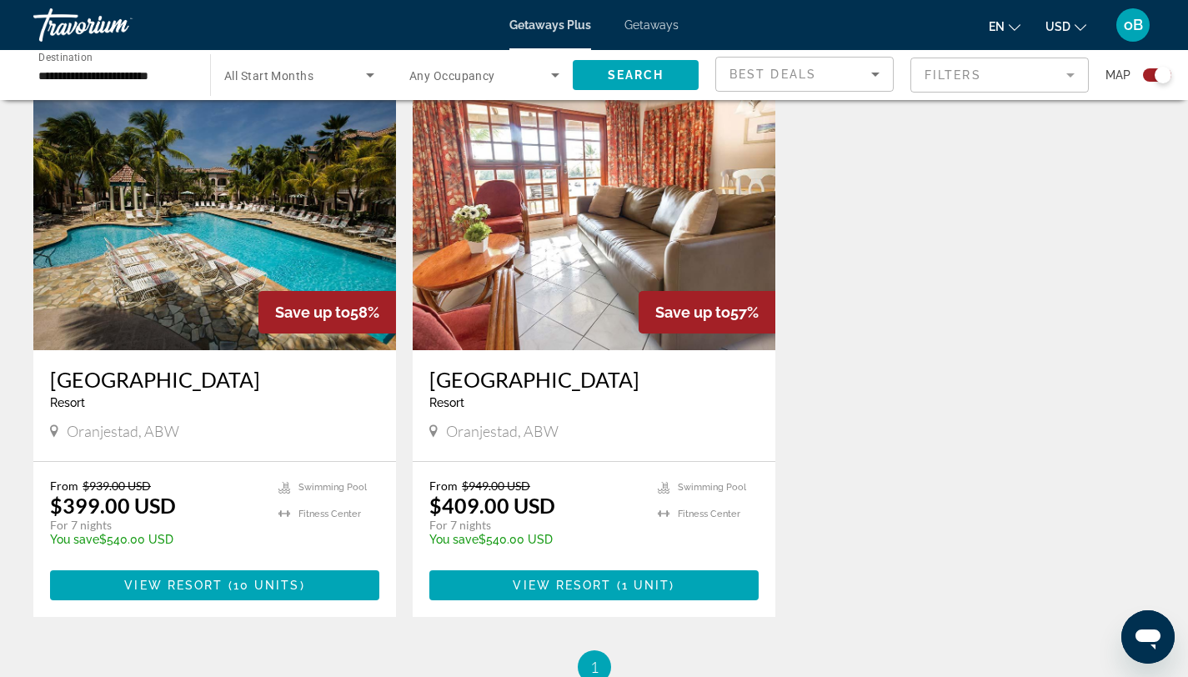
scroll to position [580, 0]
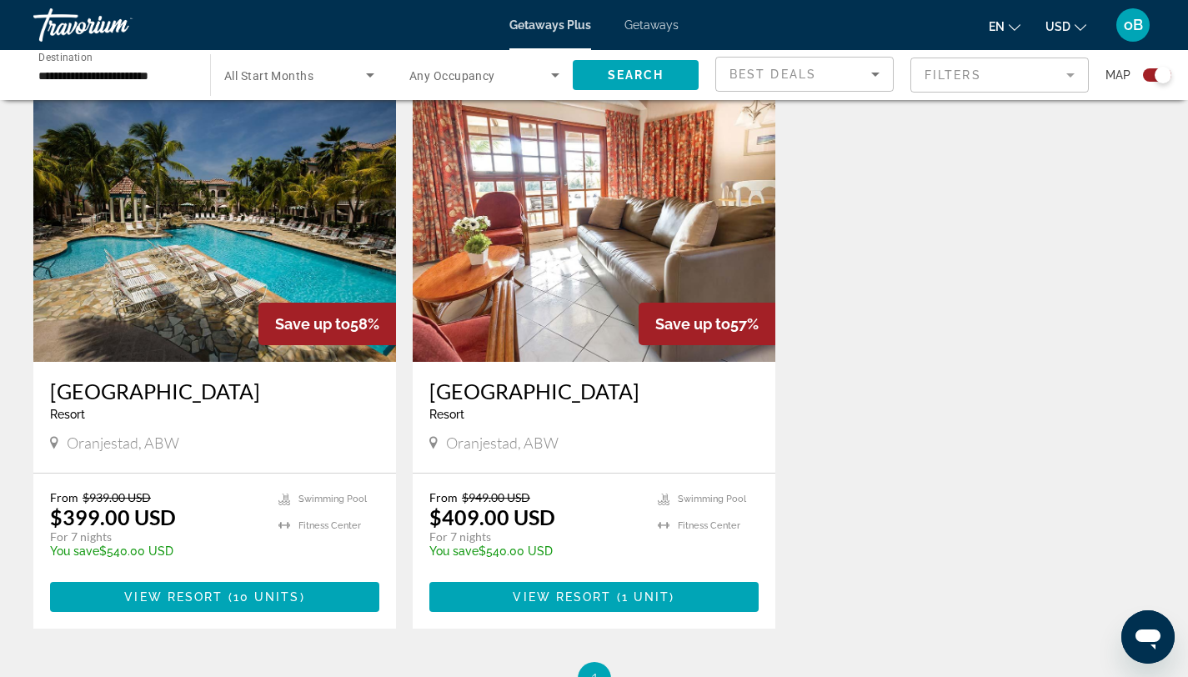
click at [188, 397] on h3 "[GEOGRAPHIC_DATA]" at bounding box center [214, 391] width 329 height 25
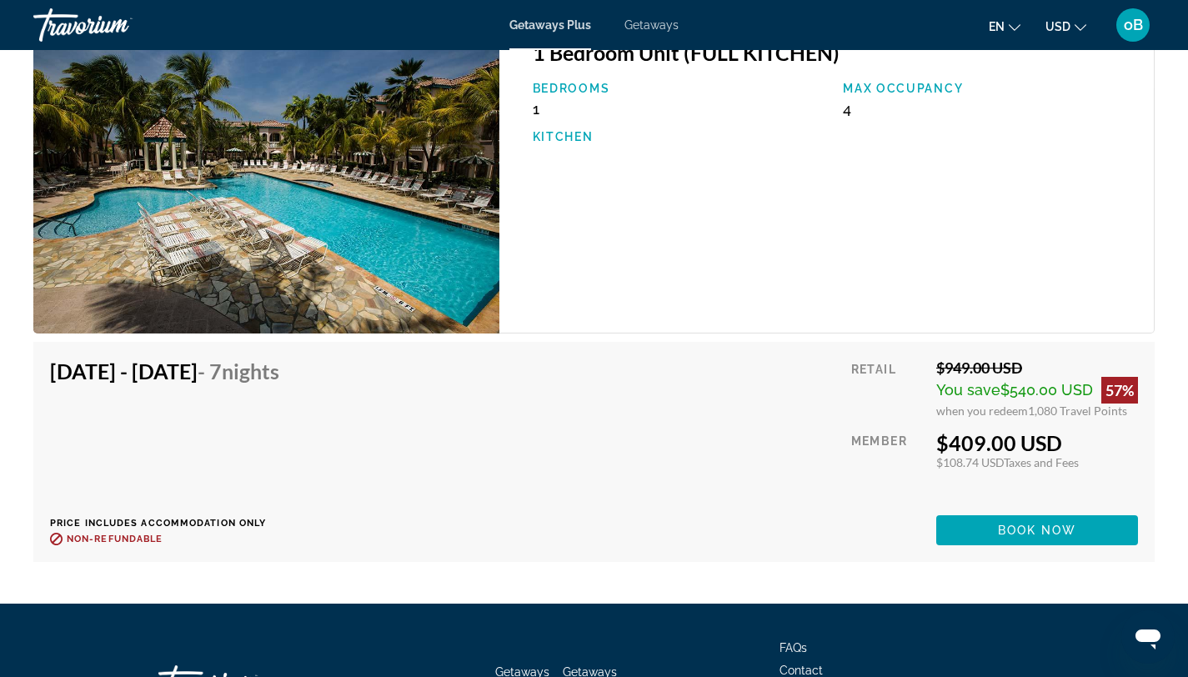
scroll to position [3857, 0]
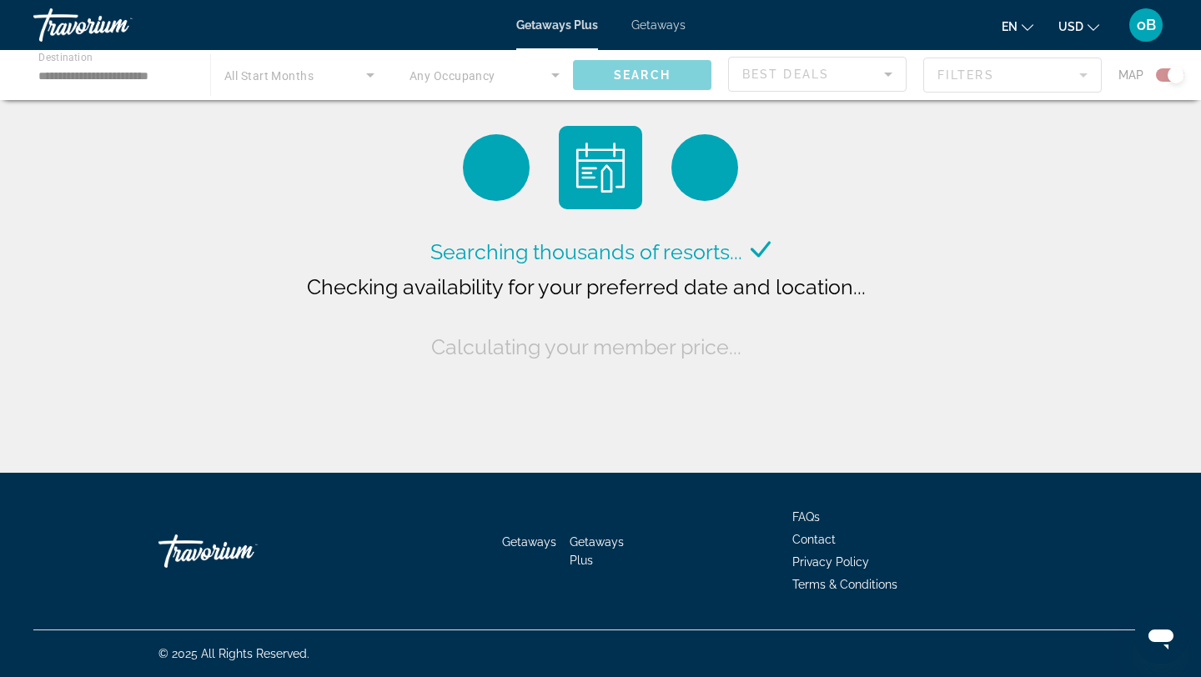
click at [102, 70] on div "Main content" at bounding box center [600, 75] width 1201 height 50
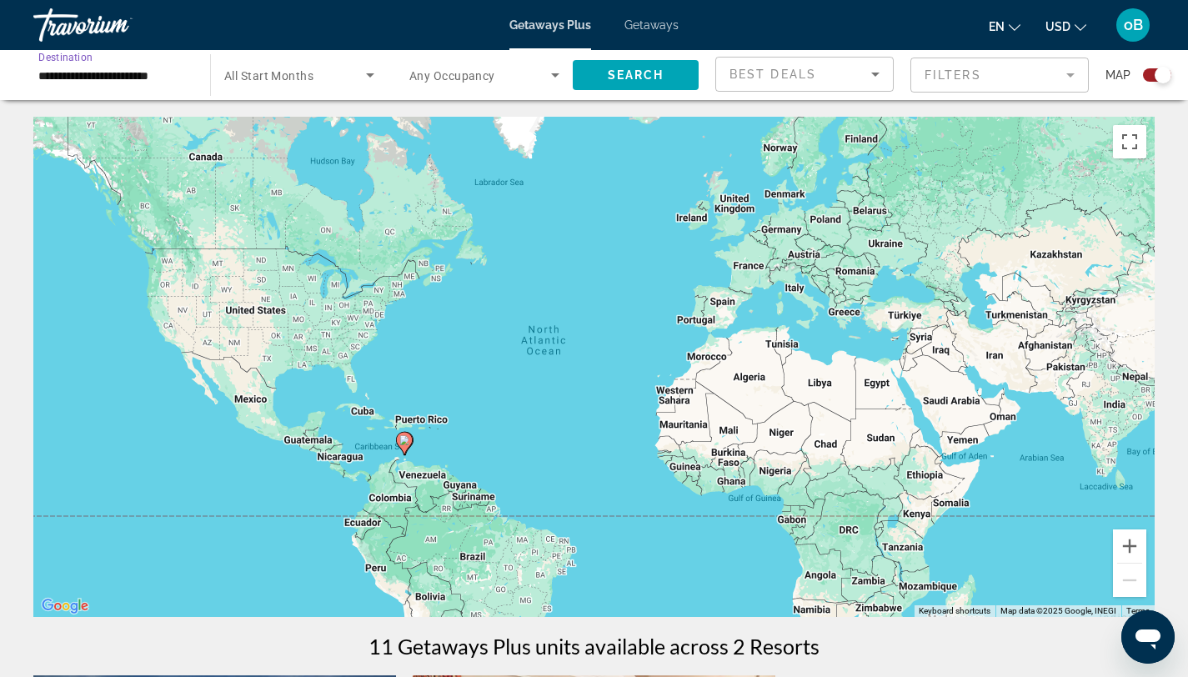
click at [102, 70] on input "**********" at bounding box center [113, 76] width 150 height 20
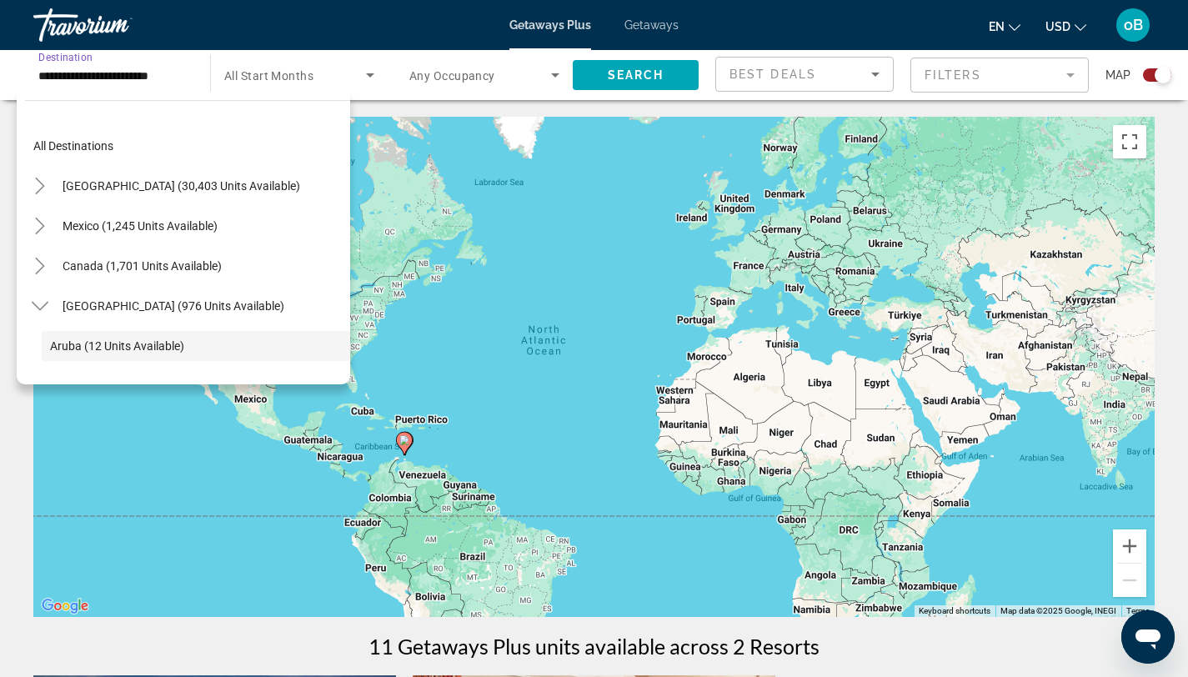
scroll to position [99, 0]
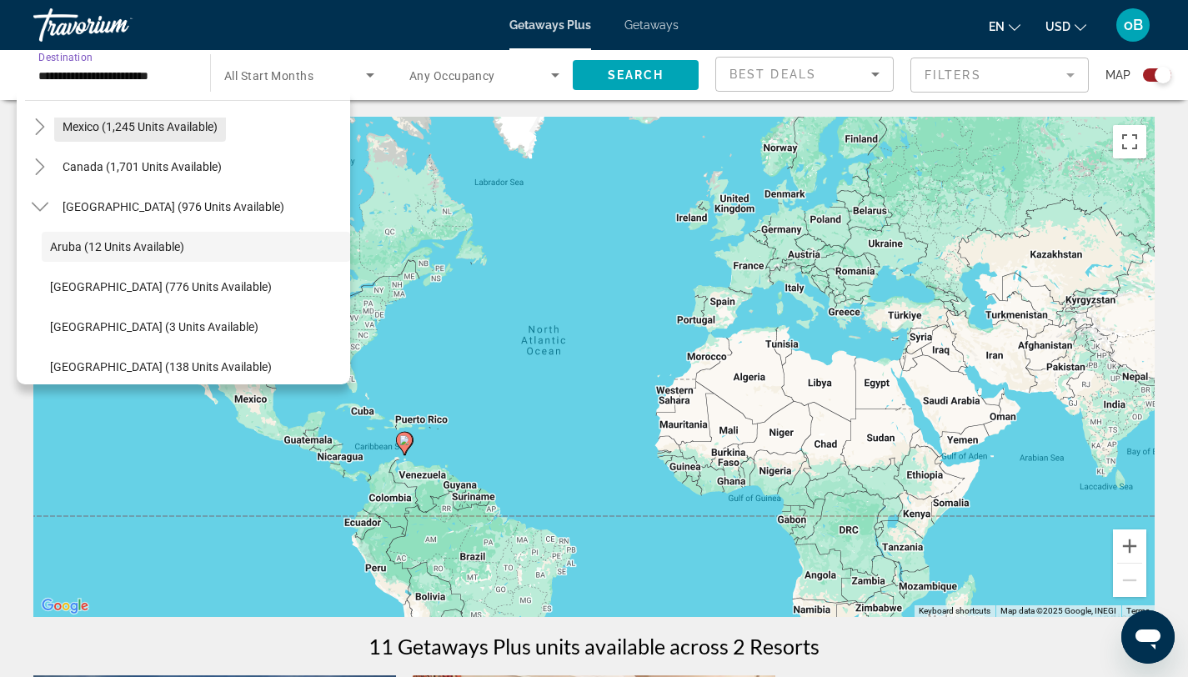
click at [148, 128] on span "Mexico (1,245 units available)" at bounding box center [140, 126] width 155 height 13
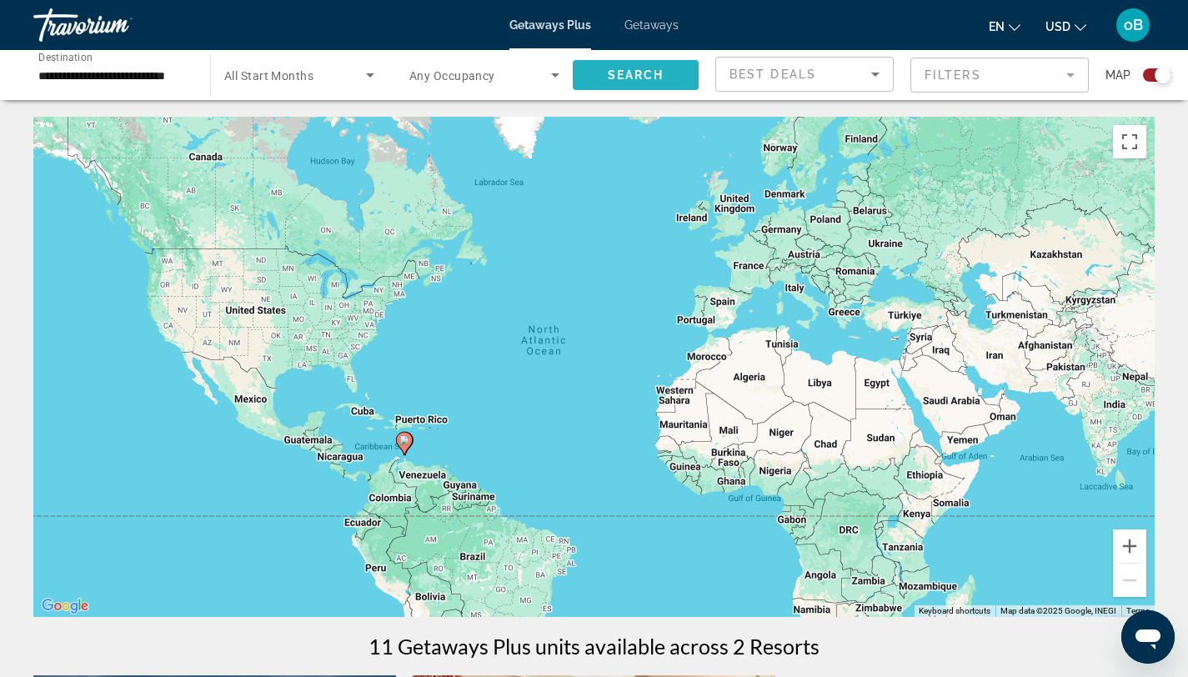
click at [612, 84] on span "Search widget" at bounding box center [636, 75] width 126 height 40
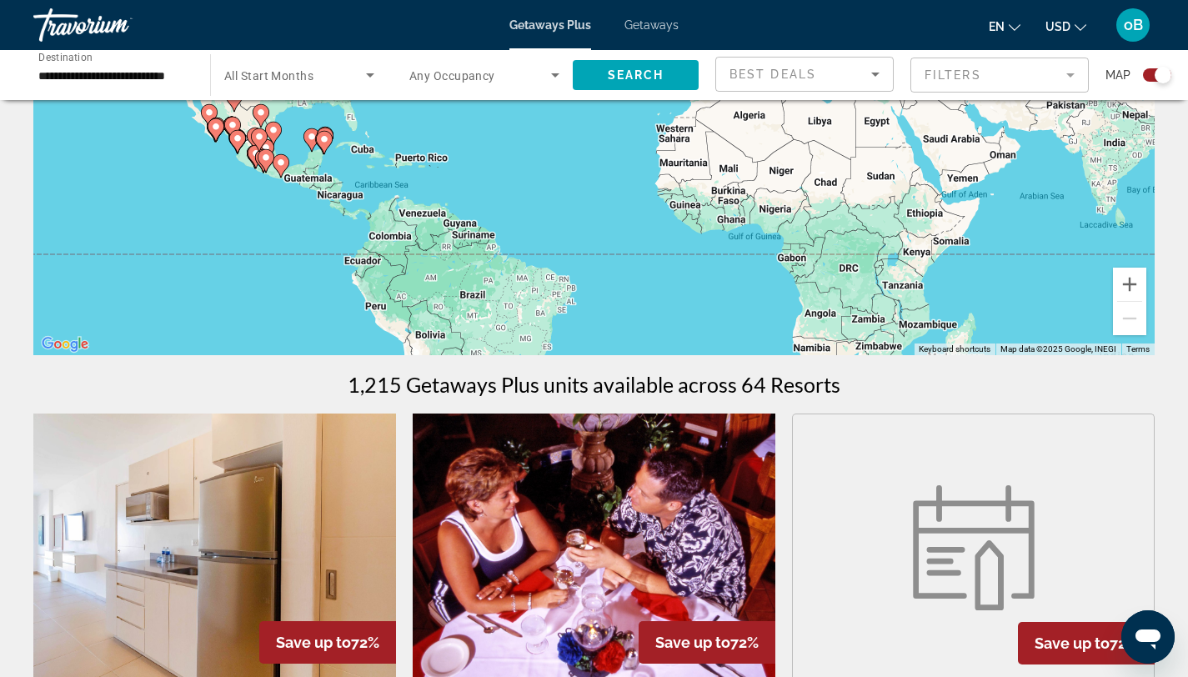
scroll to position [180, 0]
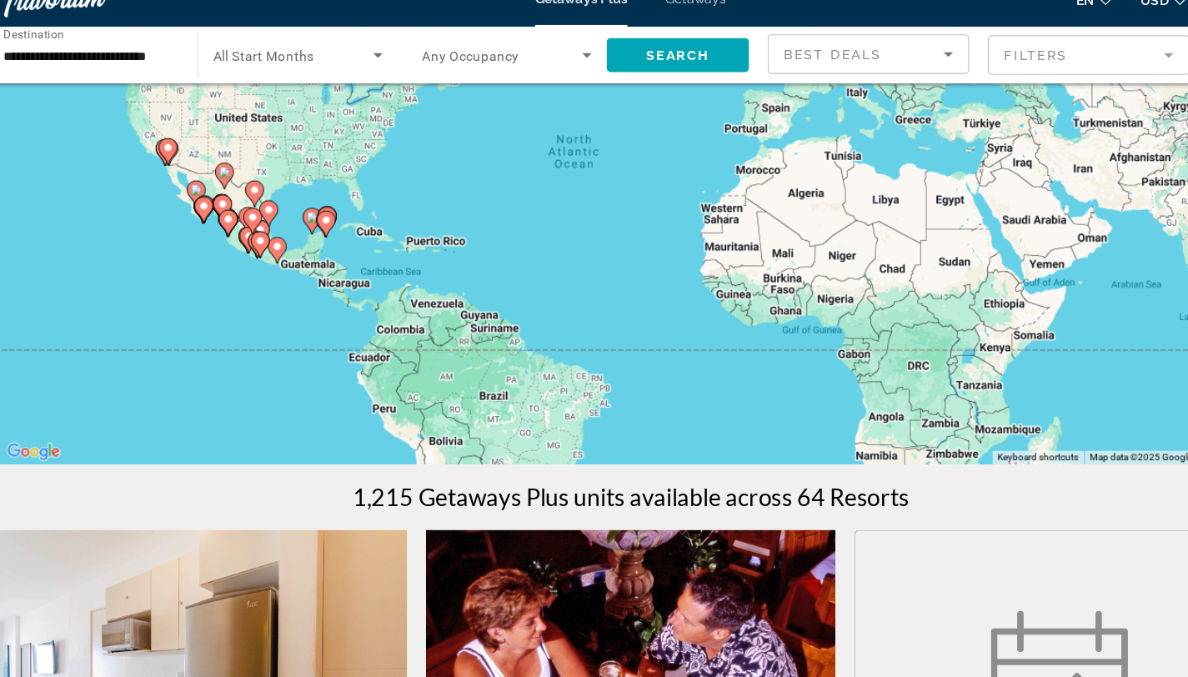
click at [310, 228] on icon "Main content" at bounding box center [311, 222] width 15 height 22
type input "**********"
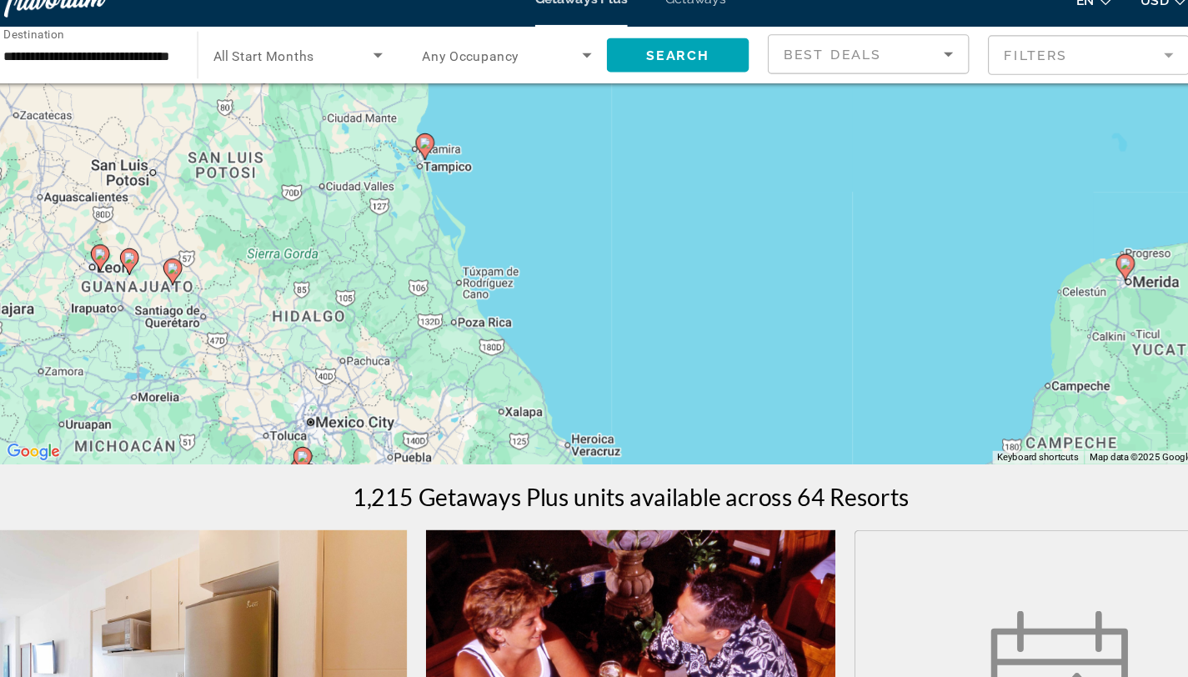
drag, startPoint x: 317, startPoint y: 203, endPoint x: 762, endPoint y: 291, distance: 454.0
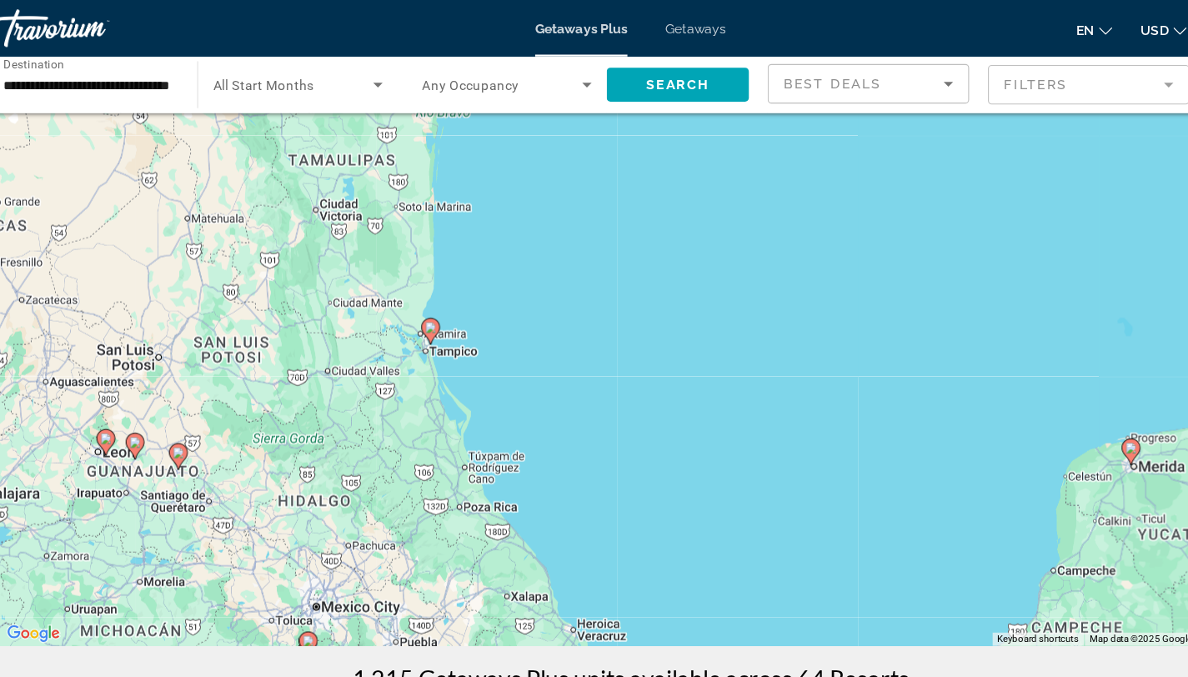
scroll to position [0, 0]
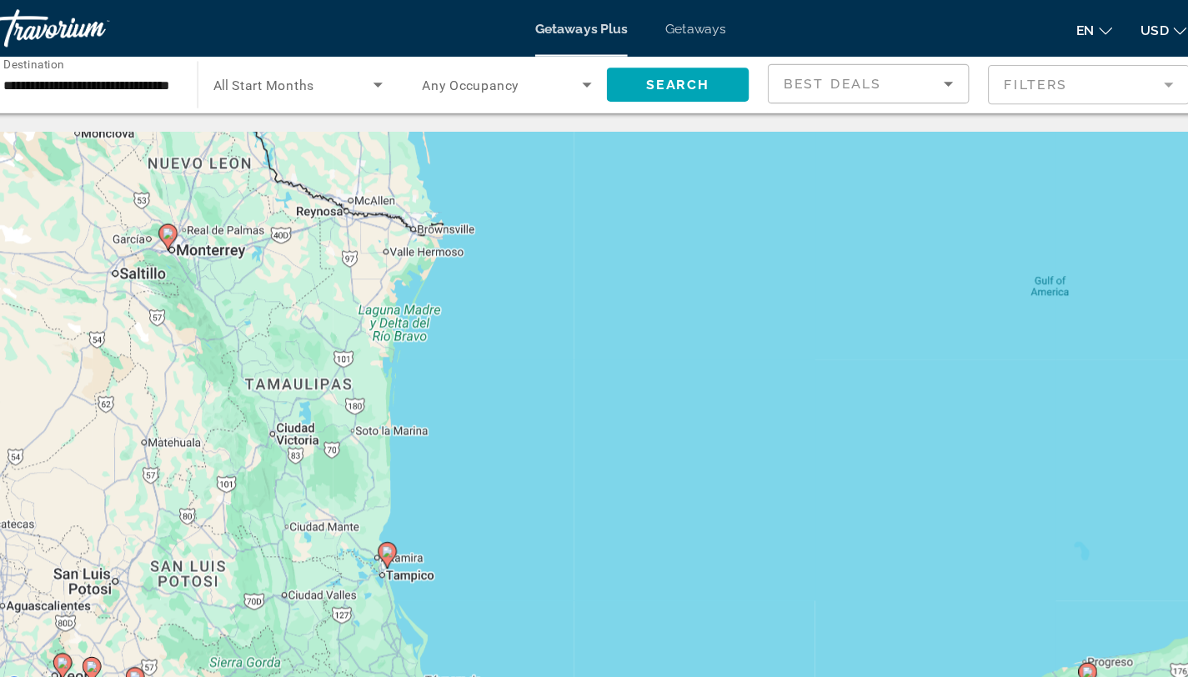
drag, startPoint x: 570, startPoint y: 220, endPoint x: 499, endPoint y: 513, distance: 301.4
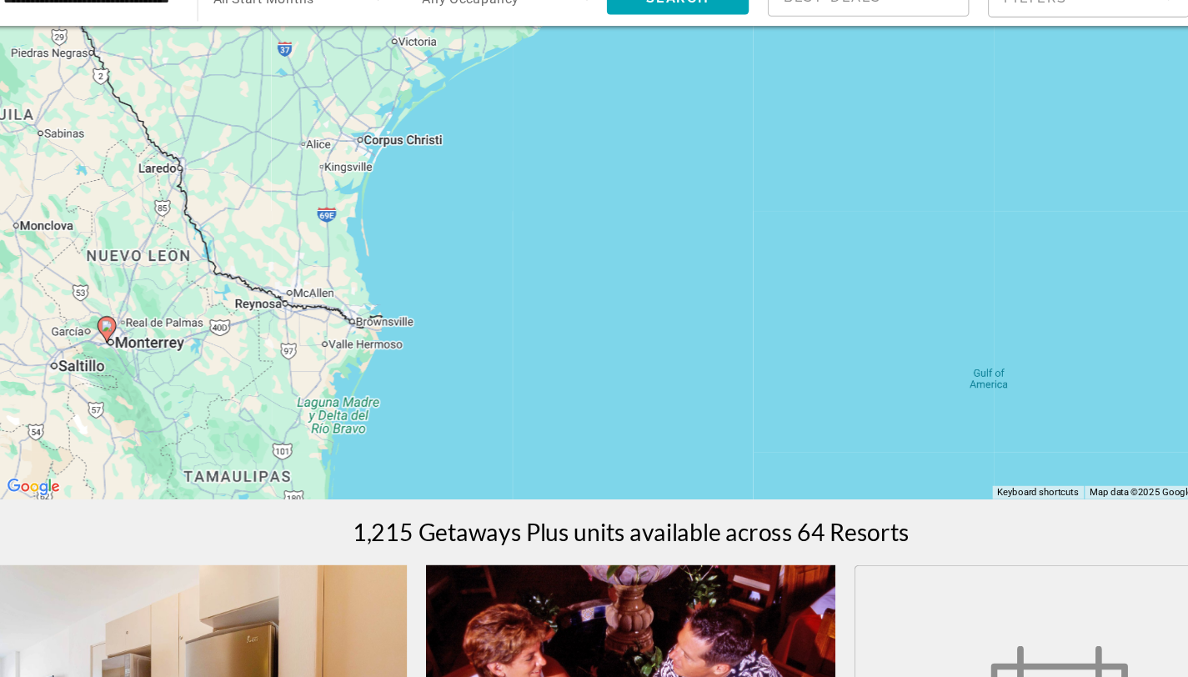
scroll to position [98, 0]
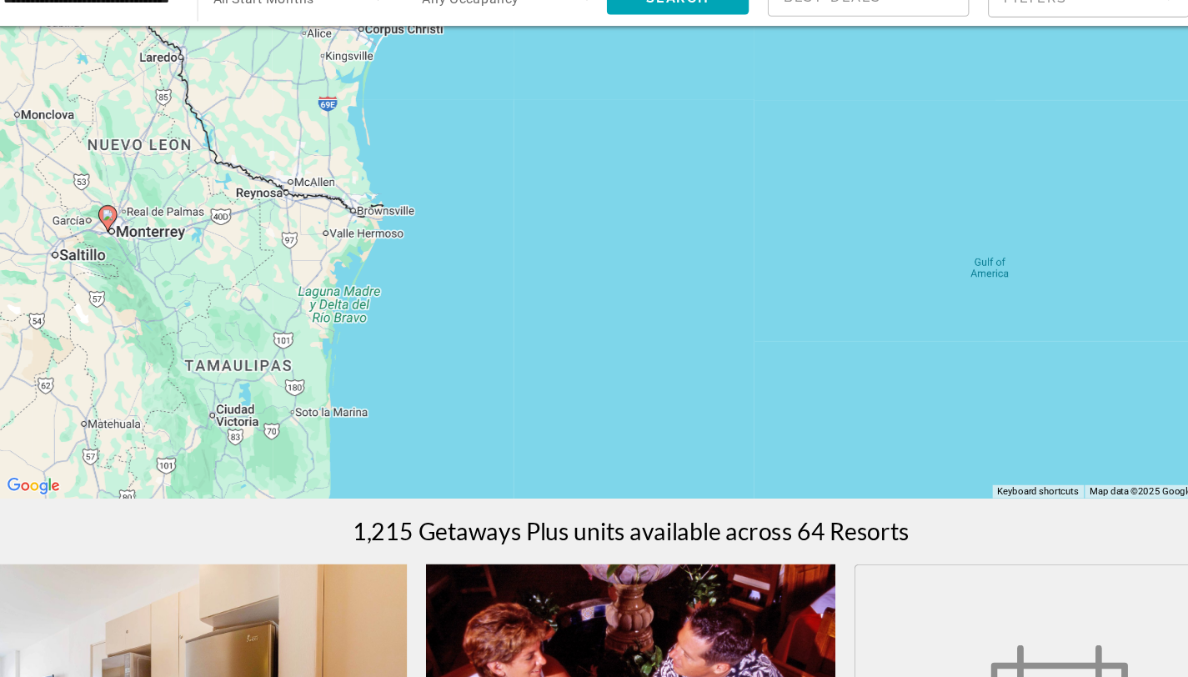
drag, startPoint x: 486, startPoint y: 379, endPoint x: 496, endPoint y: 253, distance: 126.3
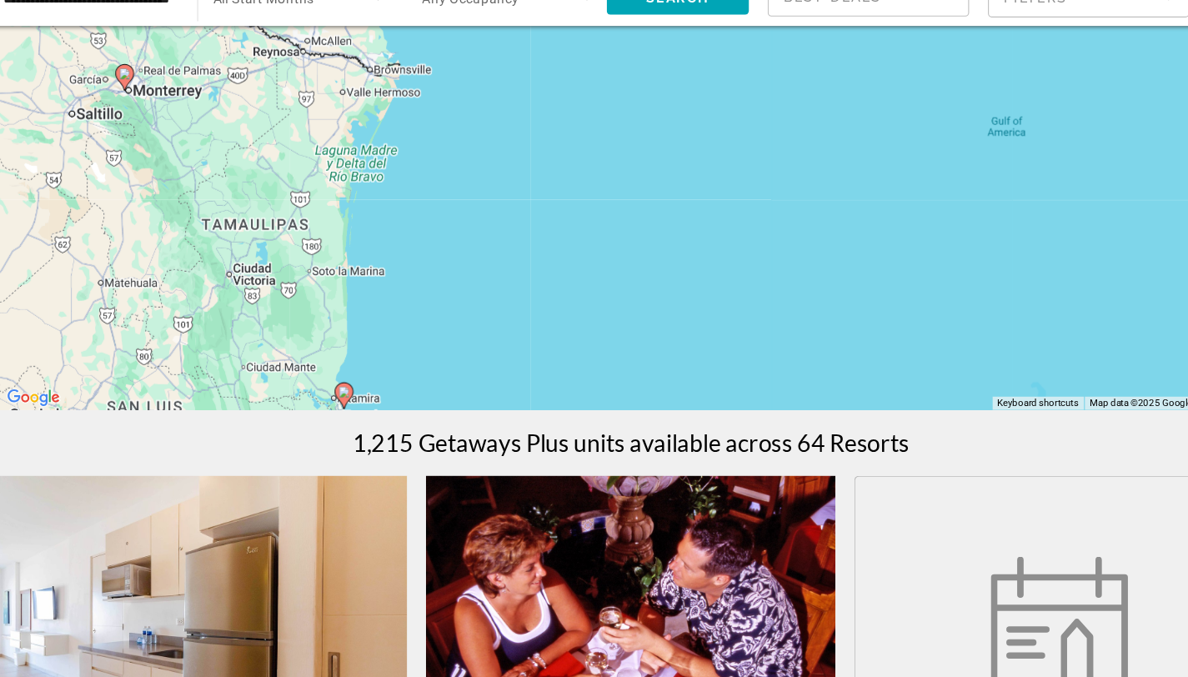
scroll to position [231, 0]
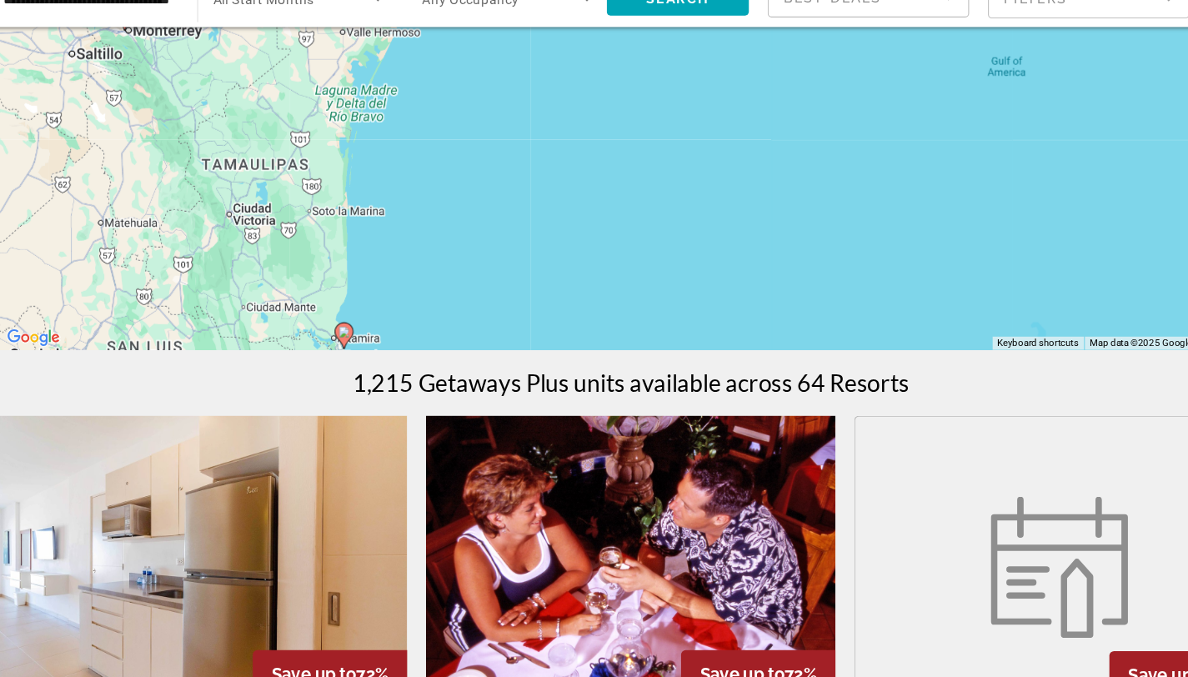
click at [337, 369] on image "Main content" at bounding box center [340, 370] width 10 height 10
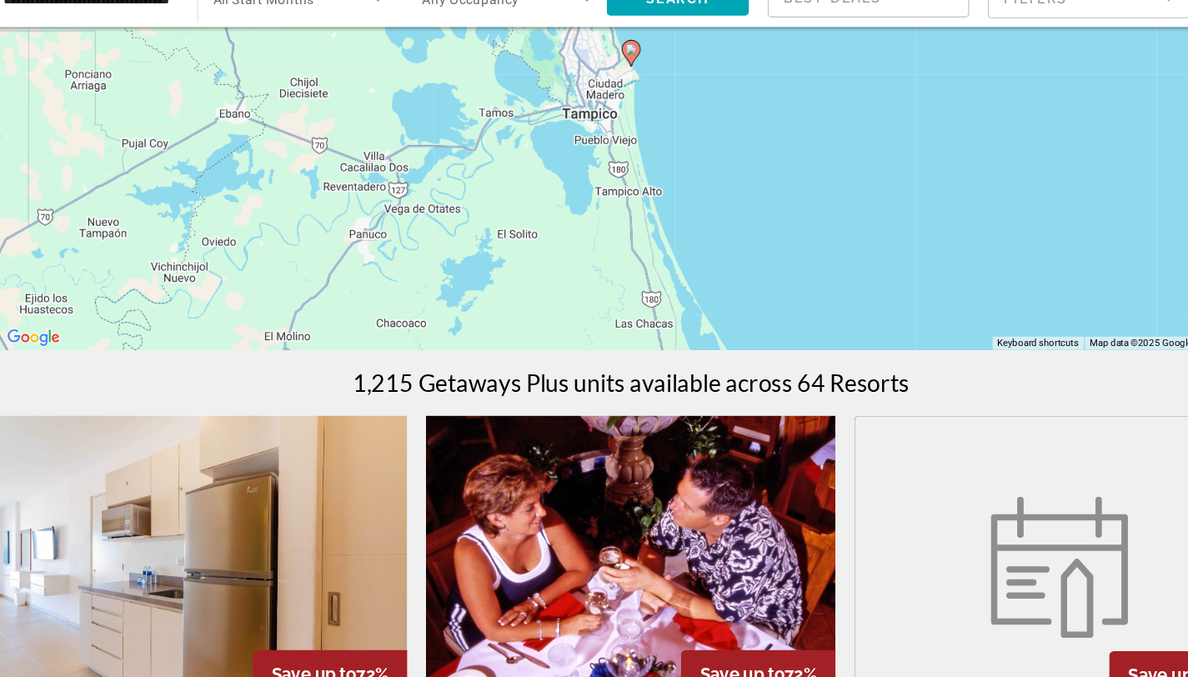
click at [594, 127] on icon "Main content" at bounding box center [593, 124] width 15 height 22
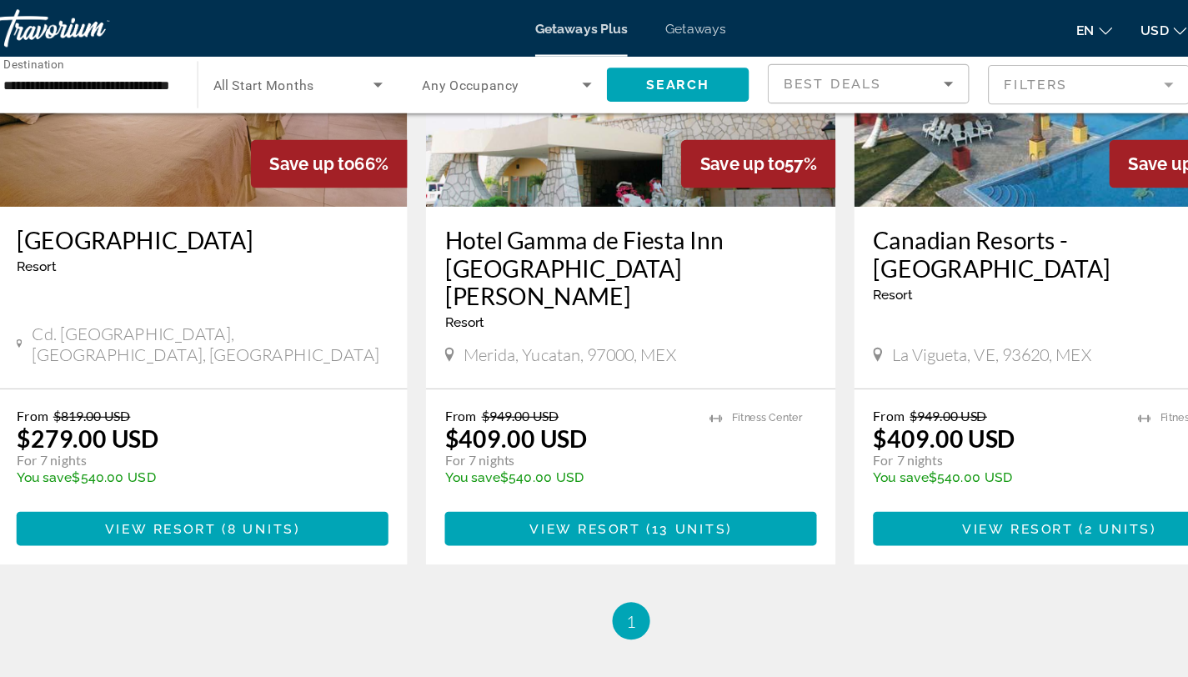
scroll to position [751, 0]
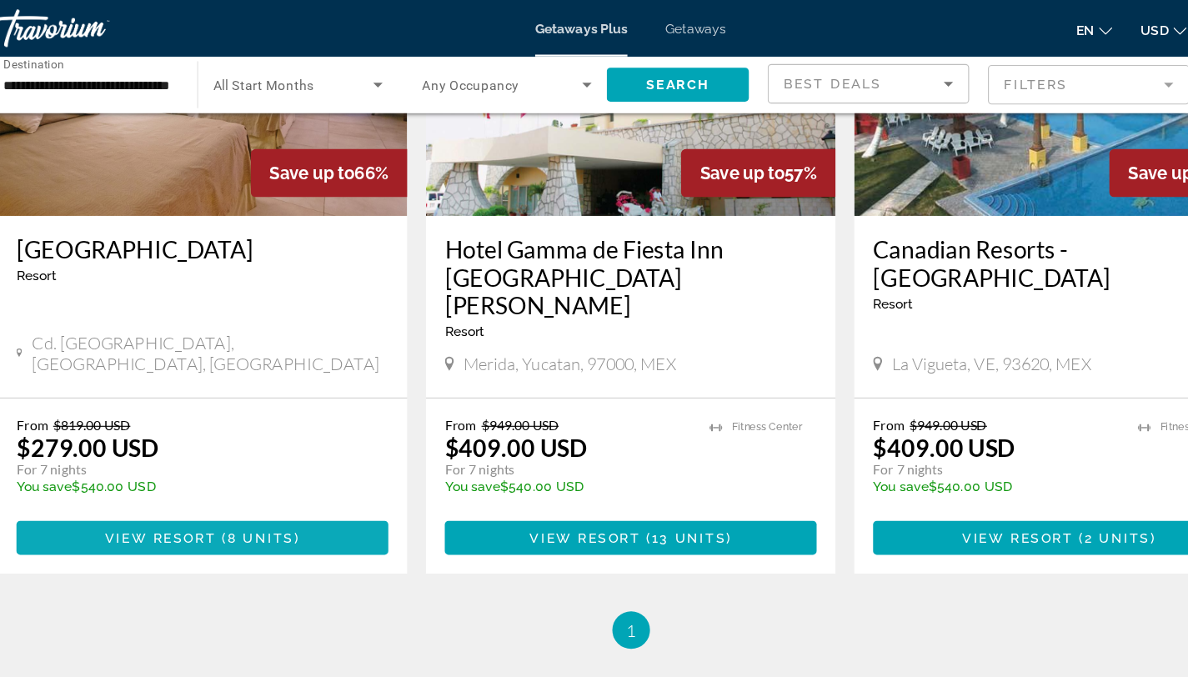
click at [167, 470] on span "View Resort" at bounding box center [177, 476] width 98 height 13
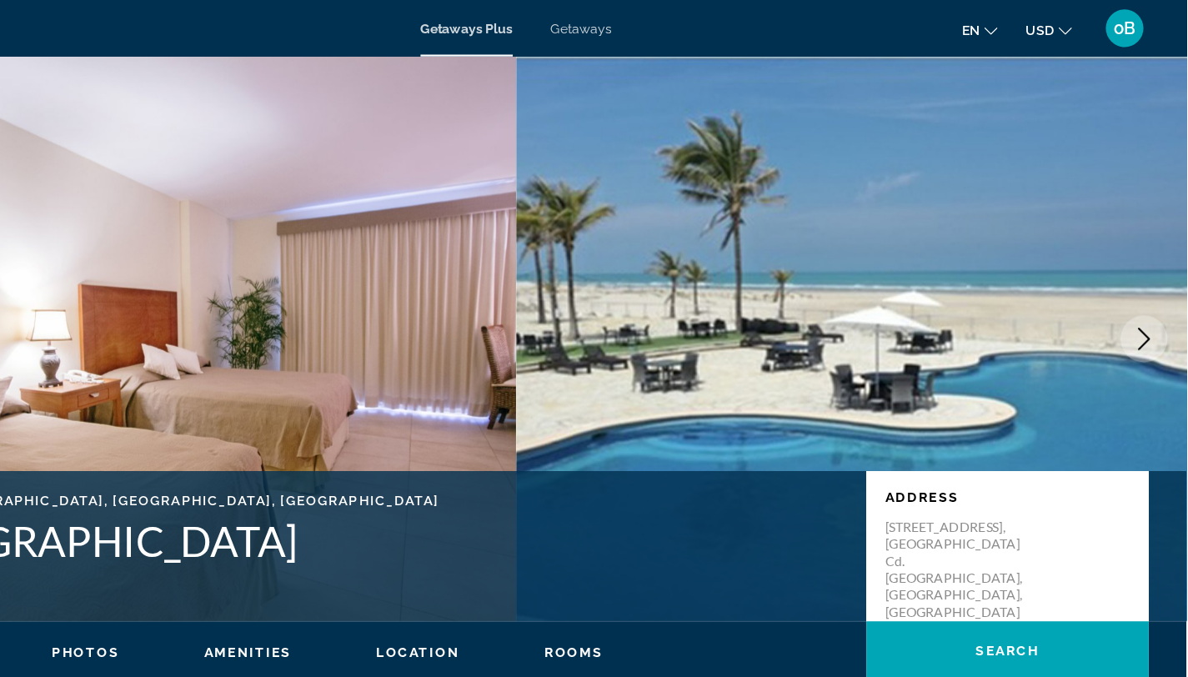
click at [1152, 290] on icon "Next image" at bounding box center [1151, 300] width 20 height 20
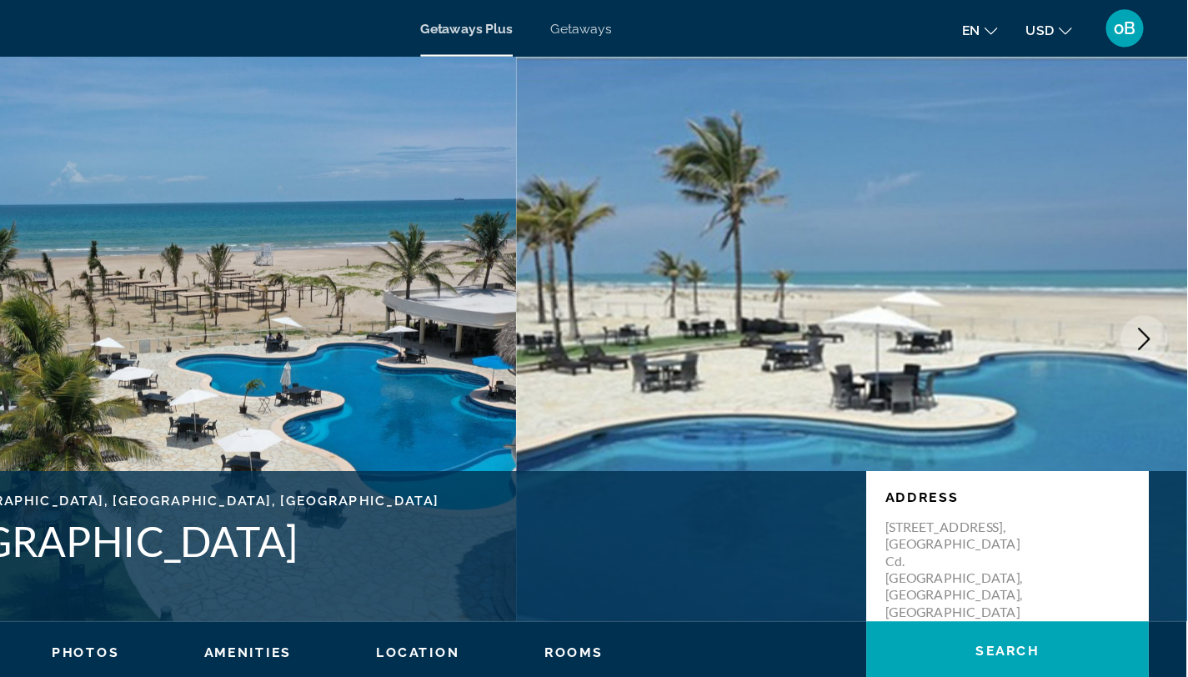
click at [1152, 290] on icon "Next image" at bounding box center [1151, 300] width 20 height 20
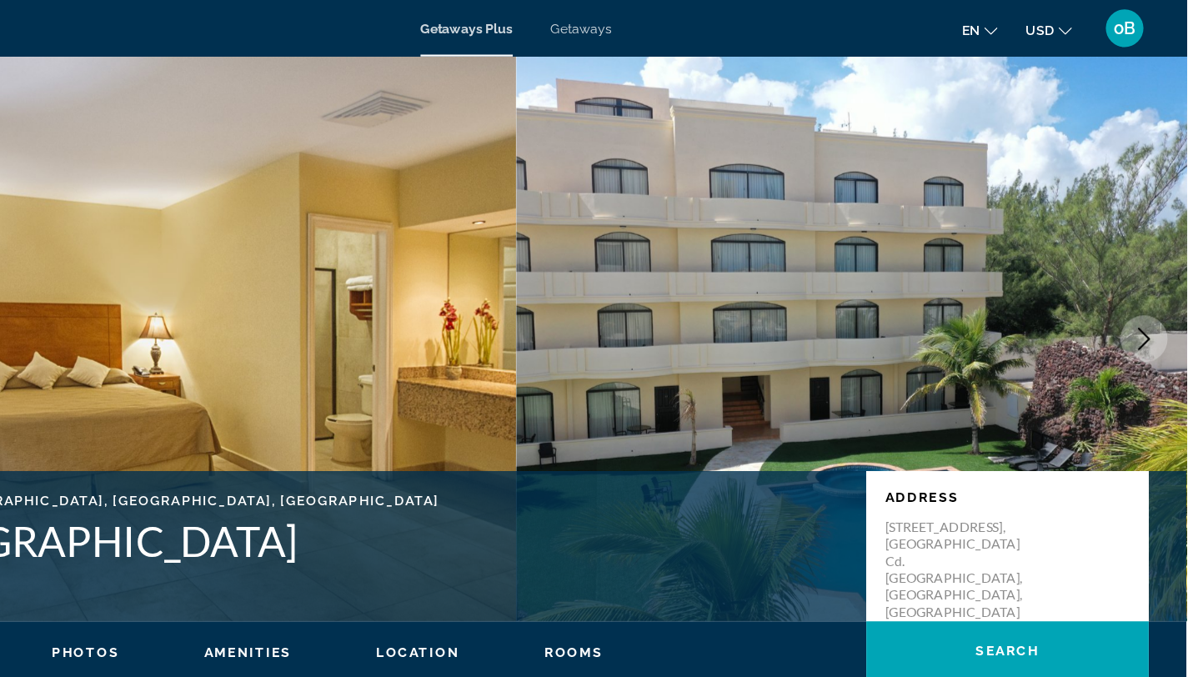
click at [1152, 290] on icon "Next image" at bounding box center [1151, 300] width 20 height 20
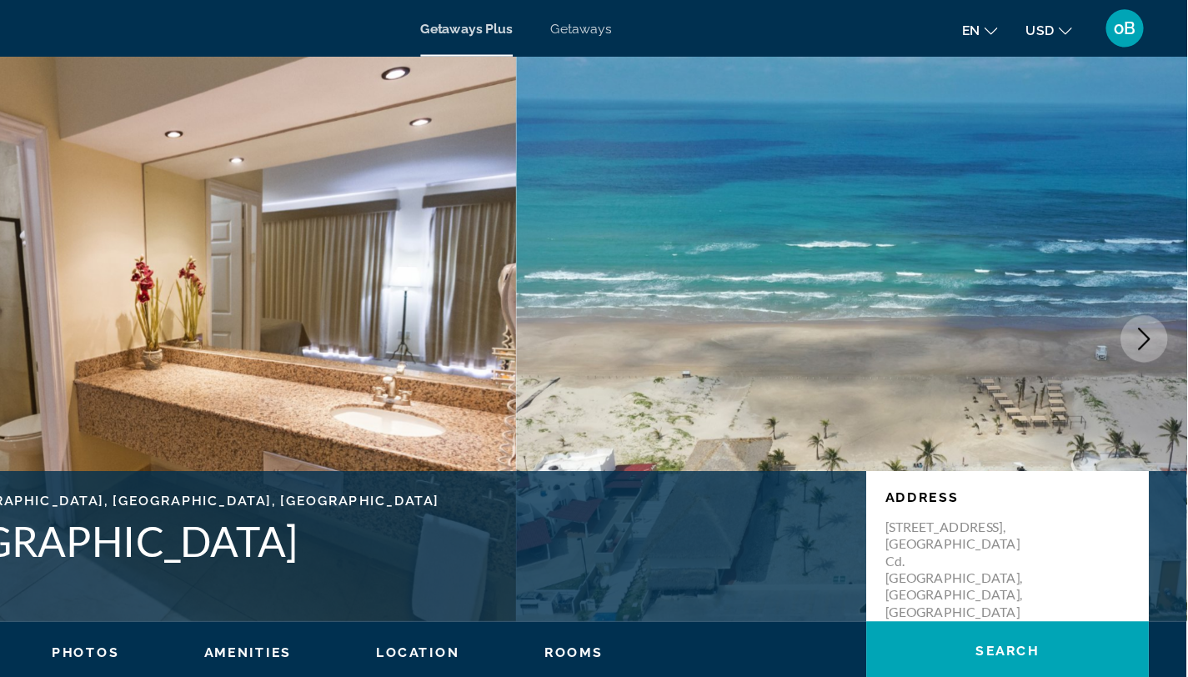
click at [1152, 290] on icon "Next image" at bounding box center [1151, 300] width 20 height 20
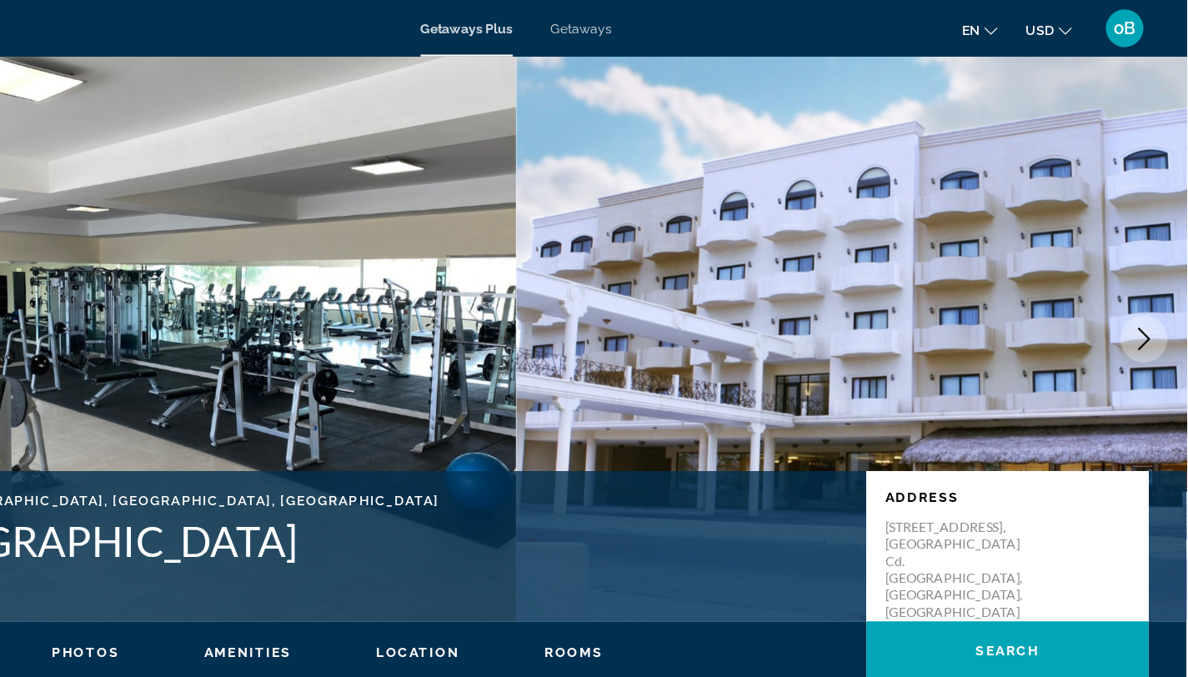
click at [1152, 290] on icon "Next image" at bounding box center [1151, 300] width 20 height 20
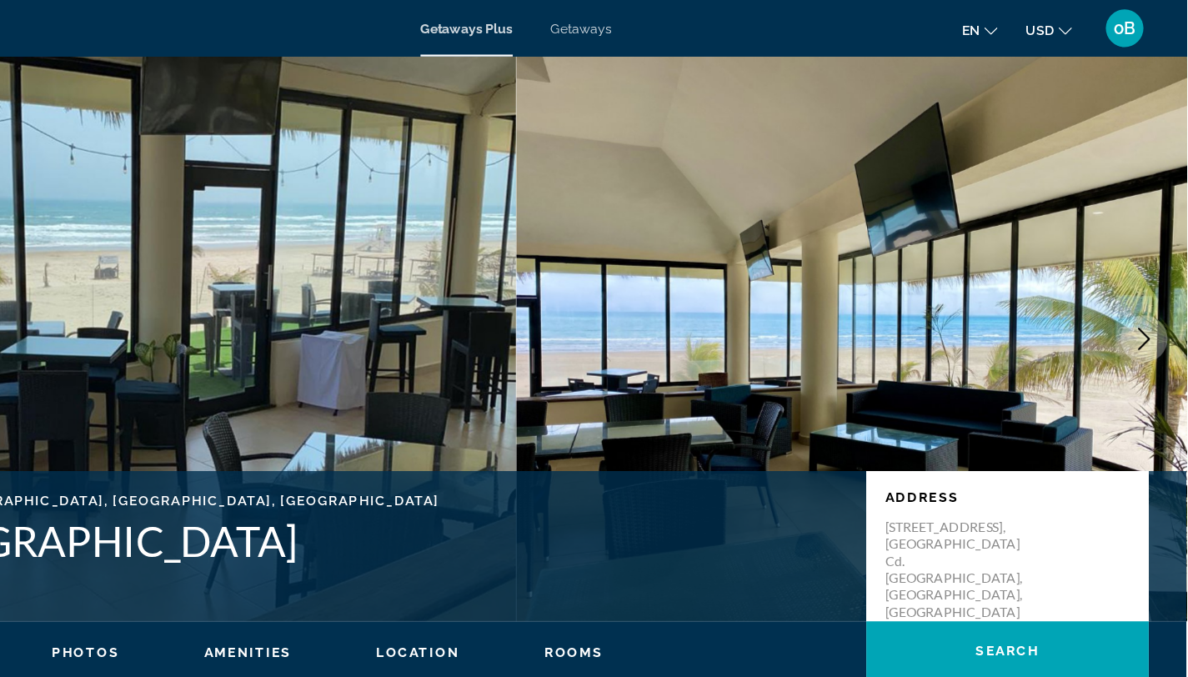
click at [1152, 290] on icon "Next image" at bounding box center [1151, 300] width 20 height 20
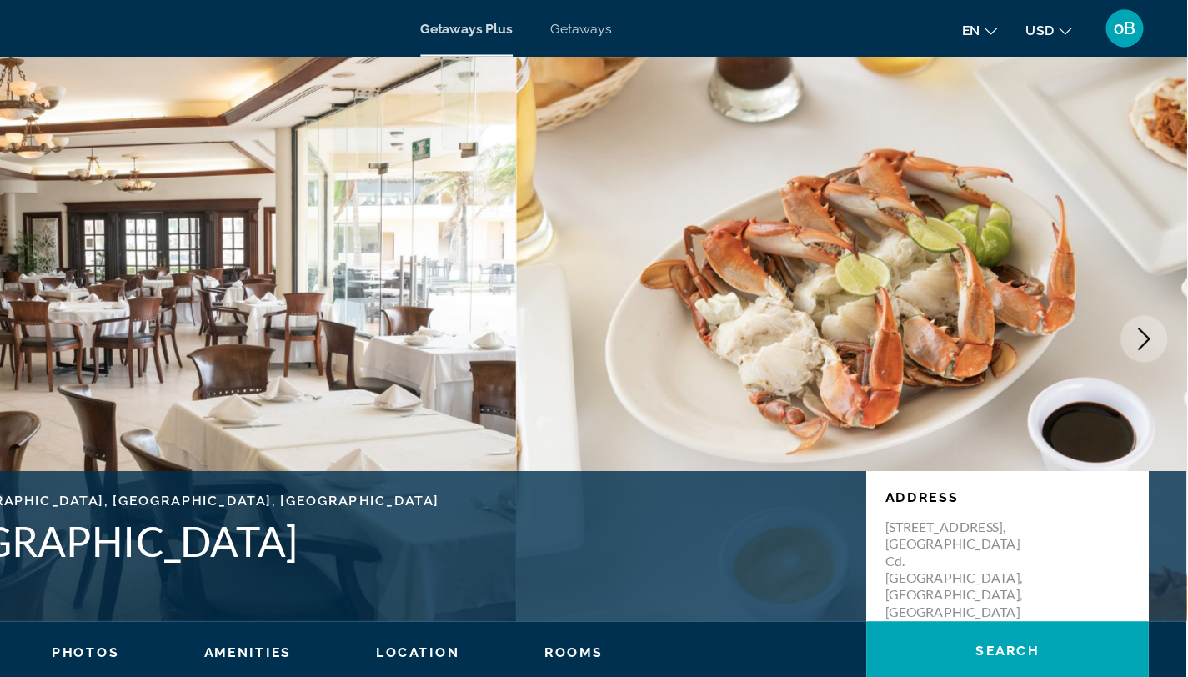
click at [1152, 290] on icon "Next image" at bounding box center [1151, 300] width 20 height 20
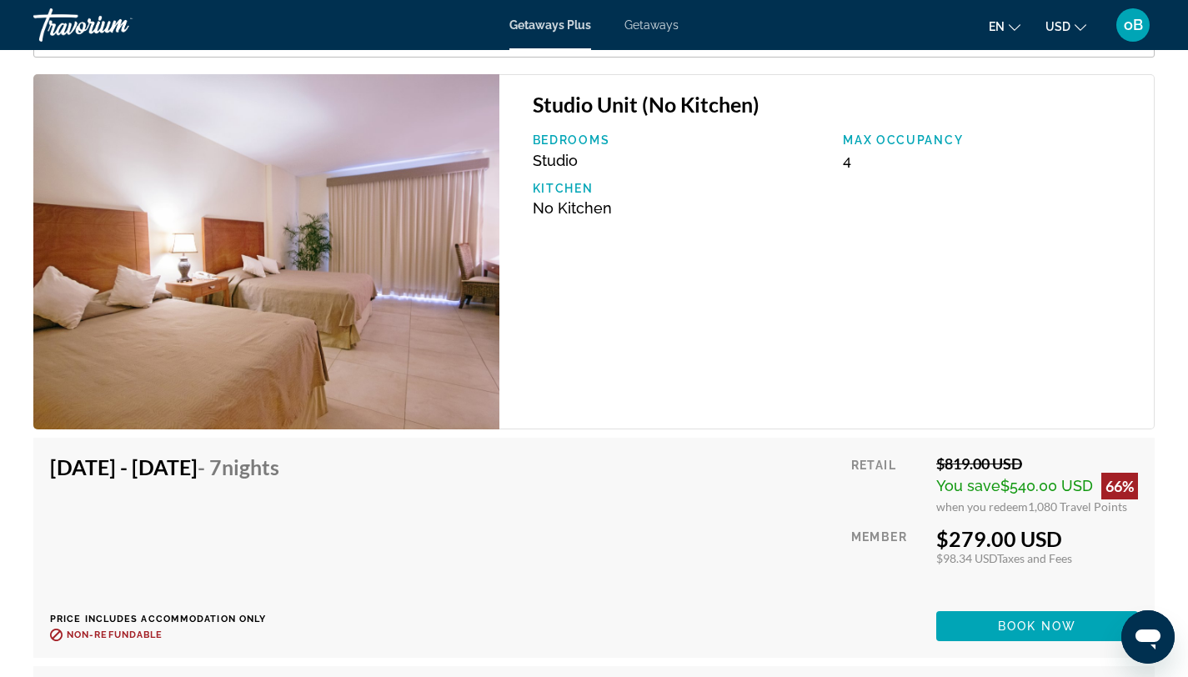
scroll to position [2482, 0]
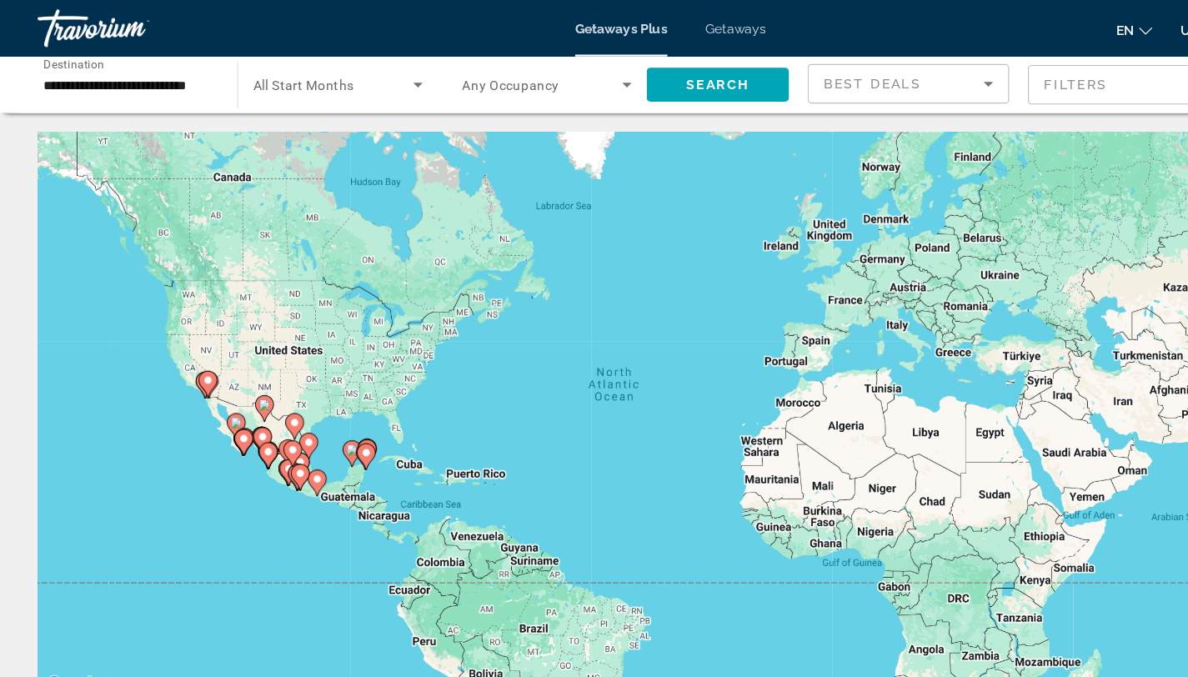
click at [310, 394] on image "Main content" at bounding box center [312, 399] width 10 height 10
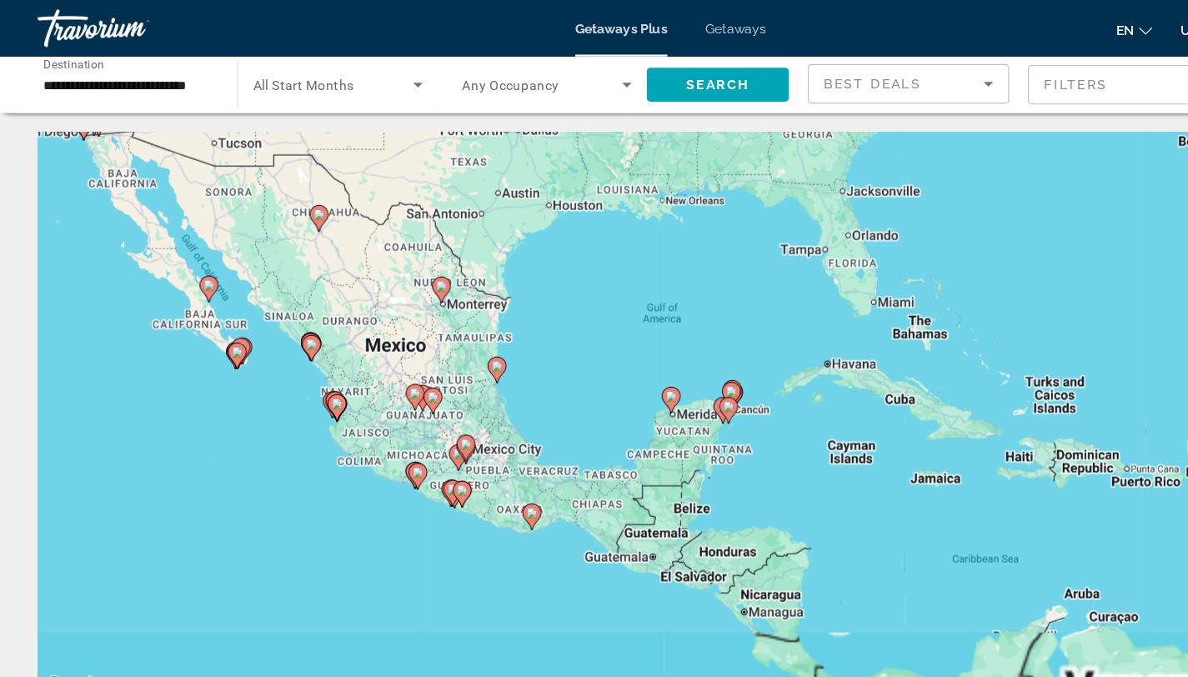
click at [655, 350] on icon "Main content" at bounding box center [648, 350] width 17 height 23
type input "**********"
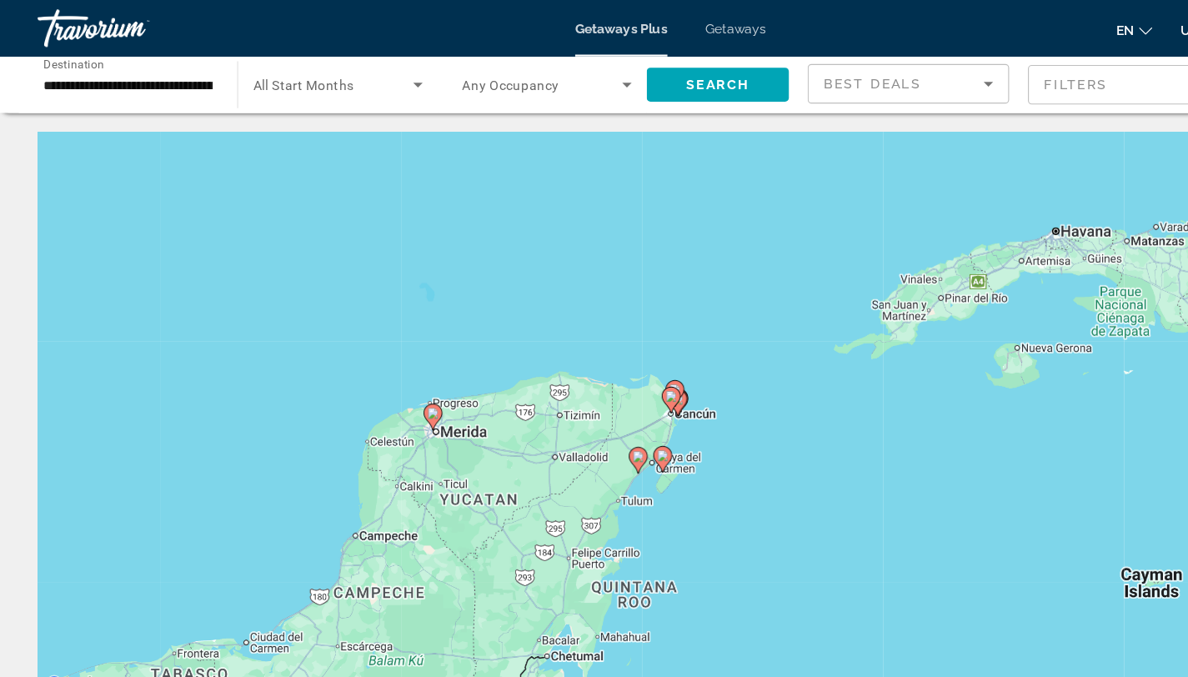
click at [597, 353] on image "Main content" at bounding box center [595, 351] width 10 height 10
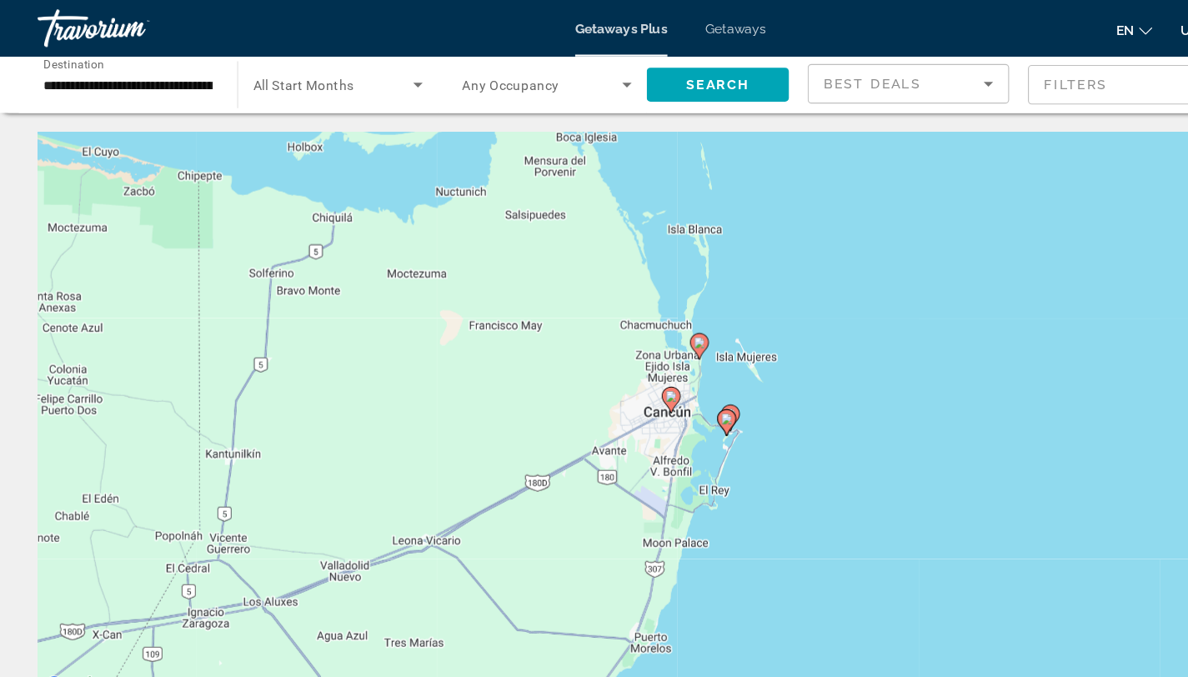
click at [645, 369] on image "Main content" at bounding box center [644, 371] width 10 height 10
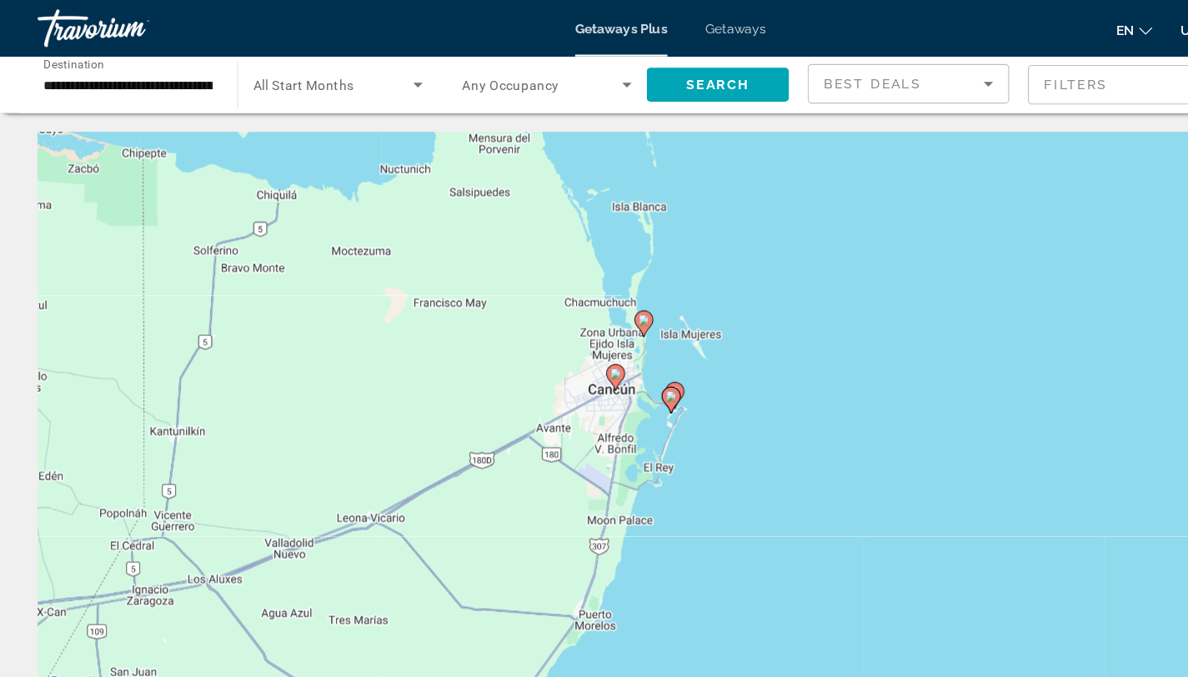
click at [594, 354] on image "Main content" at bounding box center [595, 351] width 10 height 10
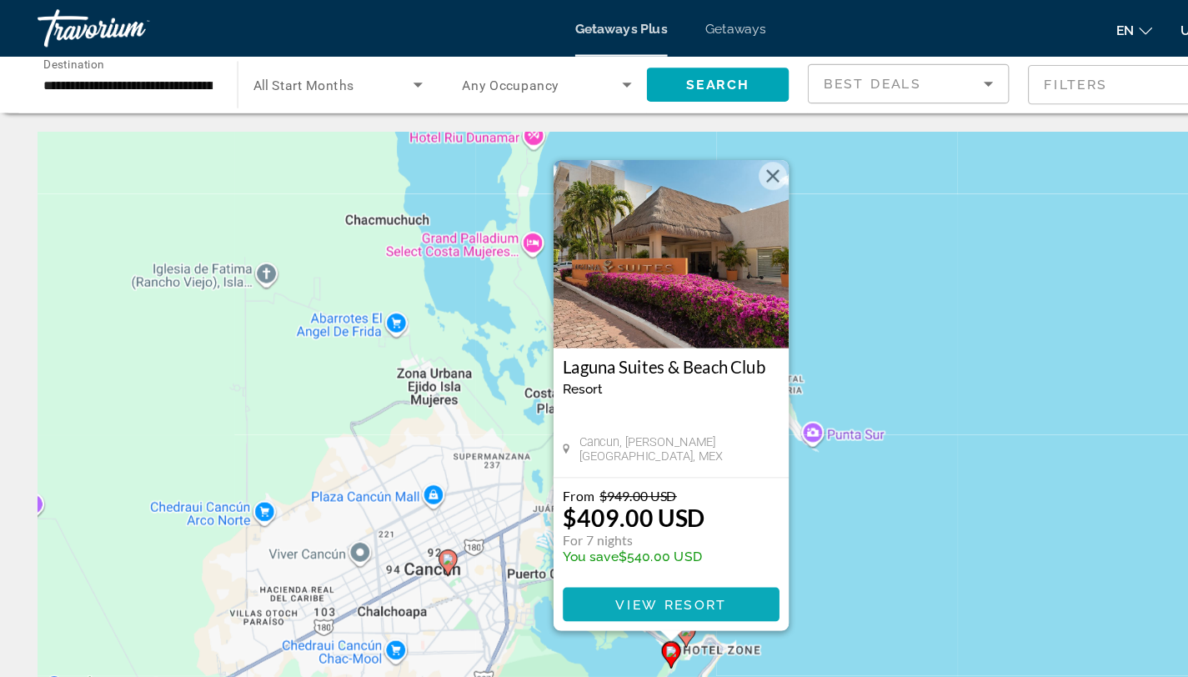
click at [592, 537] on span "View Resort" at bounding box center [594, 535] width 98 height 13
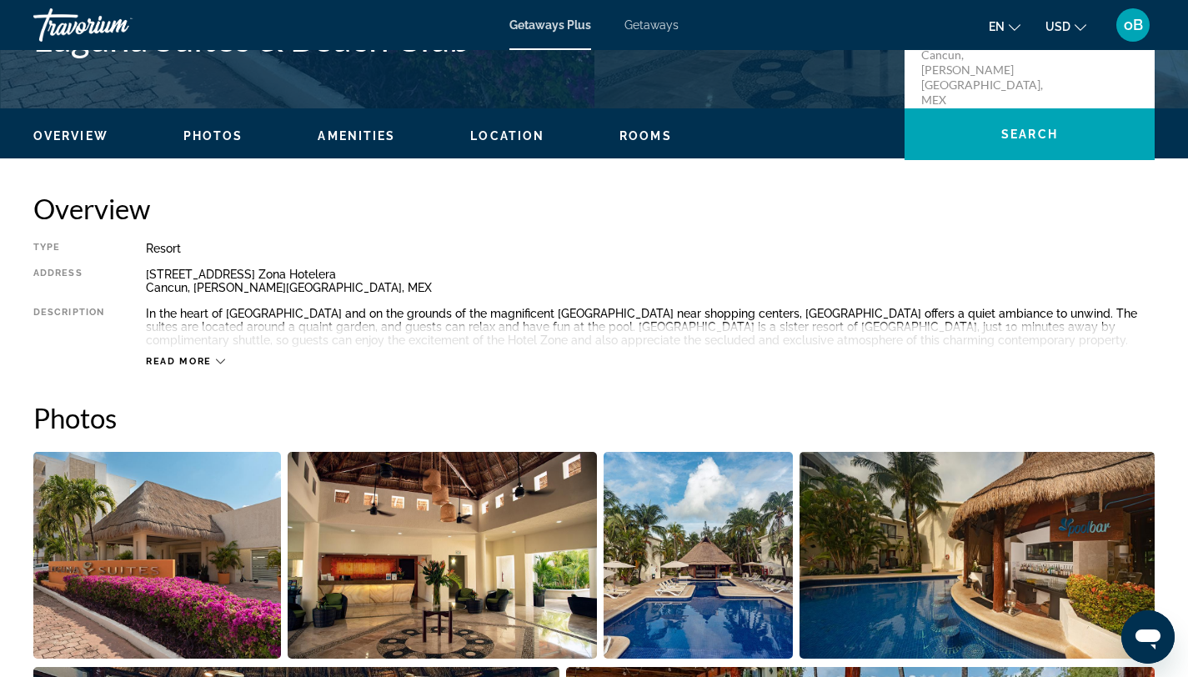
scroll to position [444, 0]
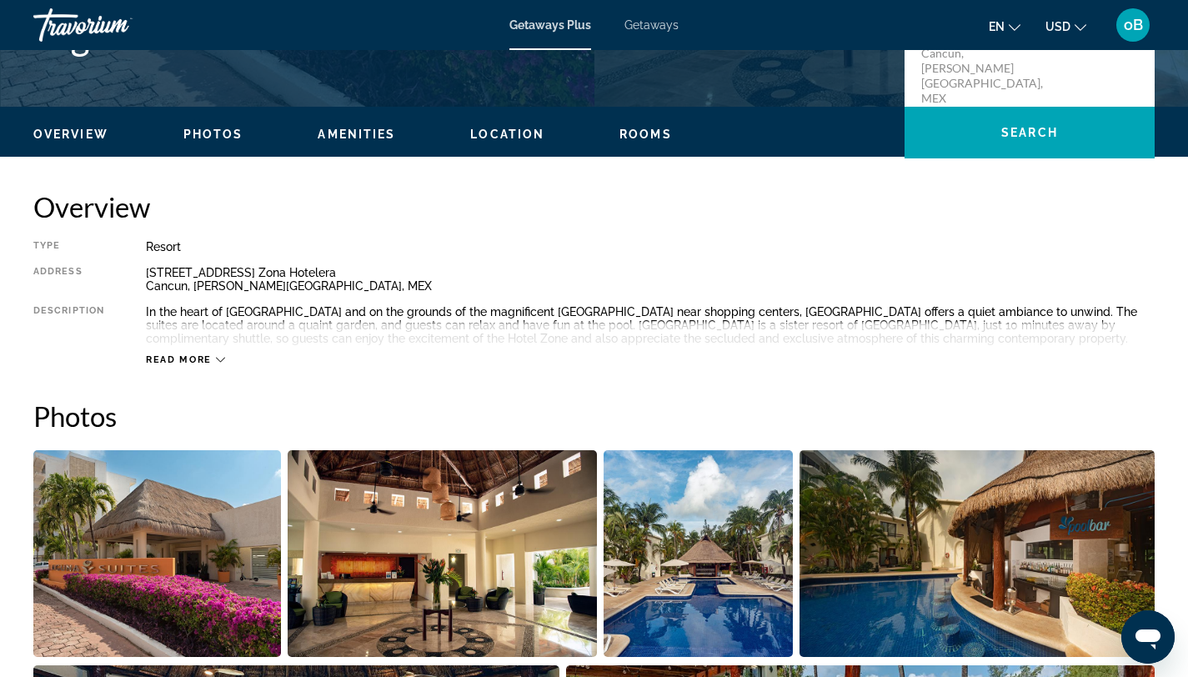
click at [186, 356] on span "Read more" at bounding box center [179, 359] width 66 height 11
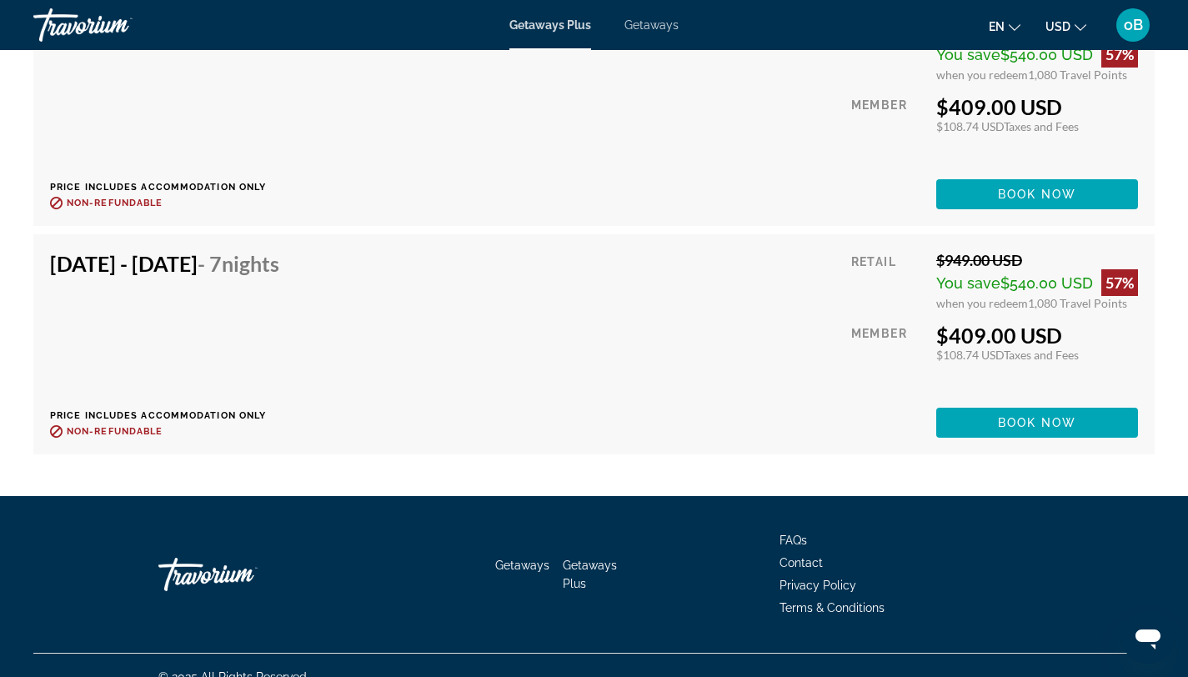
scroll to position [11554, 0]
